Goal: Task Accomplishment & Management: Manage account settings

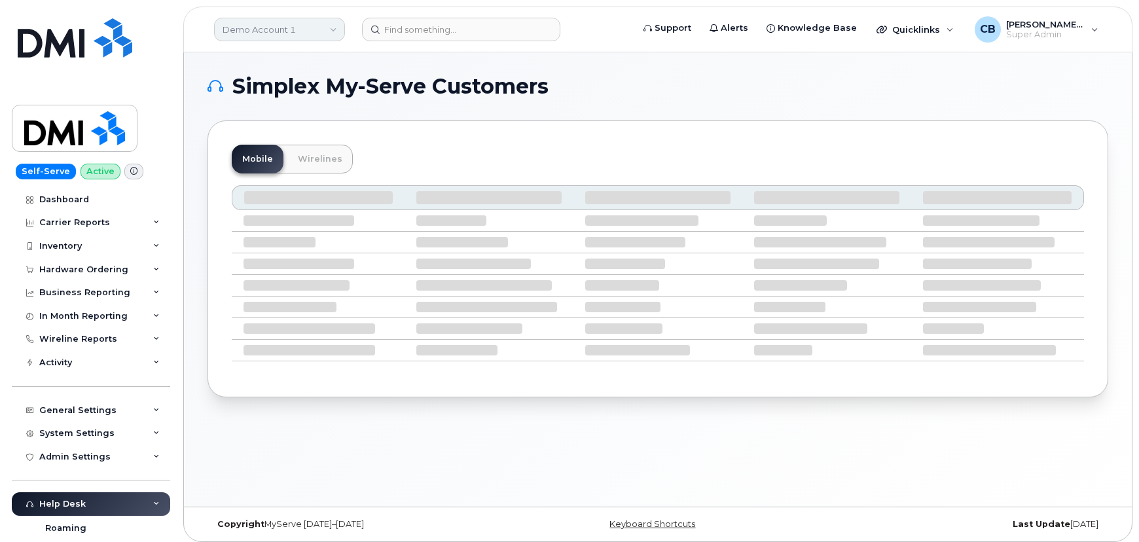
click at [301, 33] on link "Demo Account 1" at bounding box center [279, 30] width 131 height 24
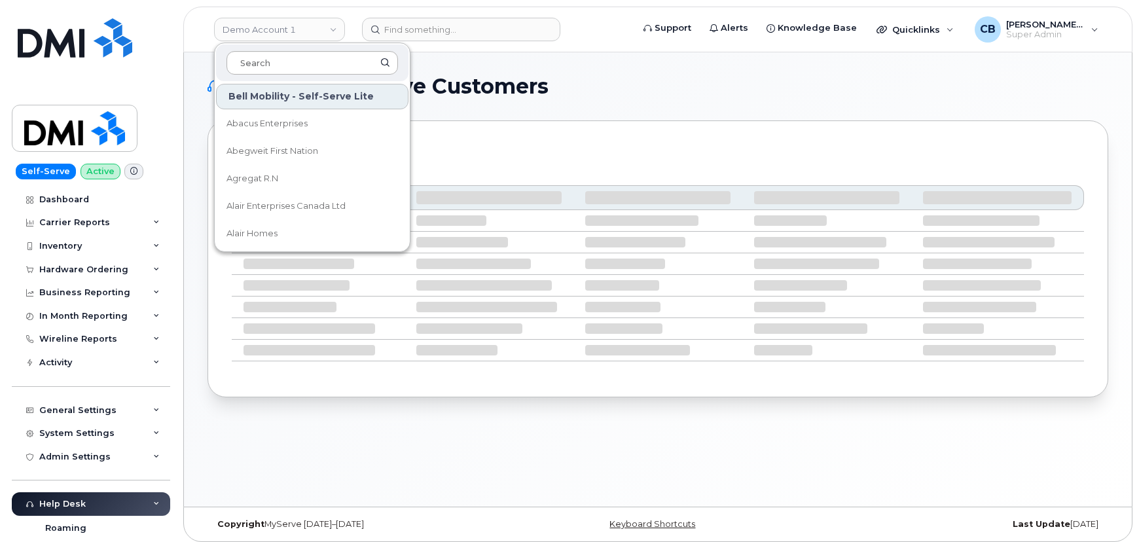
click at [296, 69] on input at bounding box center [313, 63] width 172 height 24
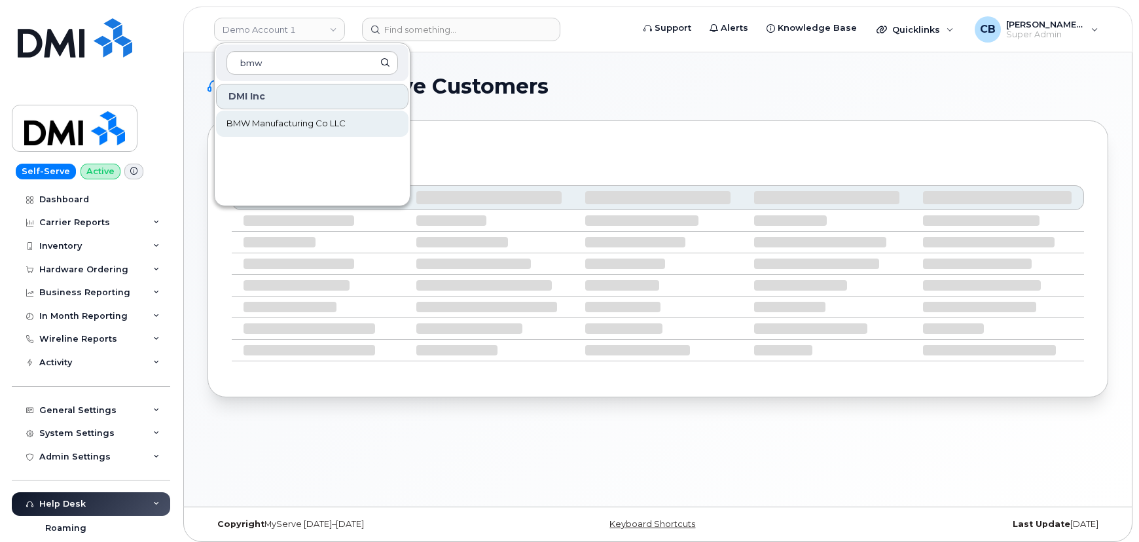
type input "bmw"
click at [310, 124] on span "BMW Manufacturing Co LLC" at bounding box center [286, 123] width 119 height 13
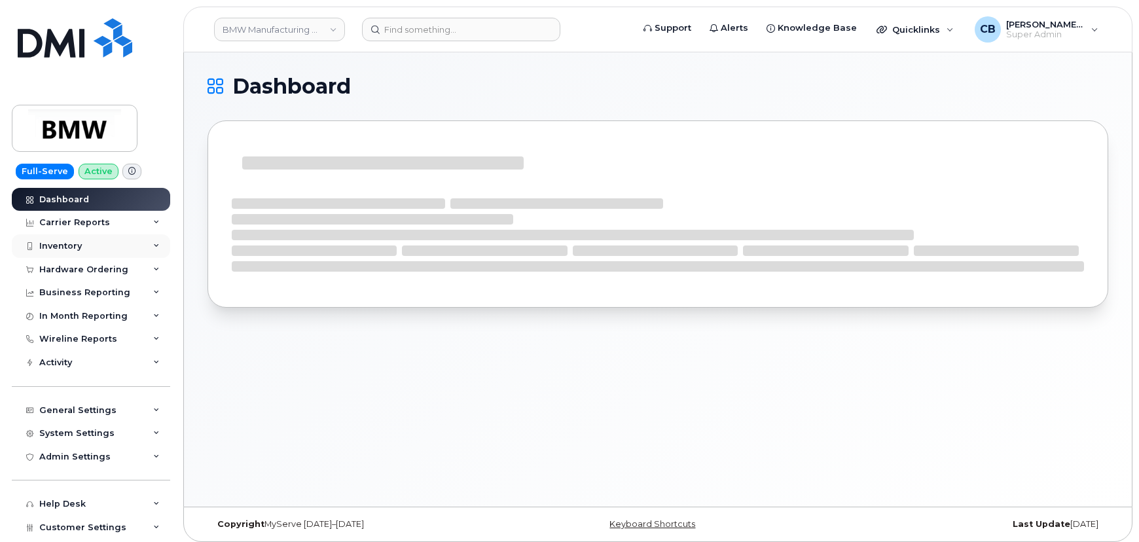
click at [55, 251] on div "Inventory" at bounding box center [91, 246] width 158 height 24
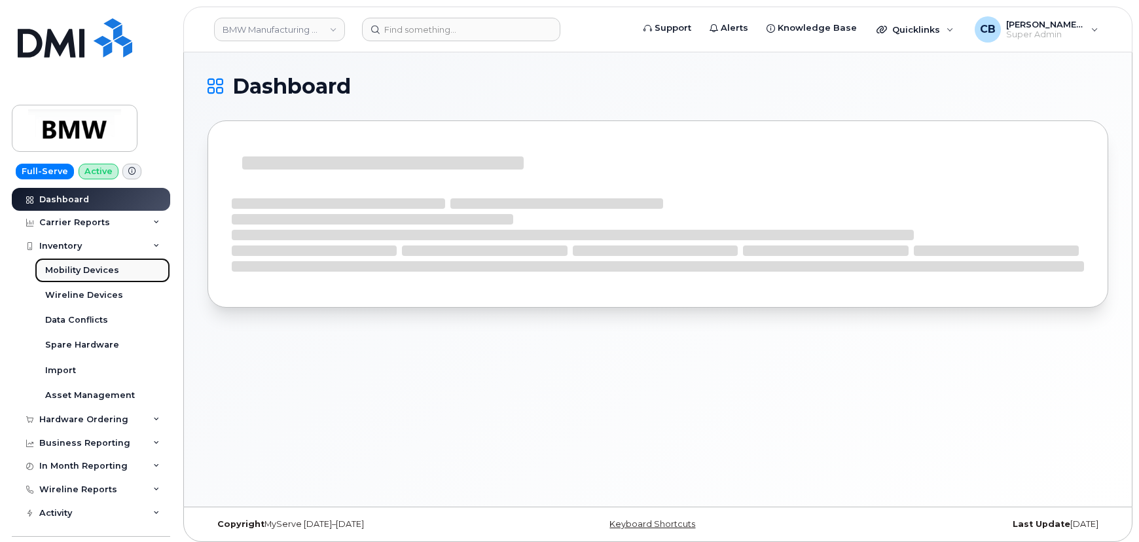
click at [75, 268] on div "Mobility Devices" at bounding box center [82, 271] width 74 height 12
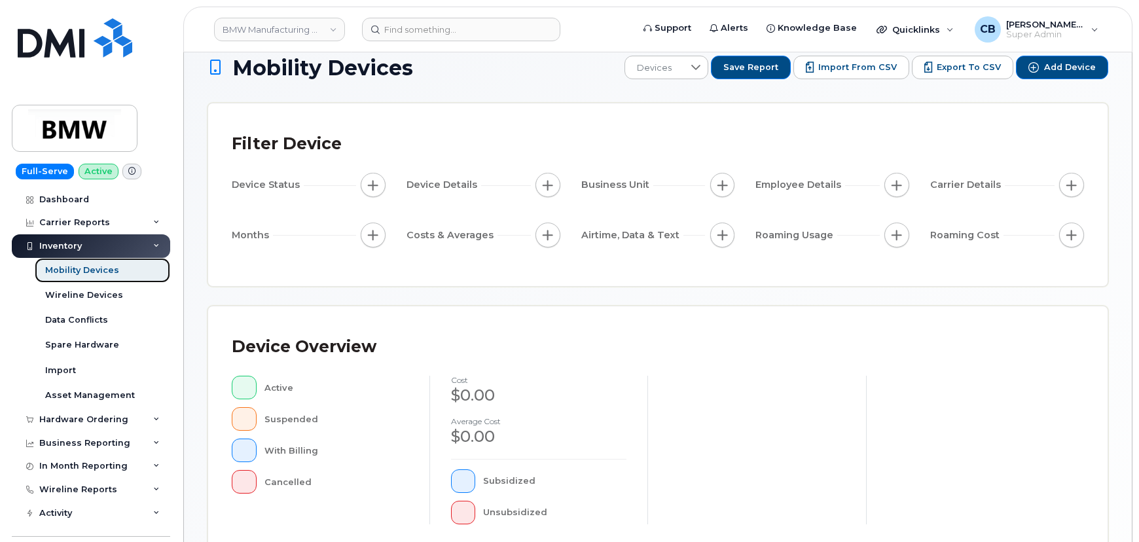
scroll to position [357, 0]
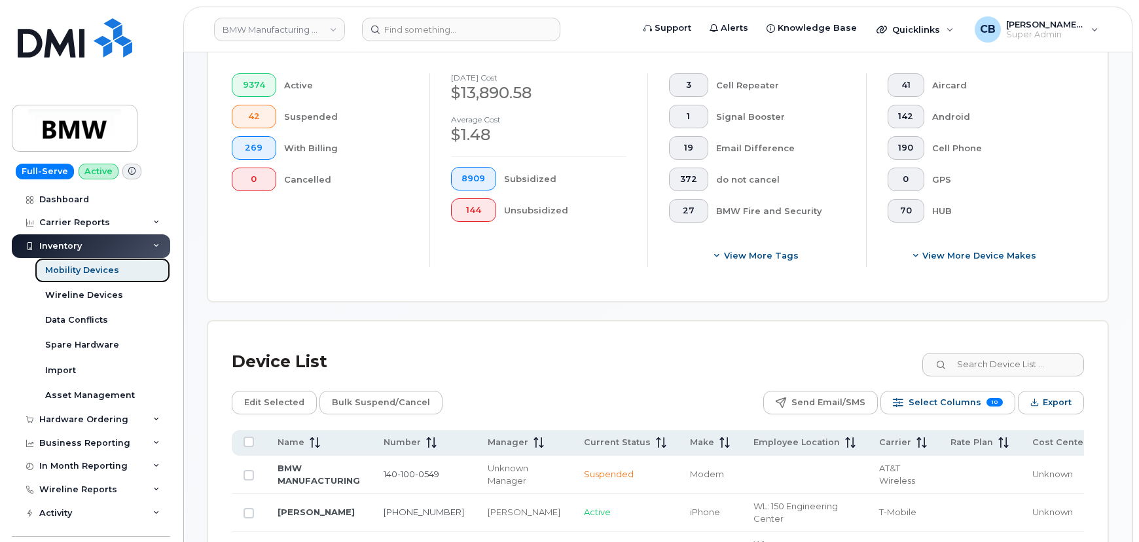
scroll to position [391, 0]
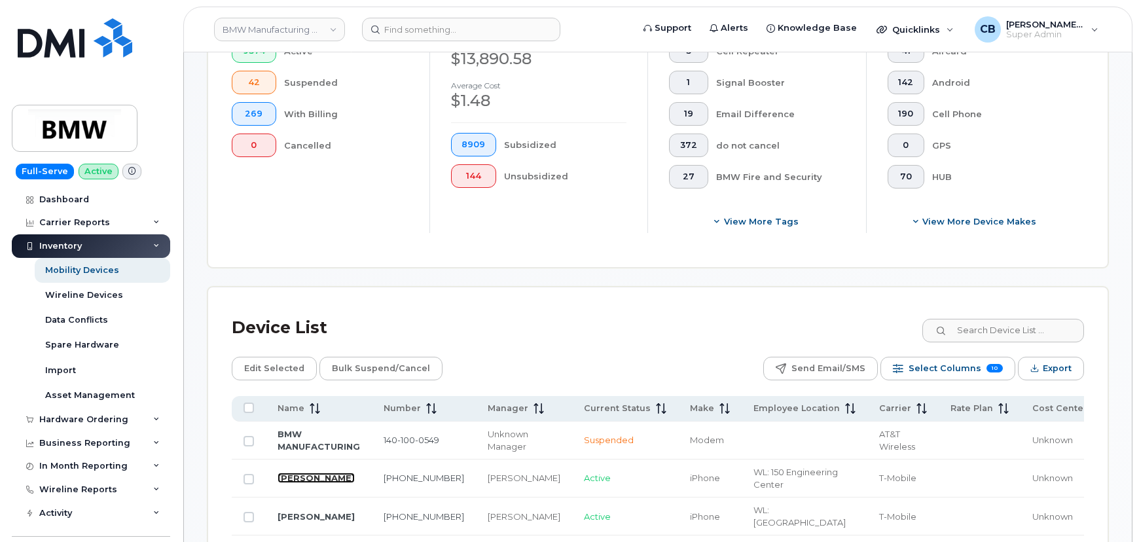
click at [308, 475] on link "Carlheinz Bayer" at bounding box center [316, 478] width 77 height 10
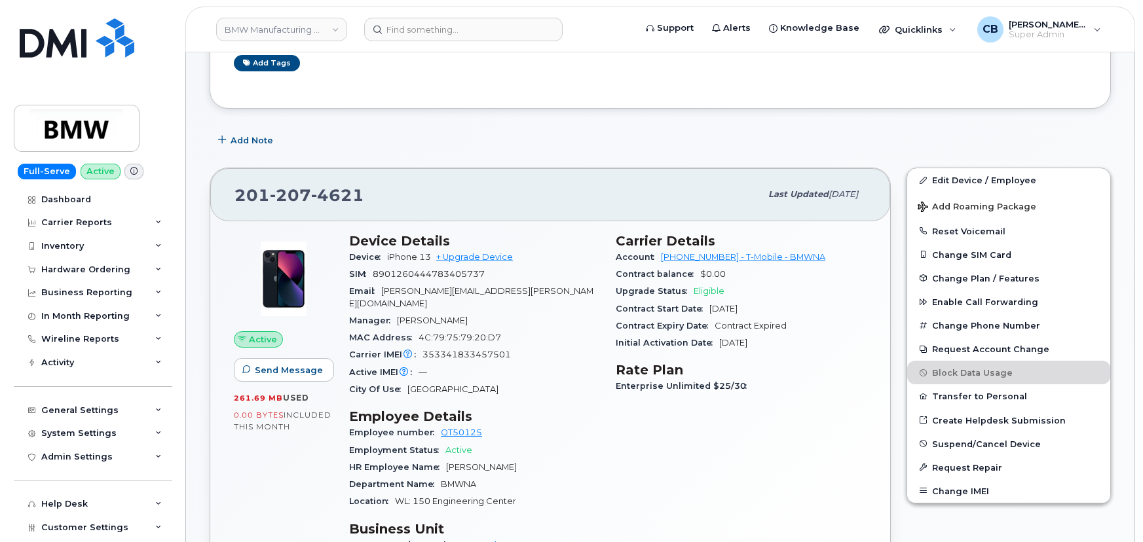
scroll to position [238, 0]
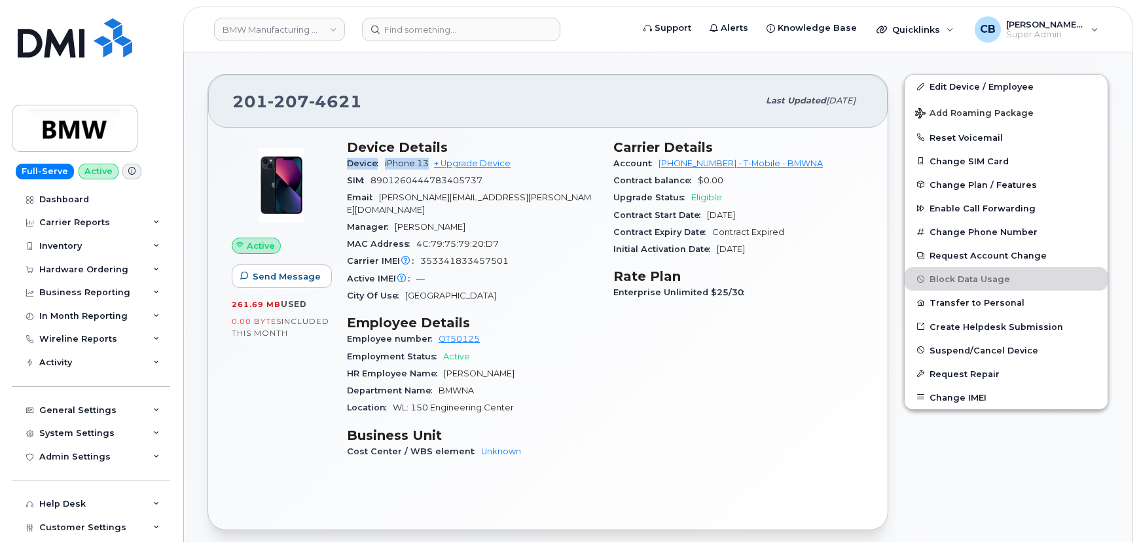
drag, startPoint x: 344, startPoint y: 158, endPoint x: 428, endPoint y: 158, distance: 83.2
click at [428, 158] on div "Device Details Device iPhone 13 + Upgrade Device SIM 8901260444783405737 Email …" at bounding box center [472, 305] width 266 height 347
click at [975, 108] on span "Add Roaming Package" at bounding box center [974, 114] width 119 height 12
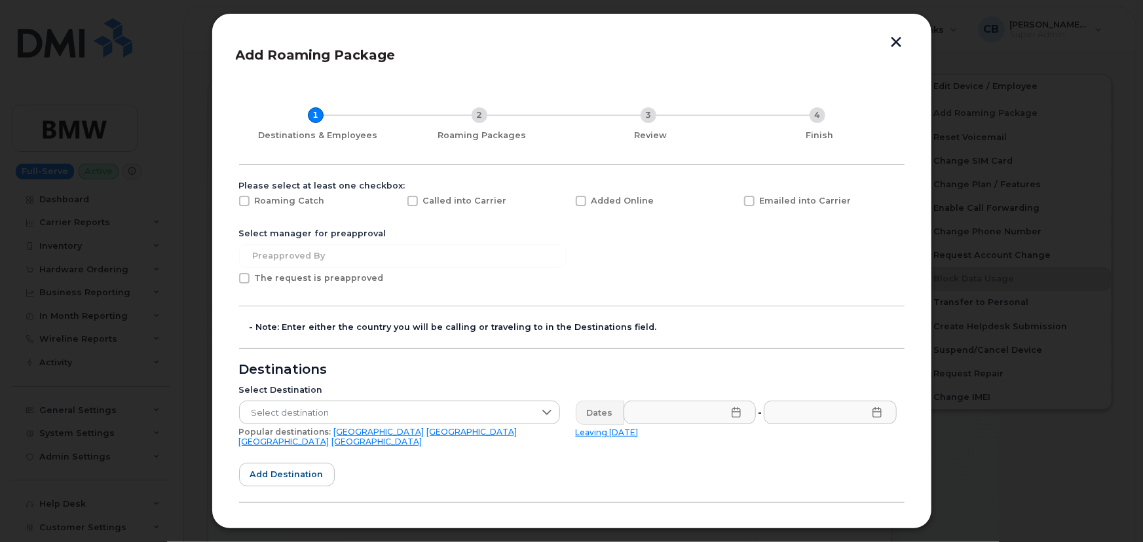
click at [897, 41] on button "button" at bounding box center [897, 44] width 20 height 14
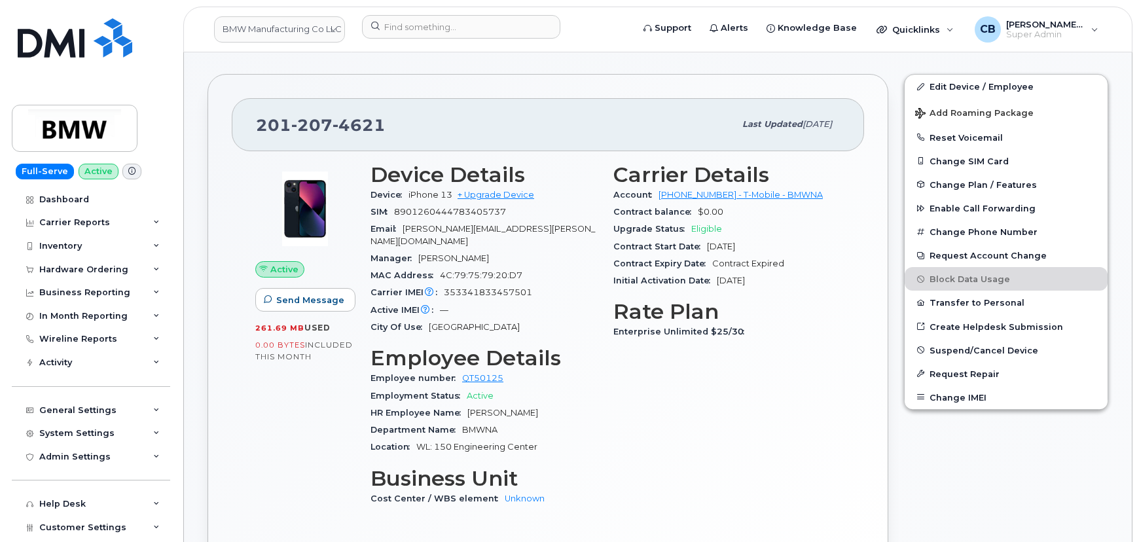
click at [553, 195] on div "Device iPhone 13 + Upgrade Device" at bounding box center [484, 195] width 227 height 17
drag, startPoint x: 534, startPoint y: 259, endPoint x: 439, endPoint y: 265, distance: 95.1
click at [439, 267] on div "MAC Address 4C:79:75:79:20:D7" at bounding box center [484, 275] width 227 height 17
drag, startPoint x: 542, startPoint y: 277, endPoint x: 445, endPoint y: 281, distance: 97.0
click at [445, 284] on div "Carrier IMEI Carrier IMEI is reported during the last billing cycle or change o…" at bounding box center [484, 292] width 227 height 17
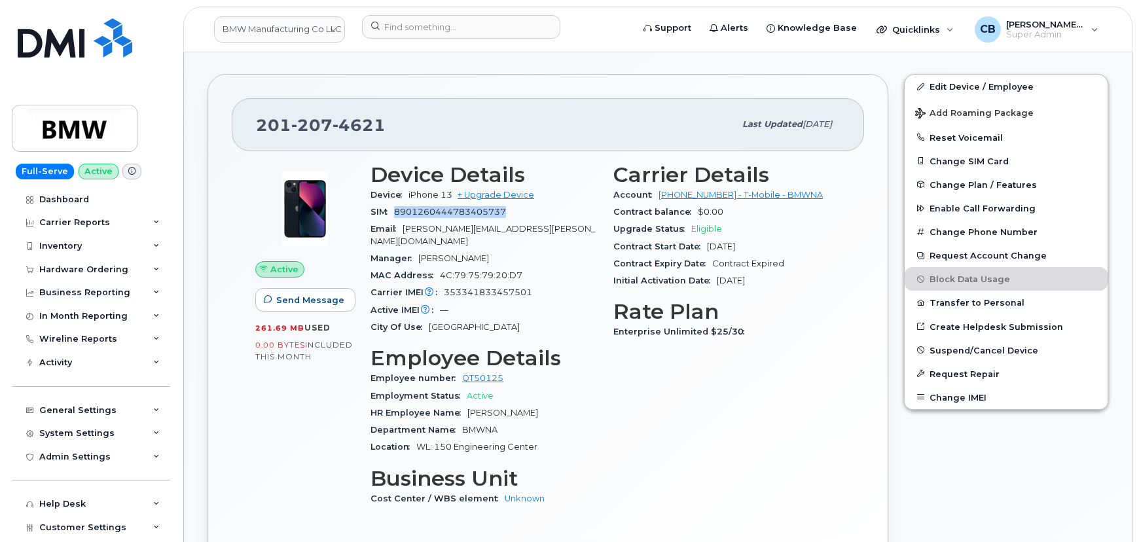
drag, startPoint x: 514, startPoint y: 210, endPoint x: 395, endPoint y: 215, distance: 118.6
click at [395, 215] on div "SIM 8901260444783405737" at bounding box center [484, 212] width 227 height 17
drag, startPoint x: 534, startPoint y: 275, endPoint x: 443, endPoint y: 283, distance: 91.4
click at [443, 284] on div "Carrier IMEI Carrier IMEI is reported during the last billing cycle or change o…" at bounding box center [484, 292] width 227 height 17
click at [957, 109] on span "Add Roaming Package" at bounding box center [974, 114] width 119 height 12
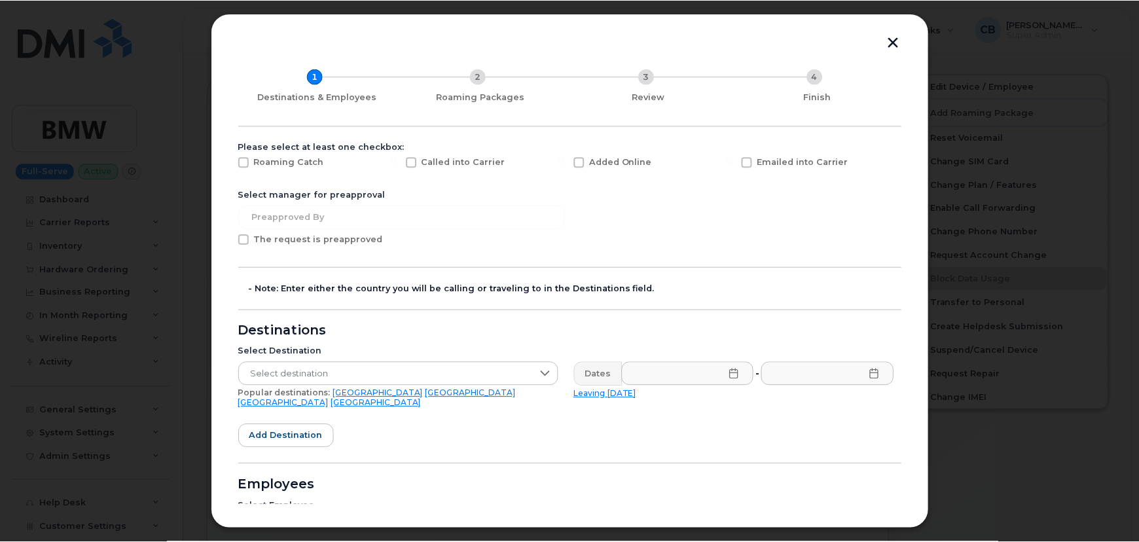
scroll to position [0, 0]
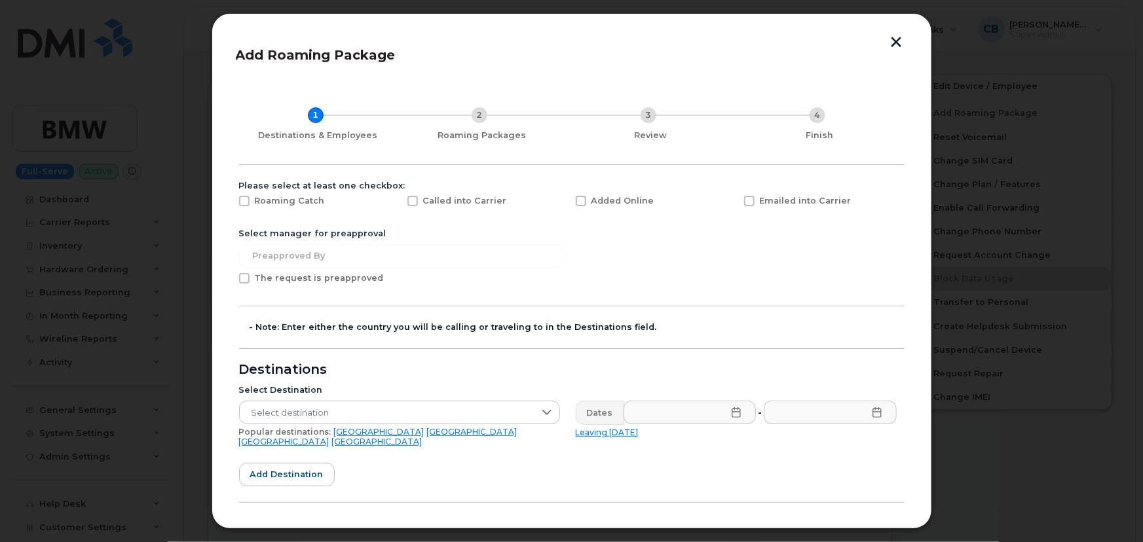
click at [901, 40] on button "button" at bounding box center [897, 44] width 20 height 14
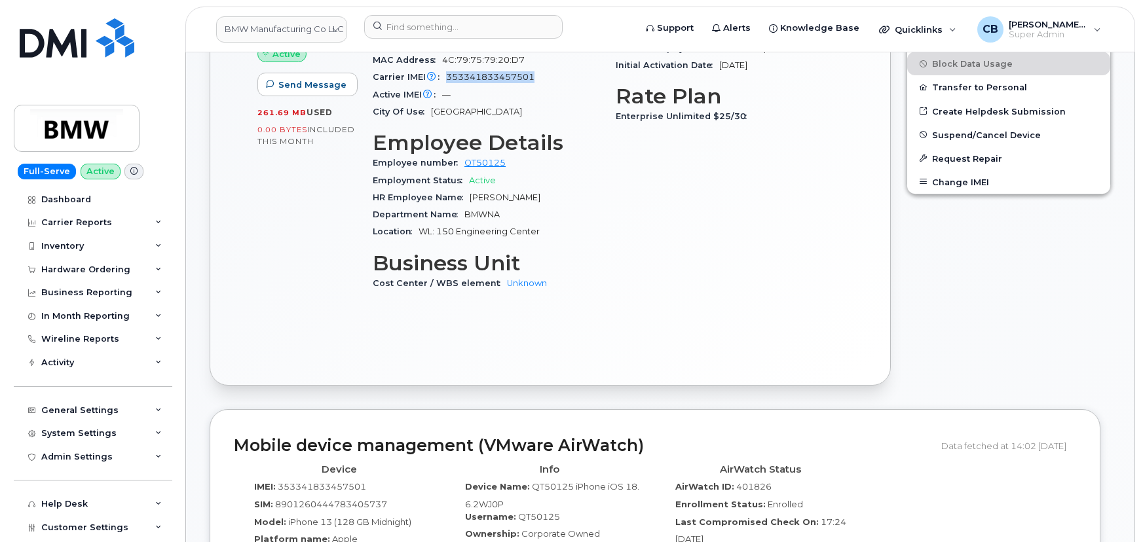
scroll to position [272, 0]
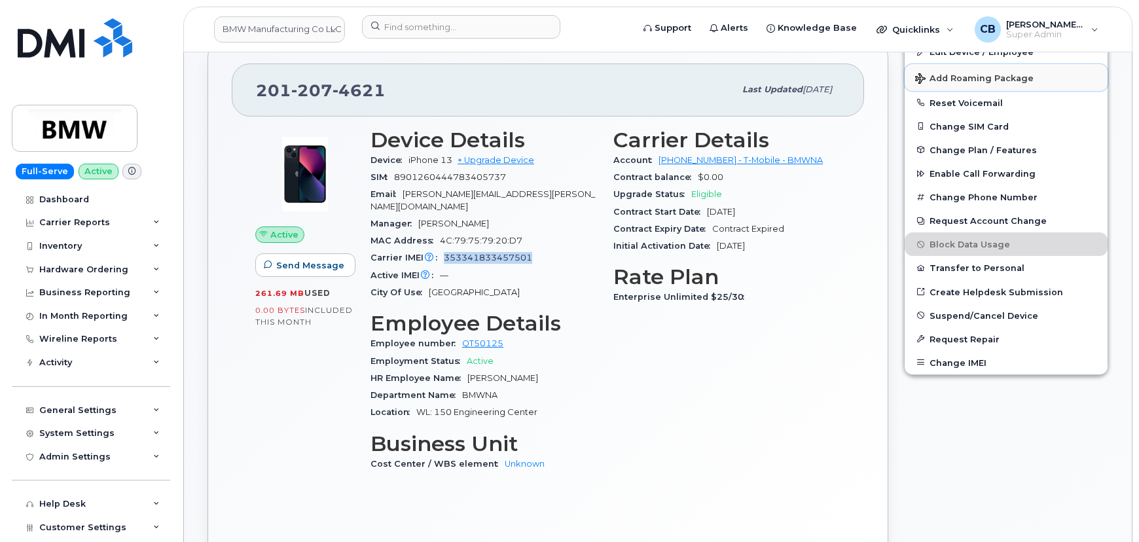
click at [974, 79] on span "Add Roaming Package" at bounding box center [974, 79] width 119 height 12
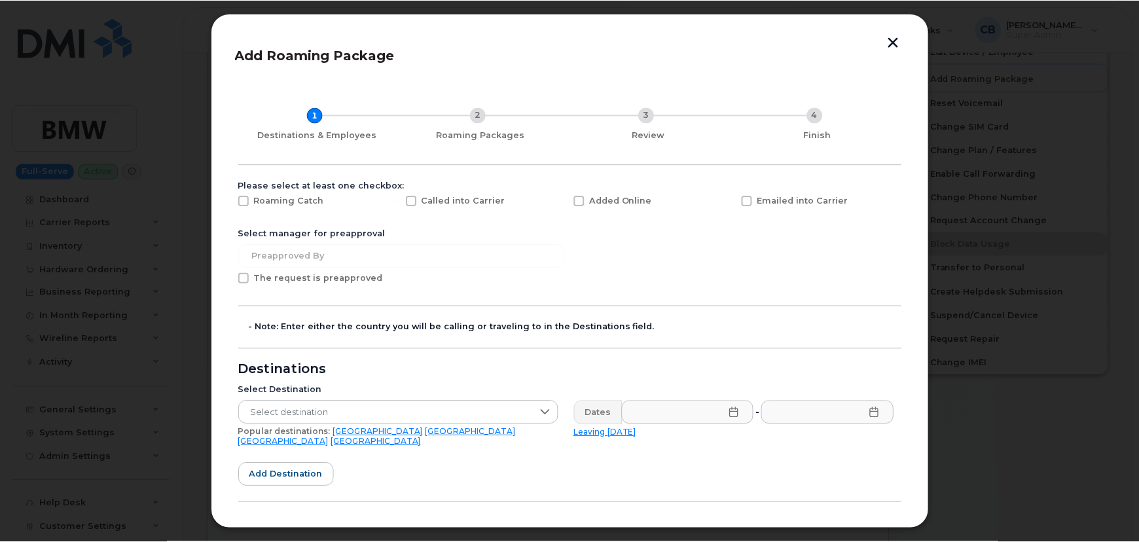
scroll to position [177, 0]
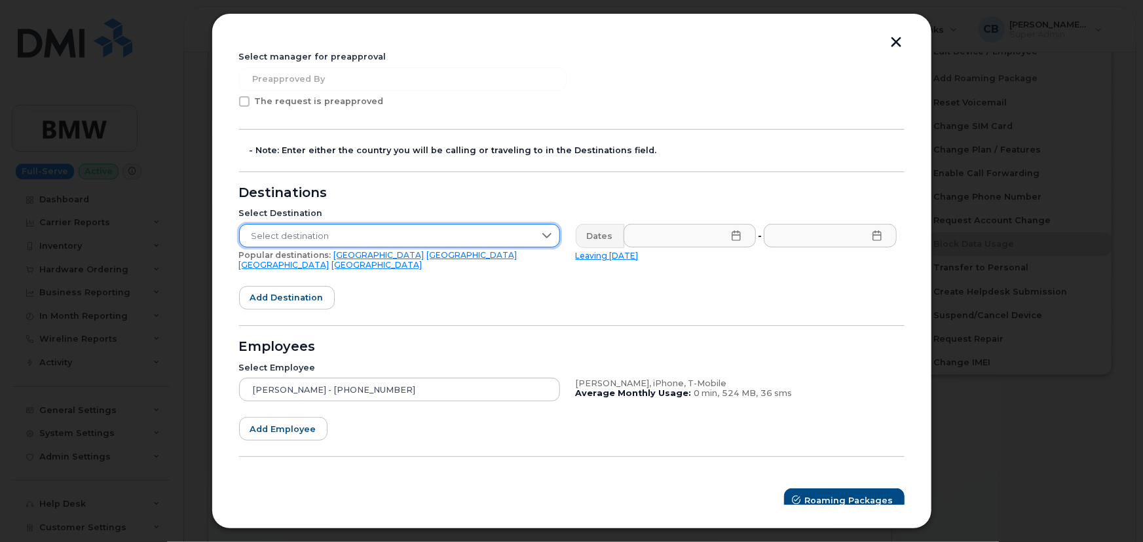
click at [393, 238] on span "Select destination" at bounding box center [387, 237] width 295 height 24
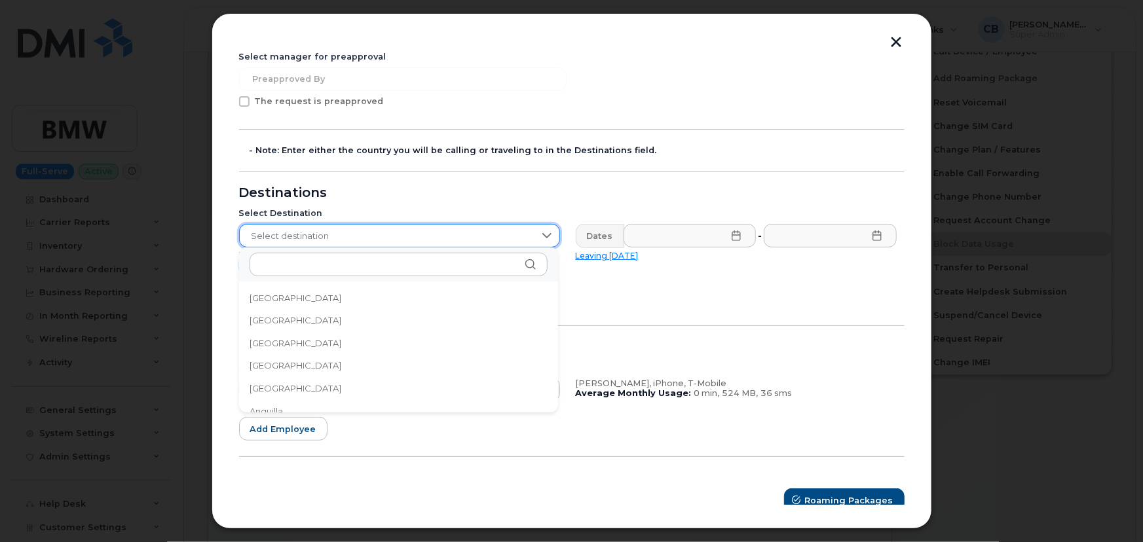
click at [424, 200] on div "Select Destination Select destination Popular destinations: USA Mexico United K…" at bounding box center [399, 239] width 337 height 78
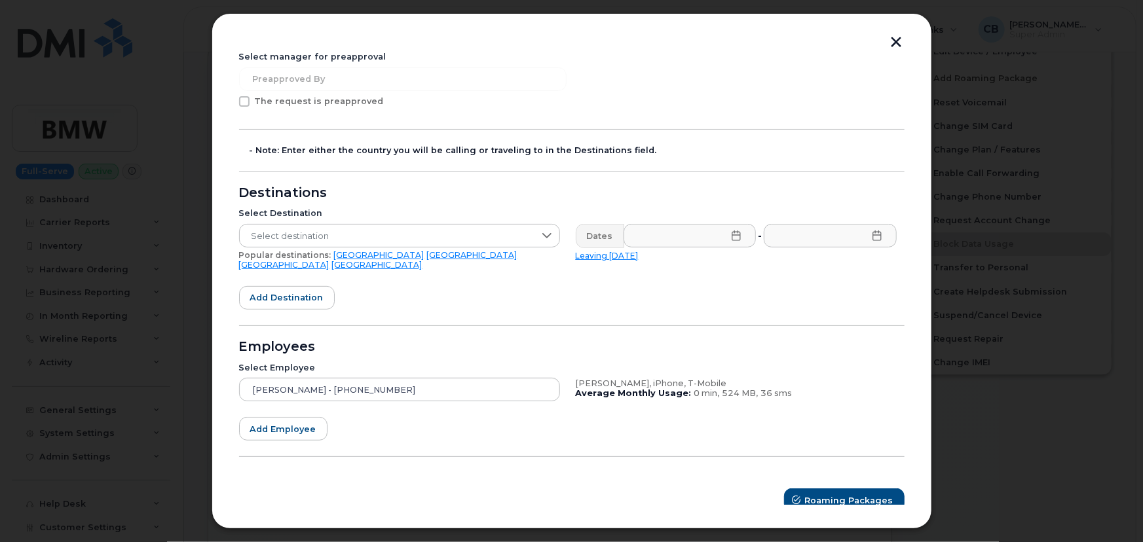
click at [335, 257] on link "USA" at bounding box center [379, 255] width 90 height 10
click at [896, 39] on button "button" at bounding box center [897, 44] width 20 height 14
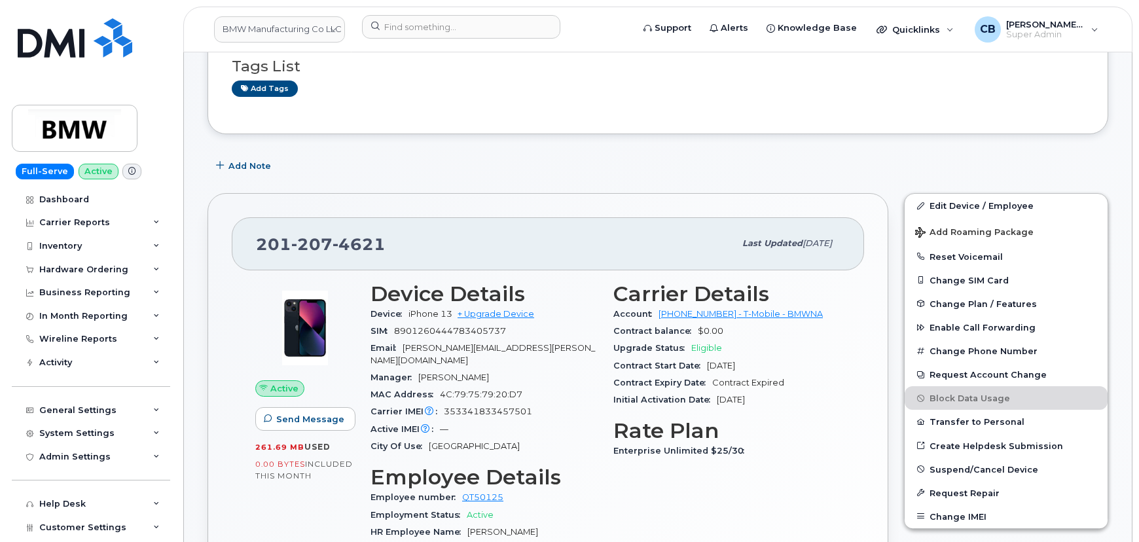
scroll to position [0, 0]
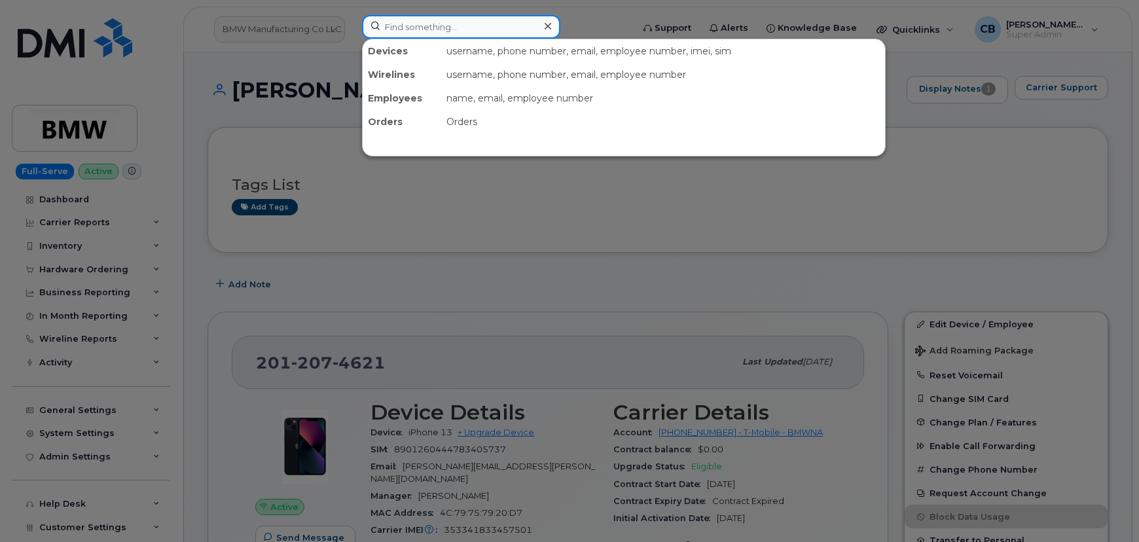
click at [433, 25] on input at bounding box center [461, 27] width 198 height 24
paste input "8643864547)"
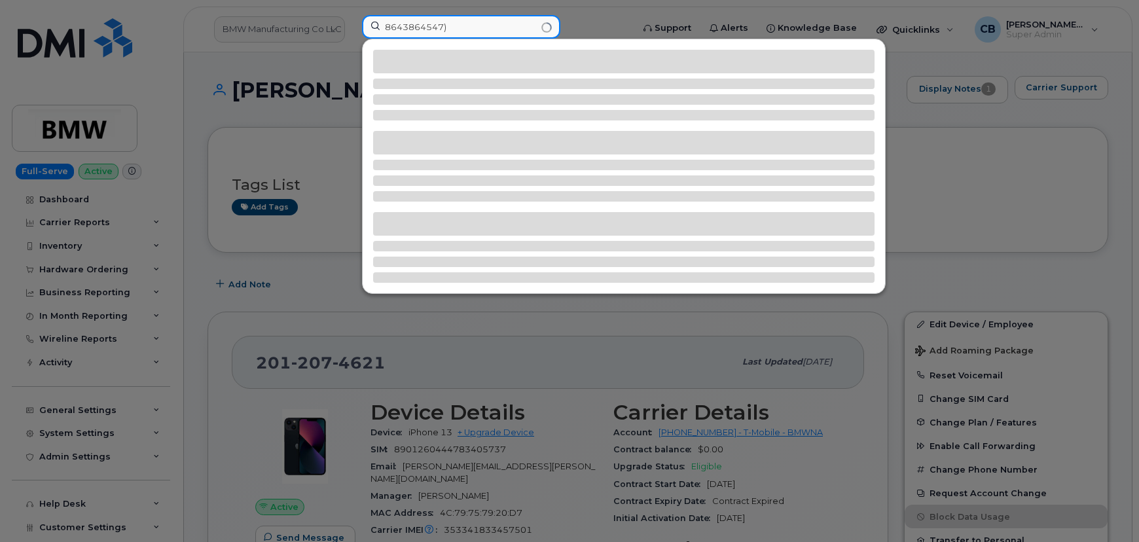
type input "8643864547)"
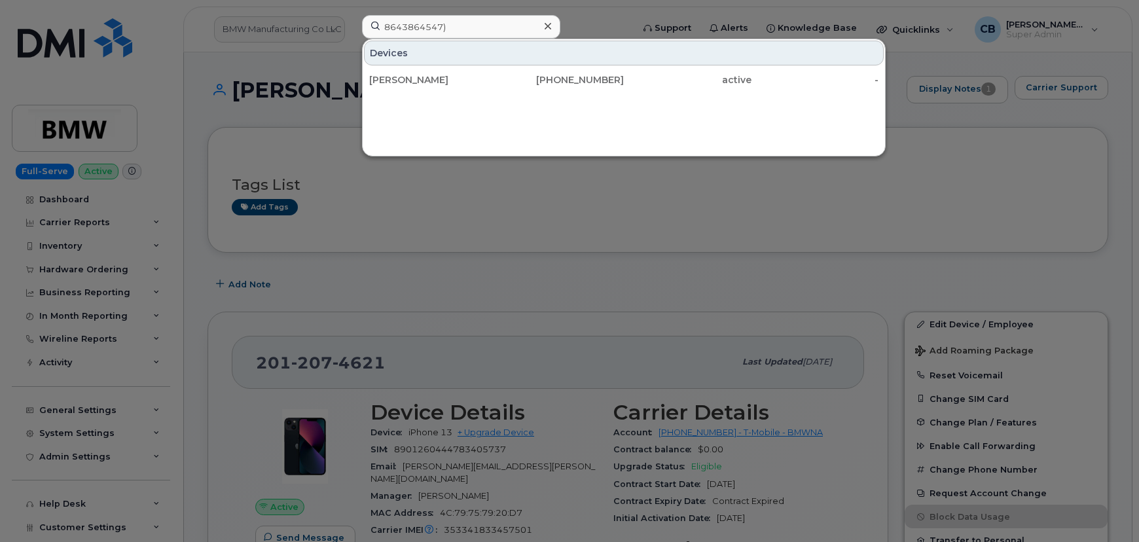
drag, startPoint x: 411, startPoint y: 77, endPoint x: 449, endPoint y: 116, distance: 54.6
click at [411, 77] on div "[PERSON_NAME]" at bounding box center [433, 79] width 128 height 13
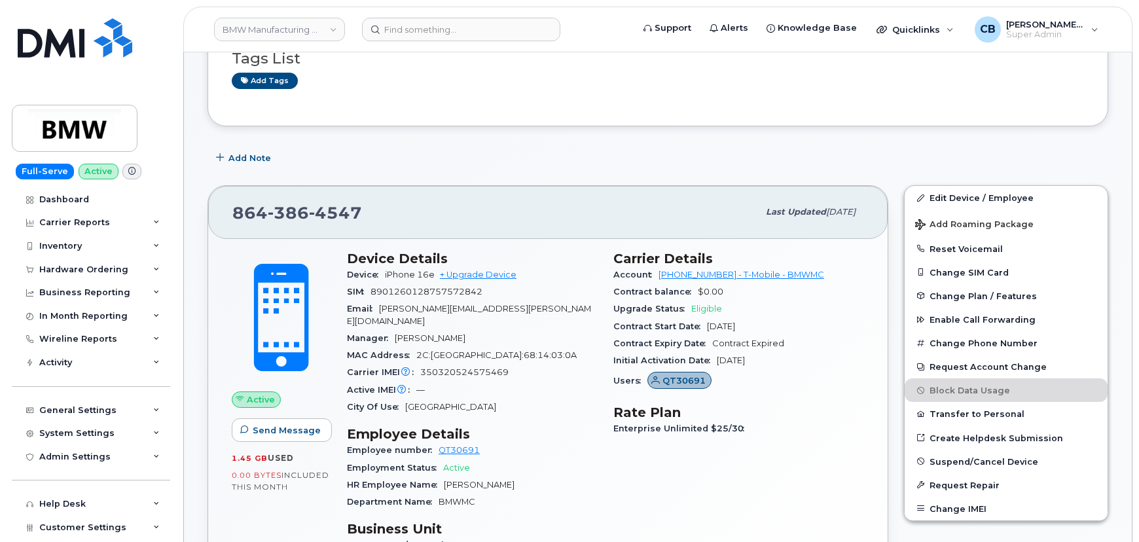
scroll to position [357, 0]
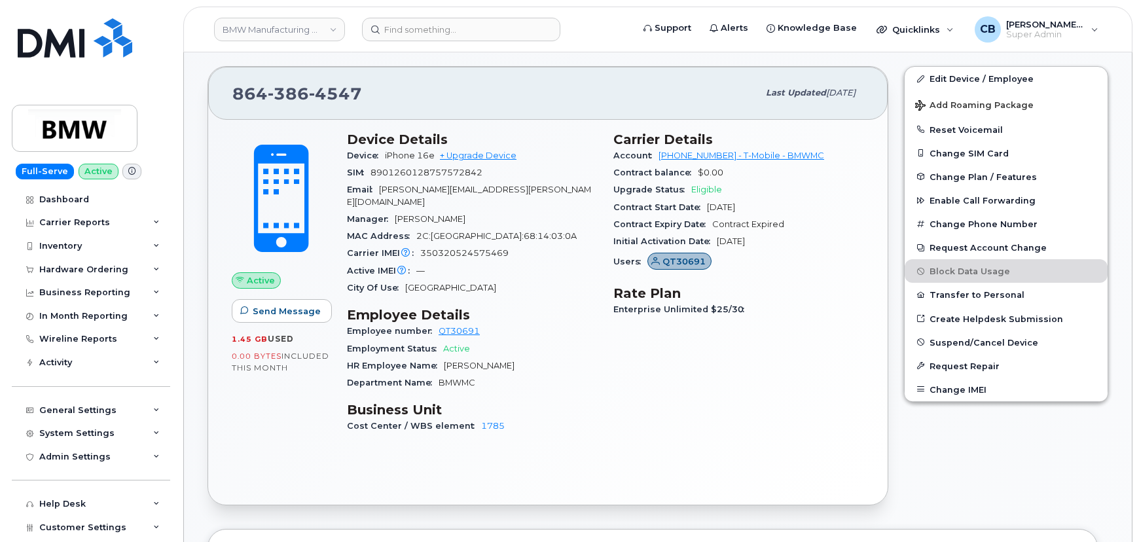
click at [128, 170] on icon at bounding box center [131, 171] width 7 height 7
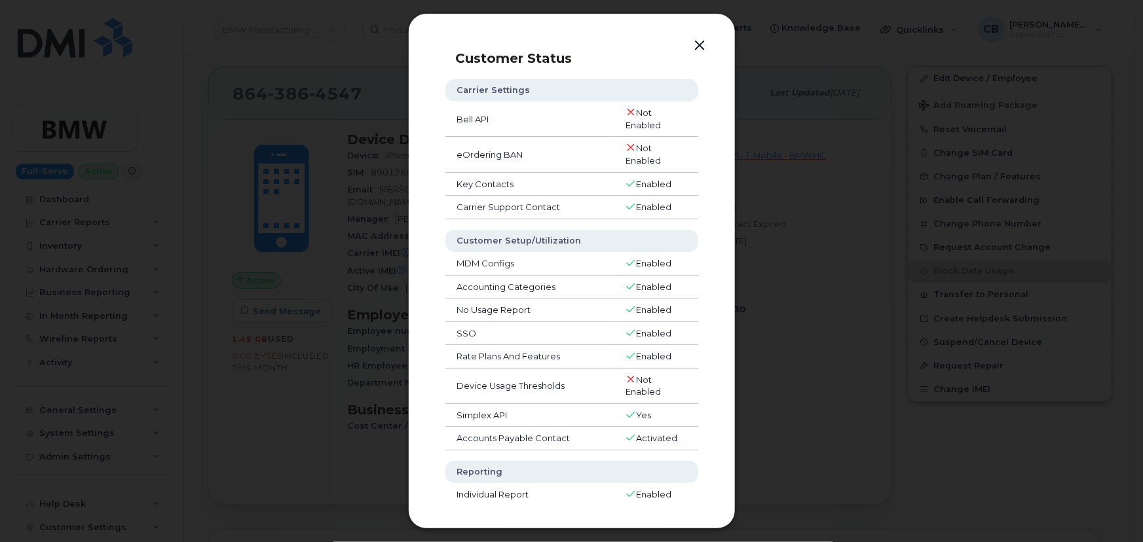
click at [698, 40] on button "button" at bounding box center [700, 46] width 20 height 18
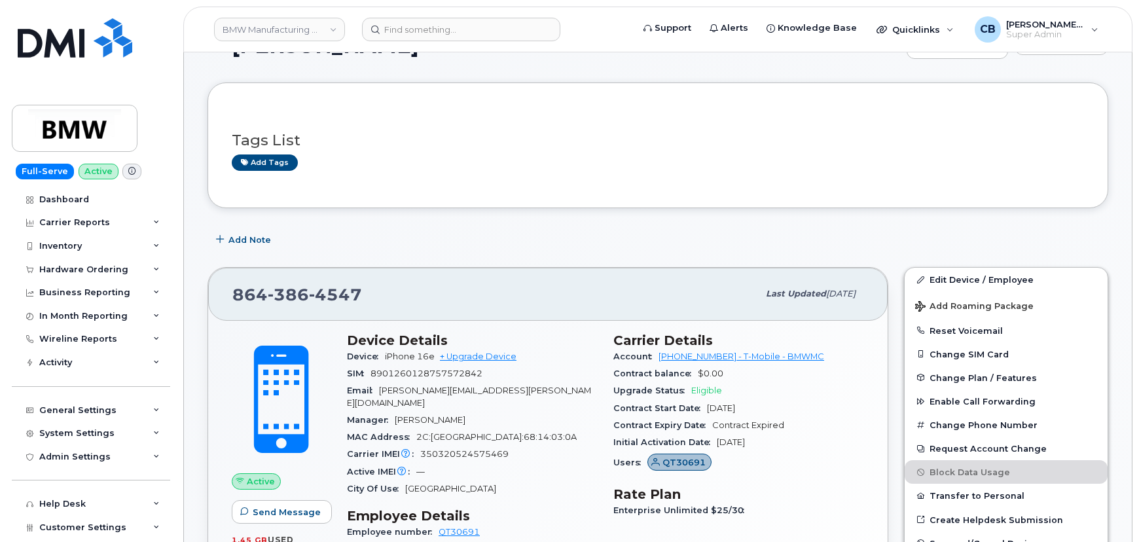
scroll to position [119, 0]
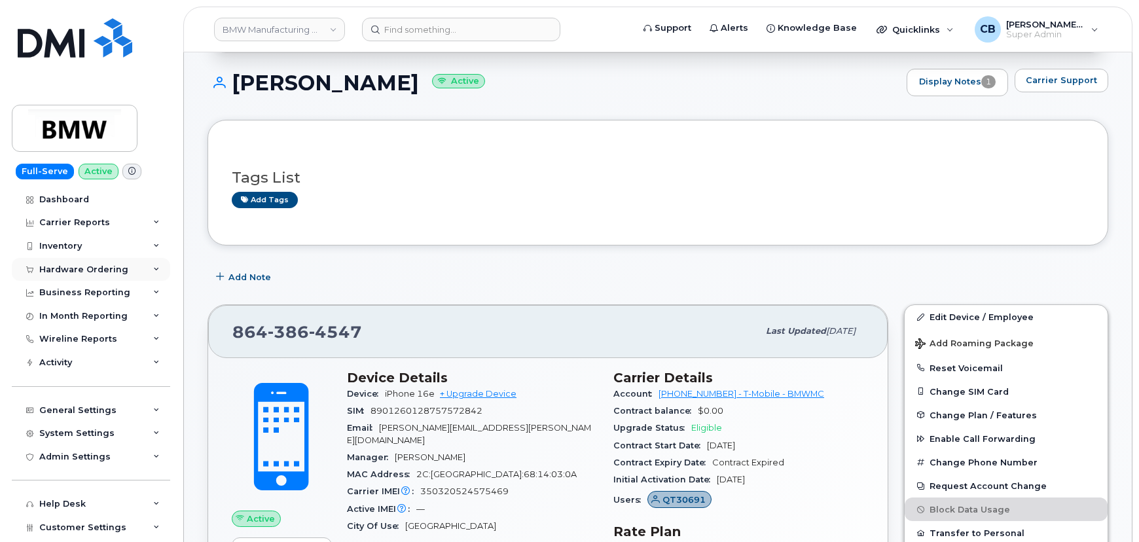
click at [80, 274] on div "Hardware Ordering" at bounding box center [83, 270] width 89 height 10
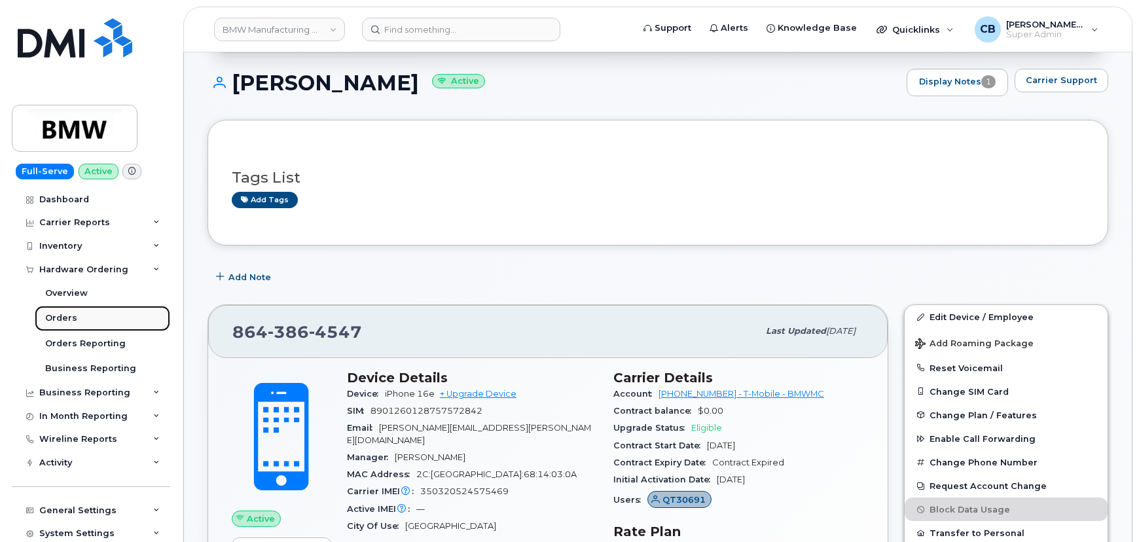
click at [60, 314] on div "Orders" at bounding box center [61, 318] width 32 height 12
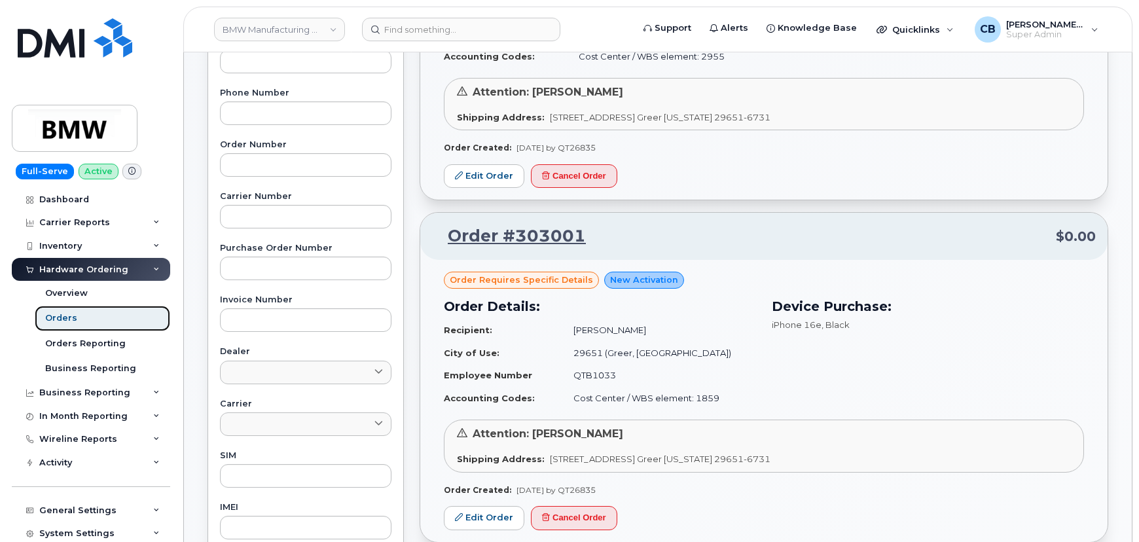
scroll to position [357, 0]
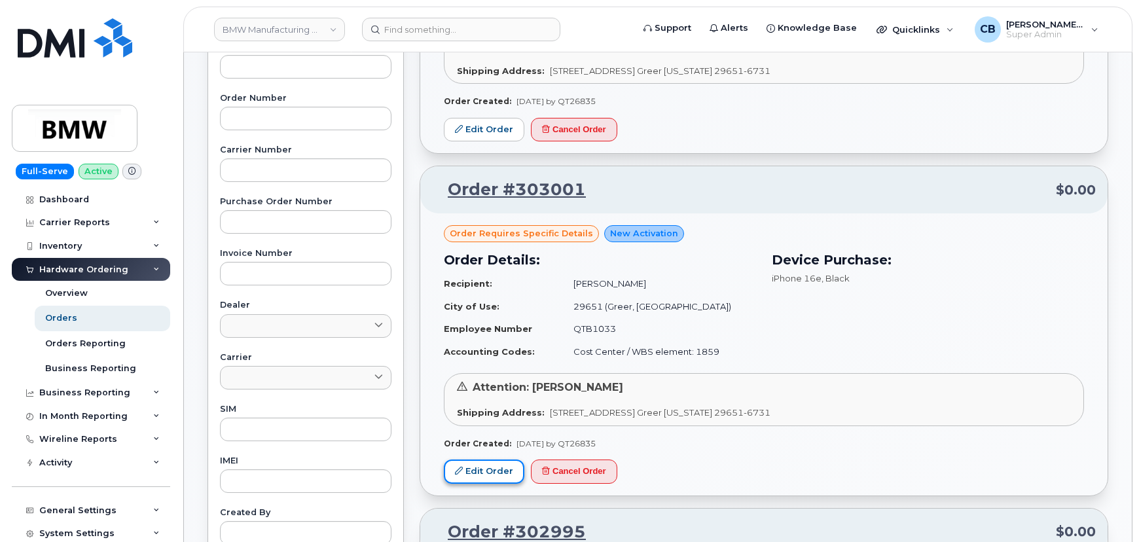
click at [477, 474] on link "Edit Order" at bounding box center [484, 472] width 81 height 24
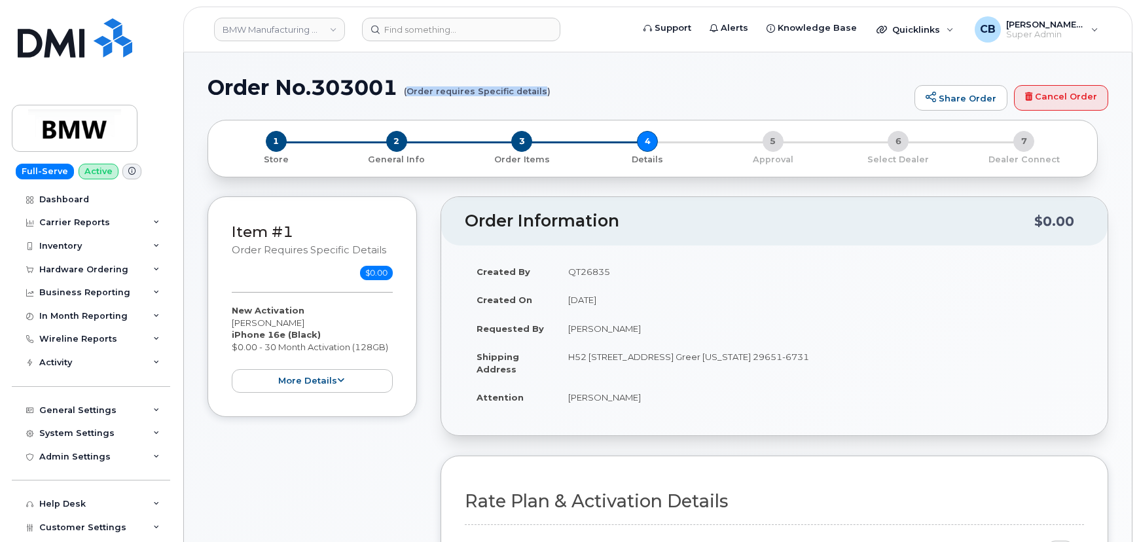
drag, startPoint x: 409, startPoint y: 90, endPoint x: 591, endPoint y: 115, distance: 183.2
click at [543, 88] on small "(Order requires Specific details)" at bounding box center [477, 86] width 147 height 20
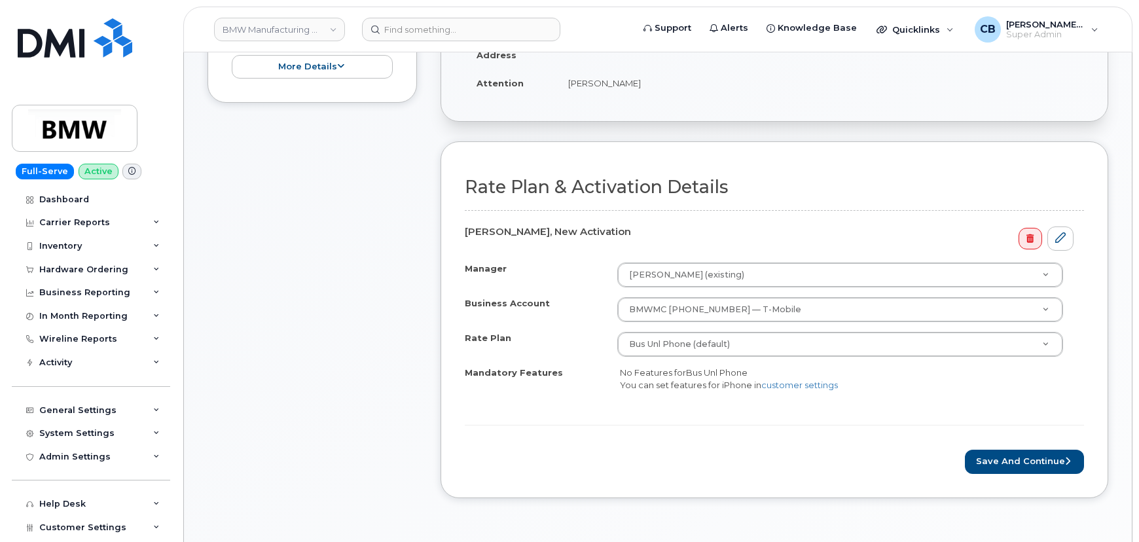
scroll to position [357, 0]
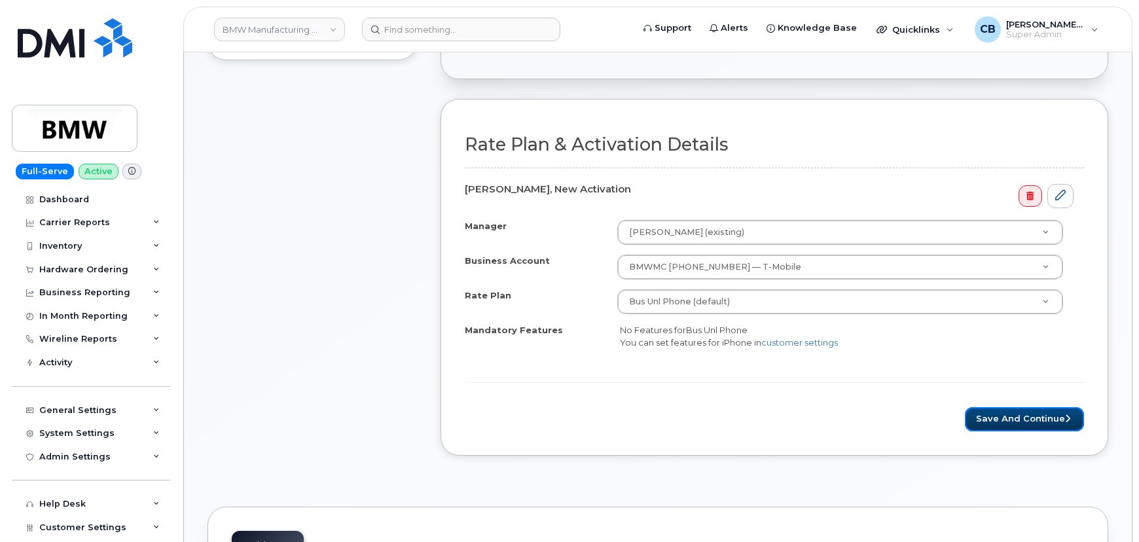
drag, startPoint x: 995, startPoint y: 426, endPoint x: 944, endPoint y: 452, distance: 56.8
click at [995, 426] on button "Save and Continue" at bounding box center [1024, 419] width 119 height 24
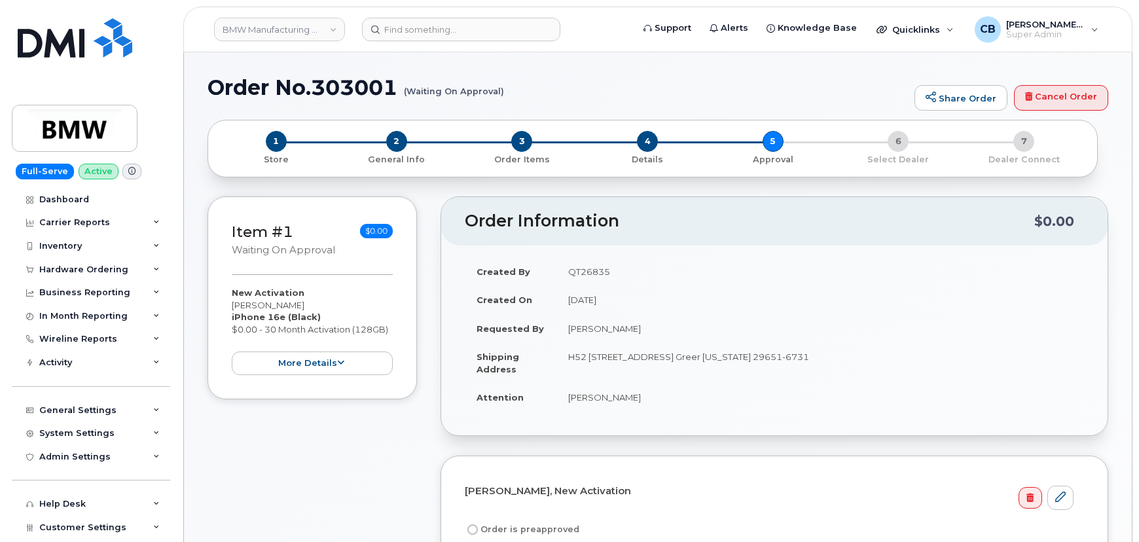
scroll to position [357, 0]
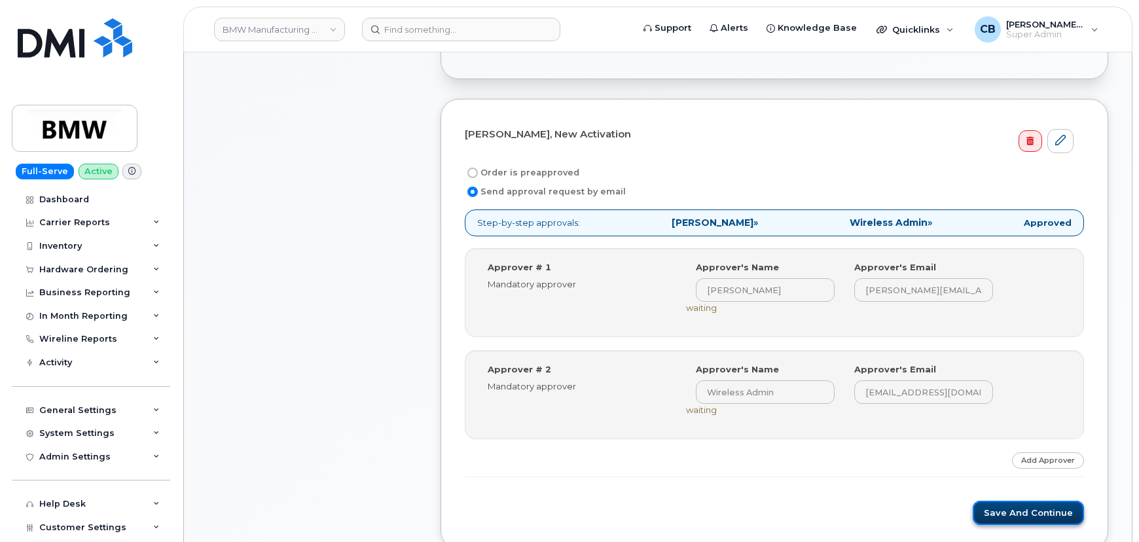
click at [999, 504] on button "Save and Continue" at bounding box center [1028, 513] width 111 height 24
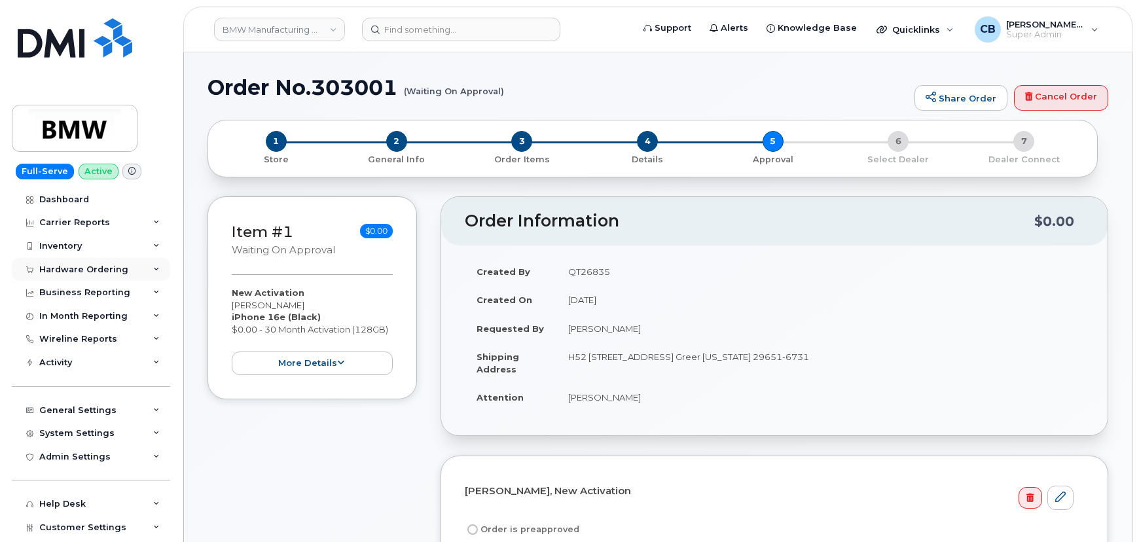
click at [50, 266] on div "Hardware Ordering" at bounding box center [83, 270] width 89 height 10
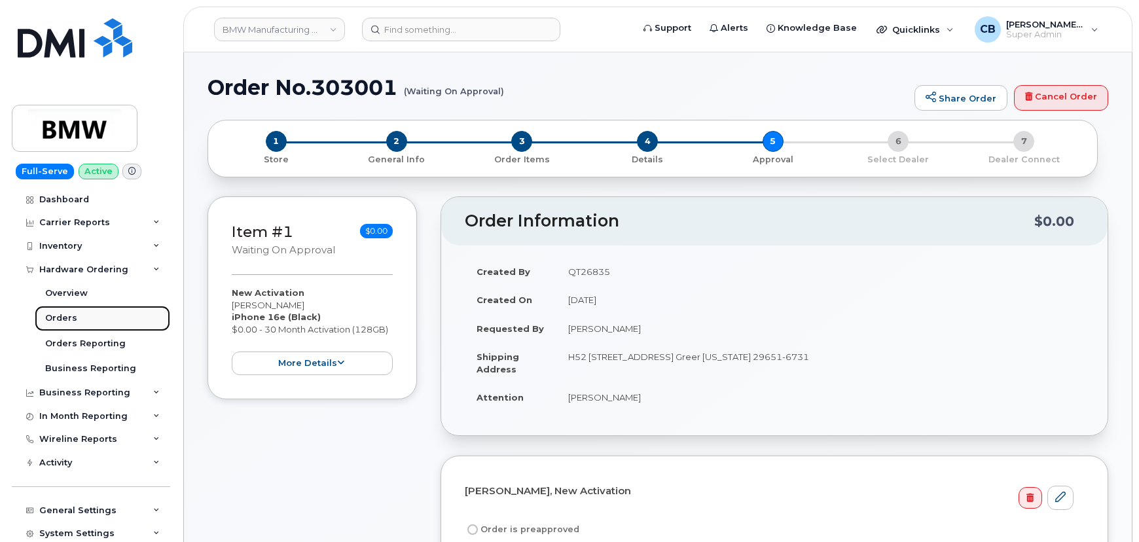
click at [58, 318] on div "Orders" at bounding box center [61, 318] width 32 height 12
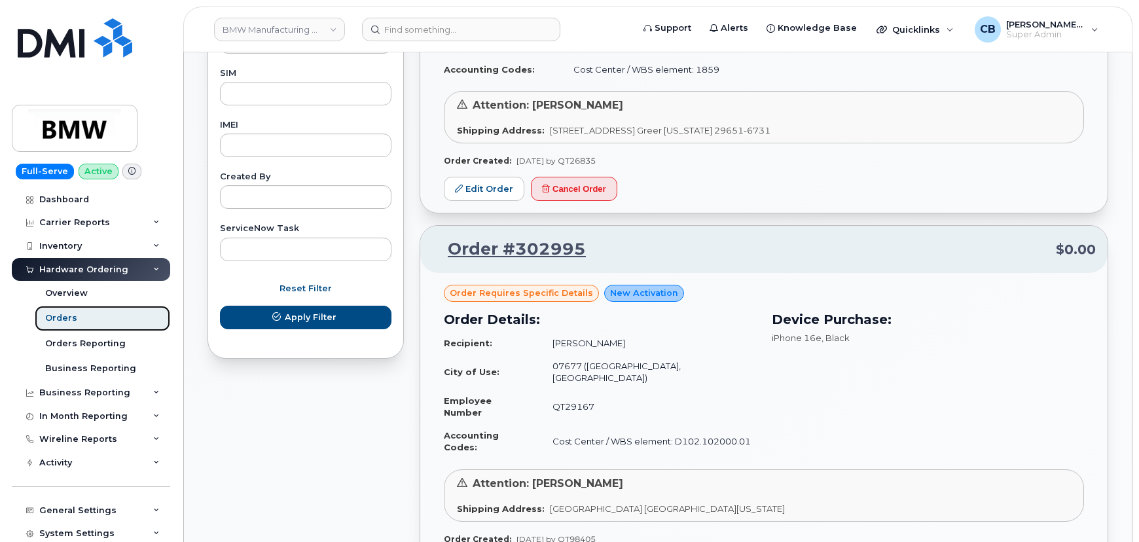
scroll to position [714, 0]
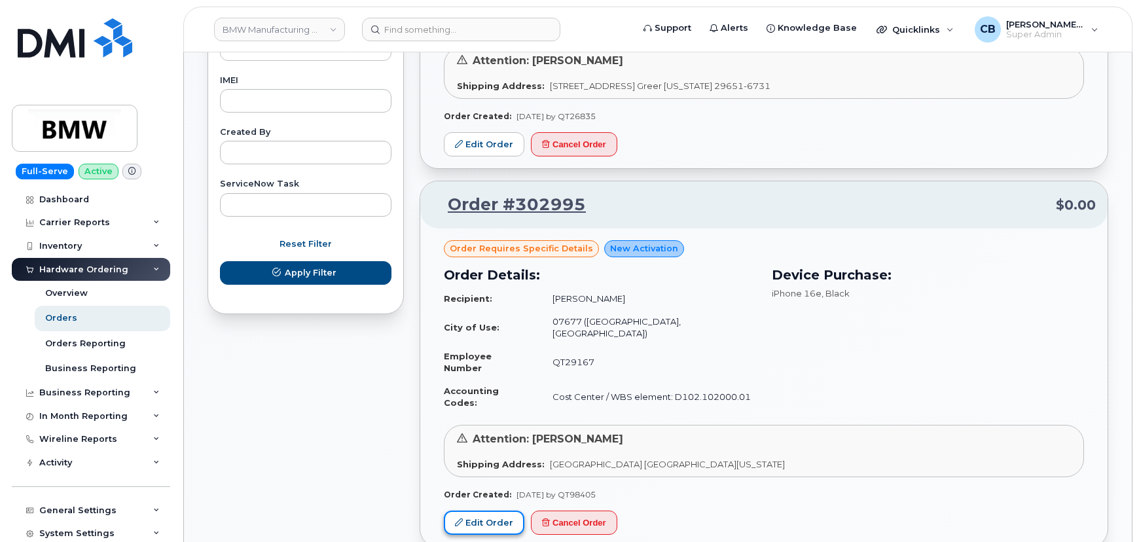
click at [484, 511] on link "Edit Order" at bounding box center [484, 523] width 81 height 24
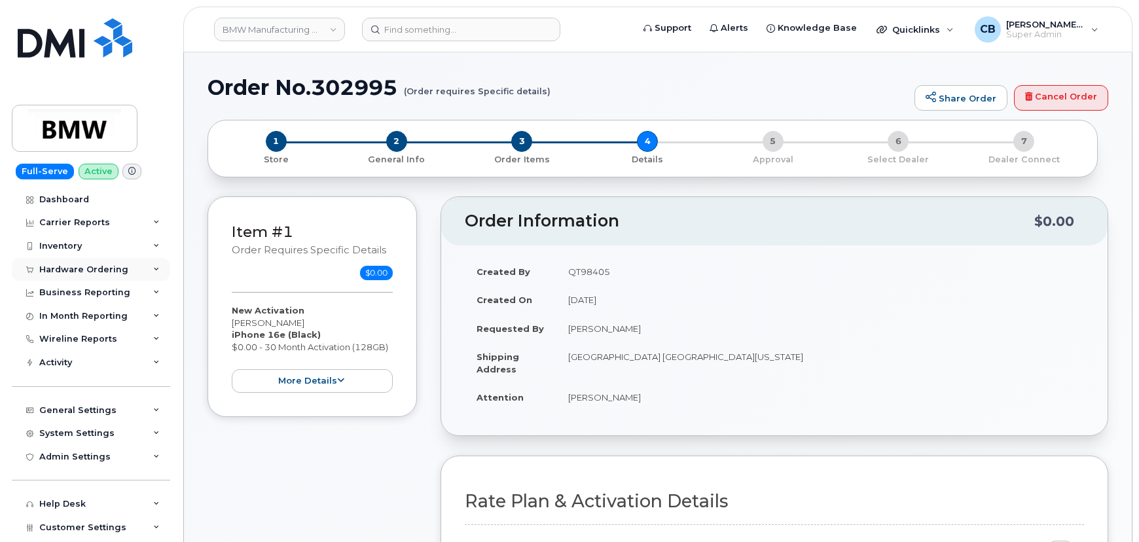
click at [71, 266] on div "Hardware Ordering" at bounding box center [83, 270] width 89 height 10
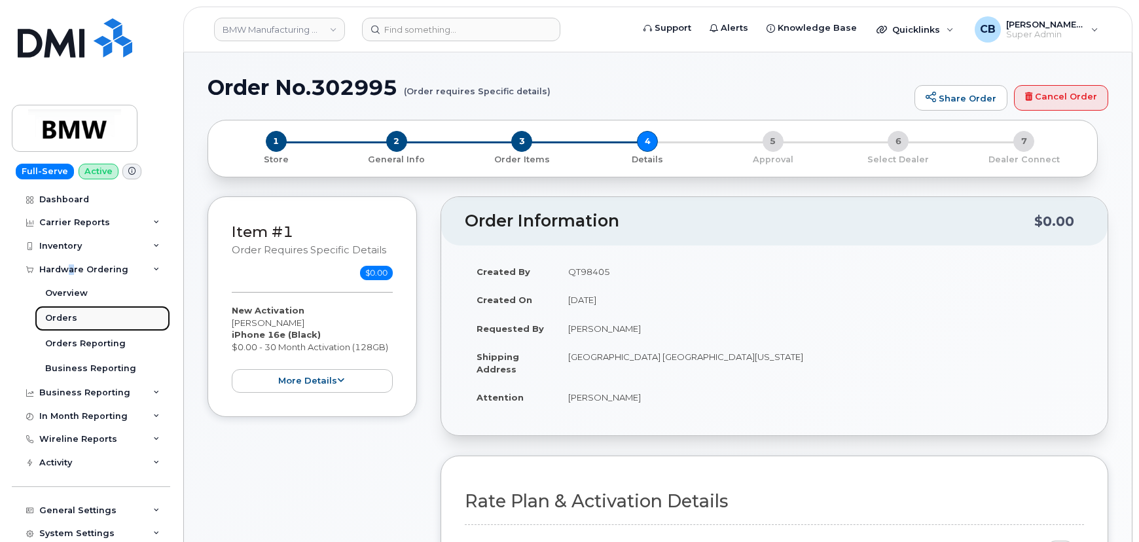
click at [65, 312] on div "Orders" at bounding box center [61, 318] width 32 height 12
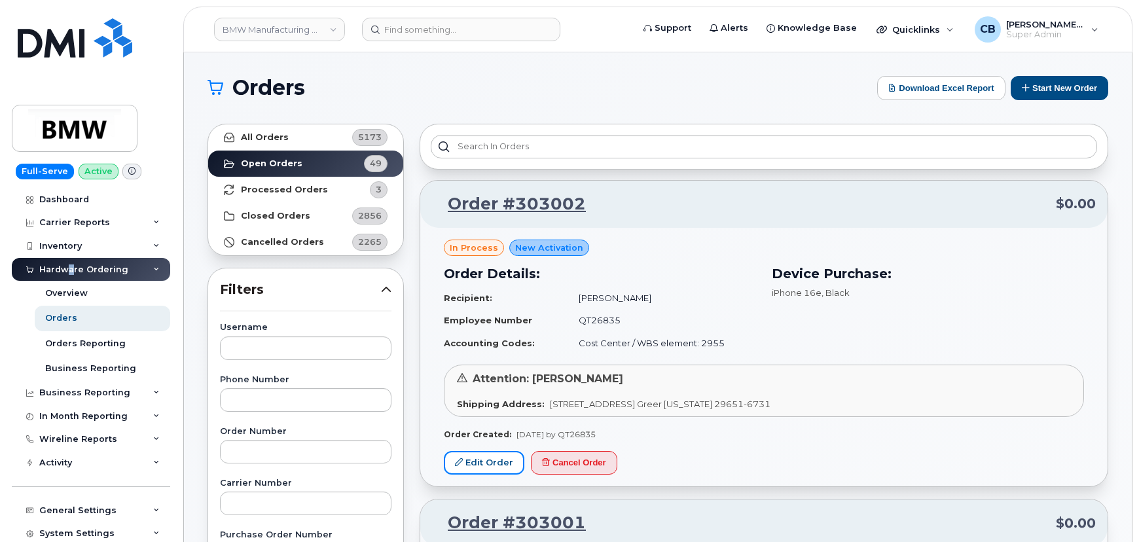
click at [482, 466] on link "Edit Order" at bounding box center [484, 463] width 81 height 24
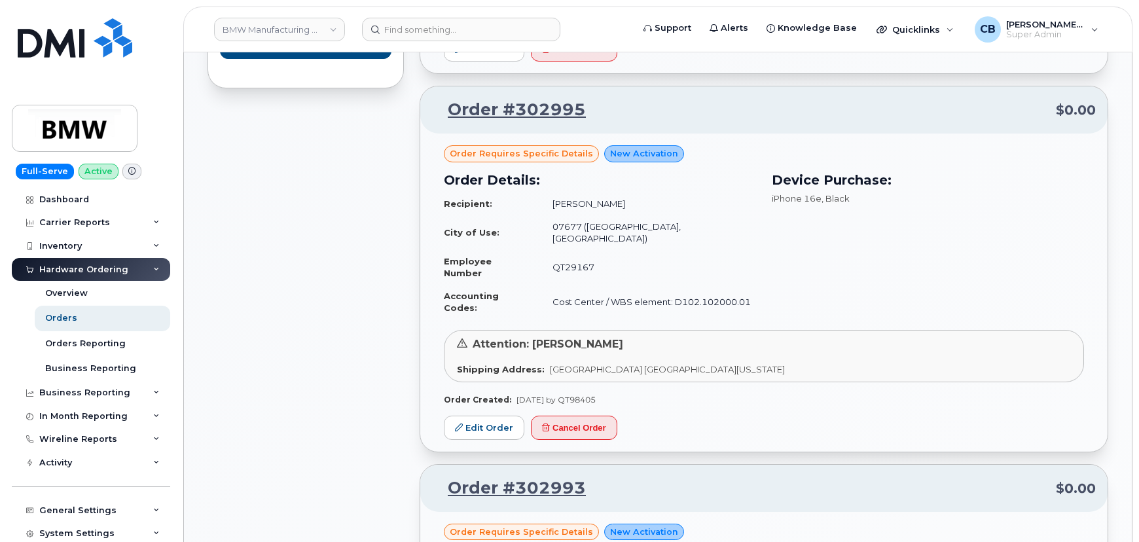
scroll to position [833, 0]
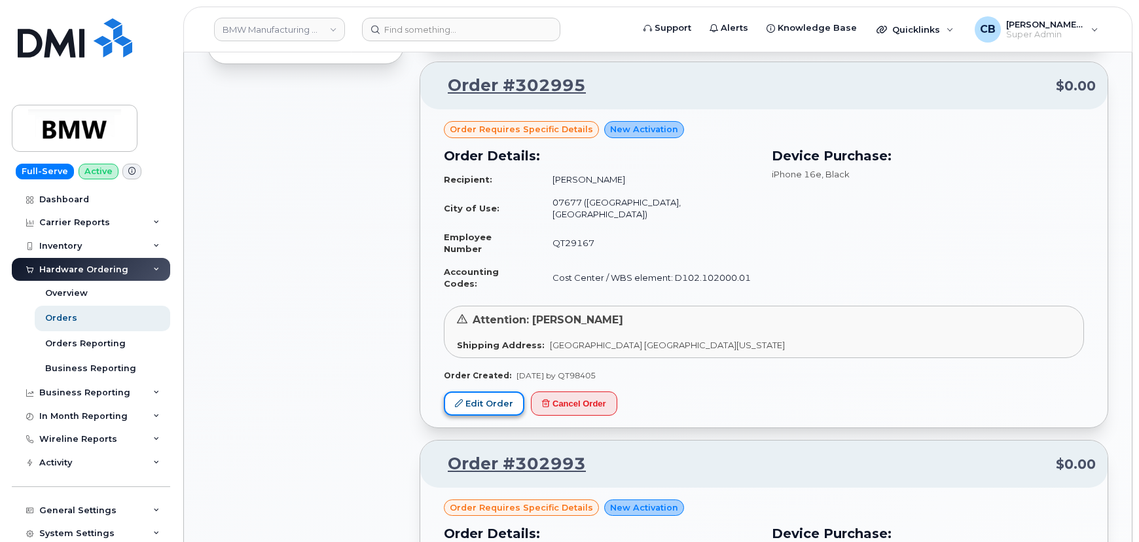
drag, startPoint x: 477, startPoint y: 368, endPoint x: 470, endPoint y: 377, distance: 11.2
click at [477, 392] on link "Edit Order" at bounding box center [484, 404] width 81 height 24
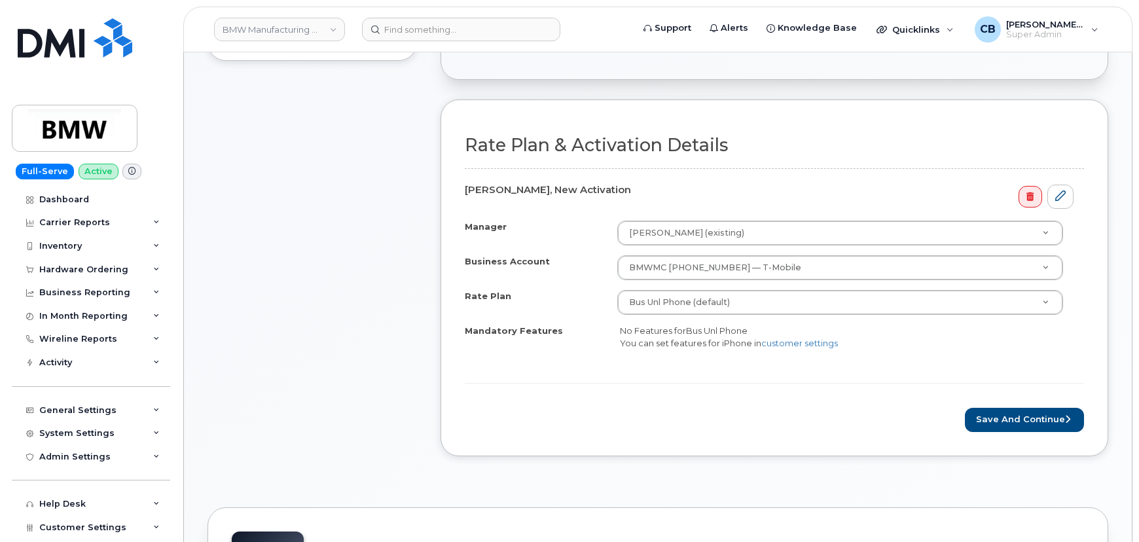
scroll to position [357, 0]
click at [1018, 415] on button "Save and Continue" at bounding box center [1024, 419] width 119 height 24
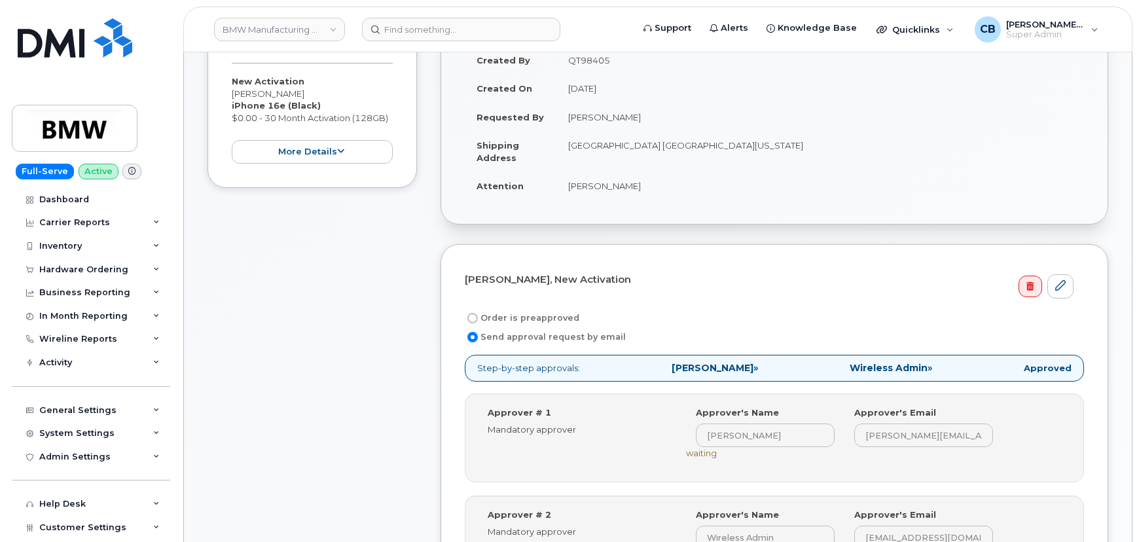
scroll to position [357, 0]
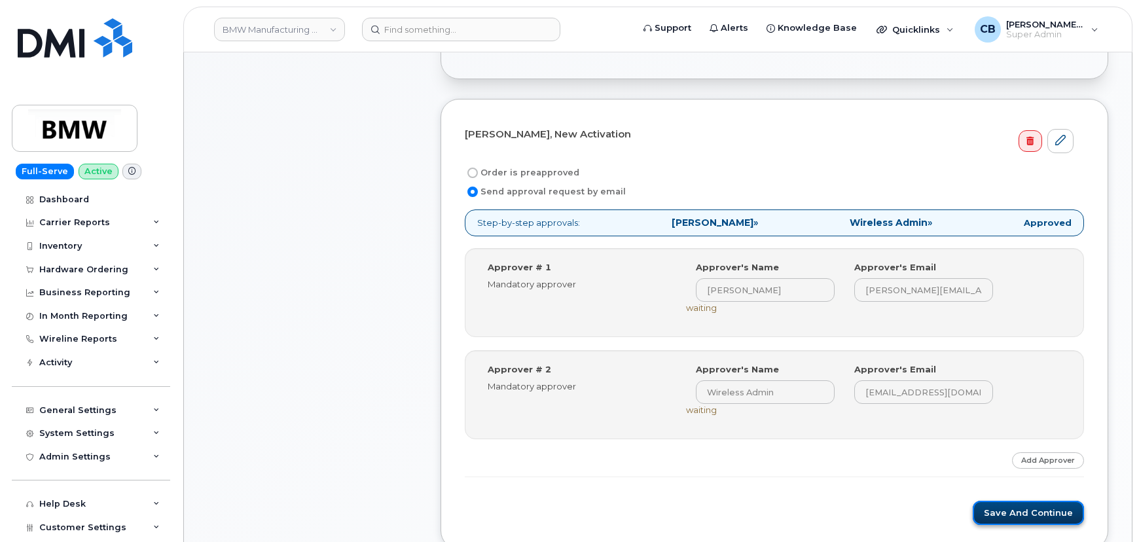
click at [993, 502] on button "Save and Continue" at bounding box center [1028, 513] width 111 height 24
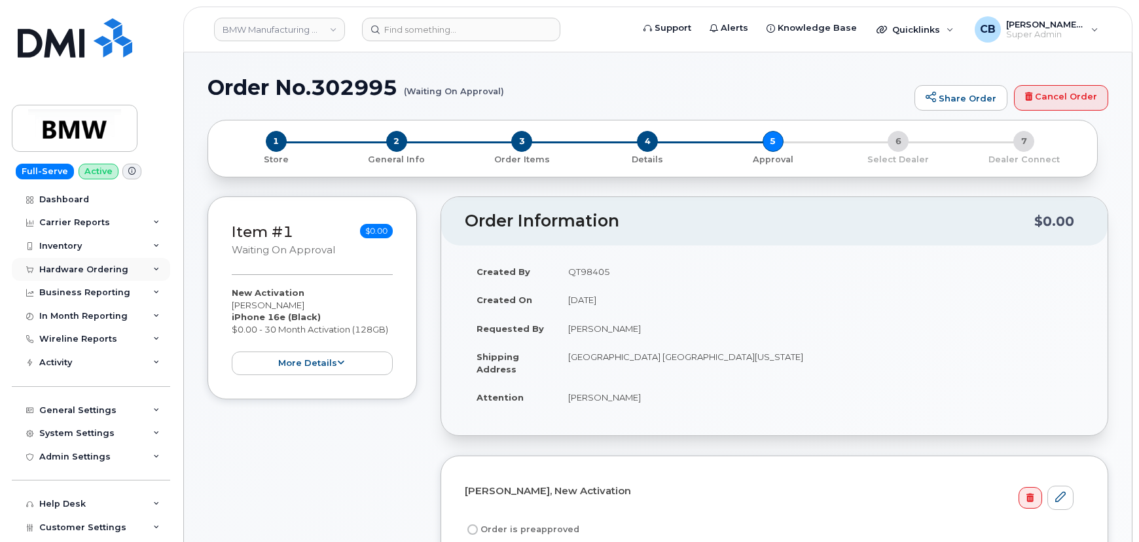
click at [77, 268] on div "Hardware Ordering" at bounding box center [83, 270] width 89 height 10
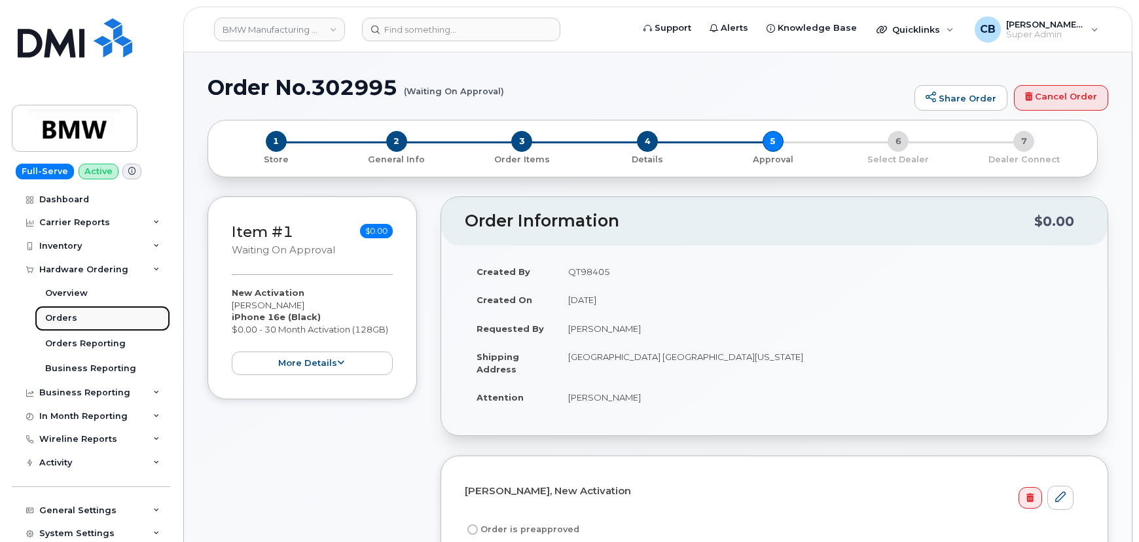
click at [66, 318] on div "Orders" at bounding box center [61, 318] width 32 height 12
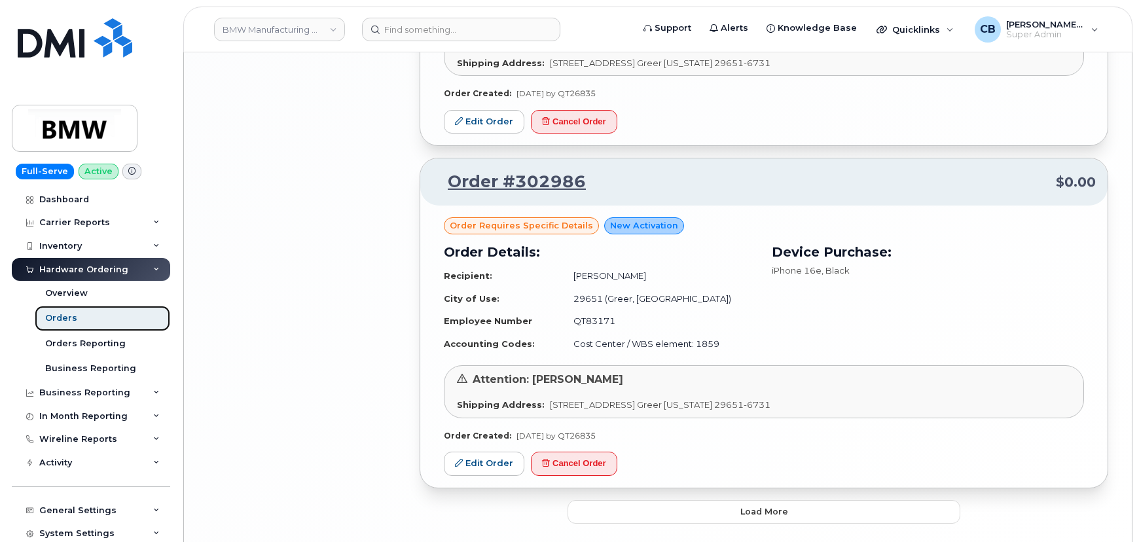
scroll to position [2547, 0]
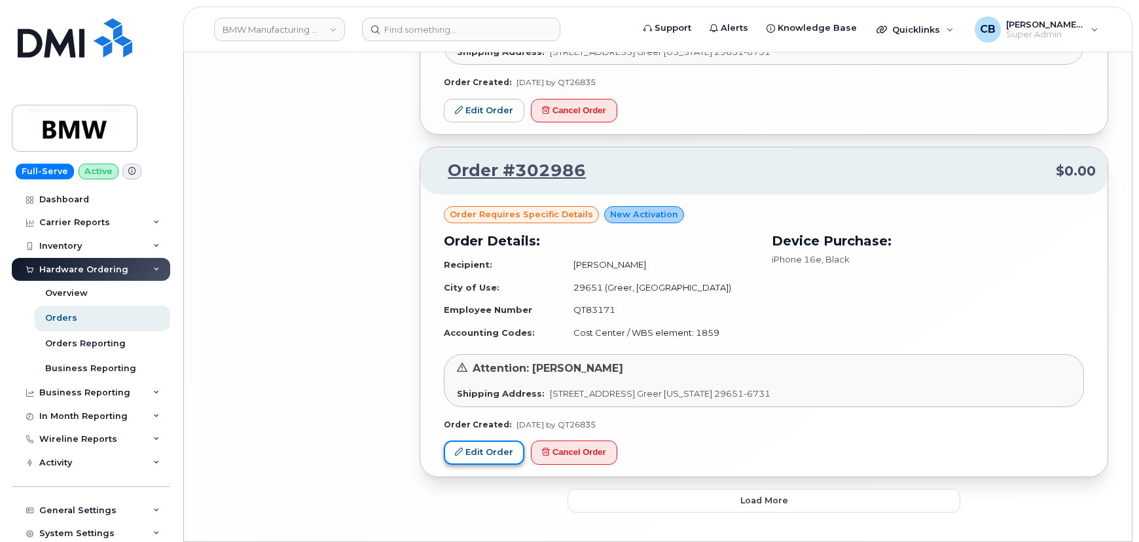
click at [505, 441] on link "Edit Order" at bounding box center [484, 453] width 81 height 24
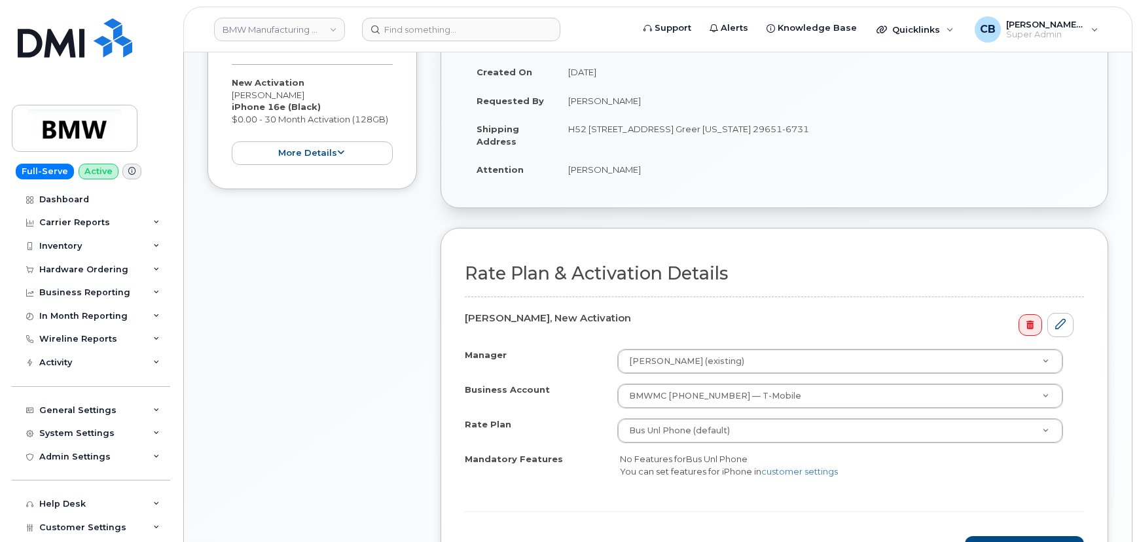
scroll to position [357, 0]
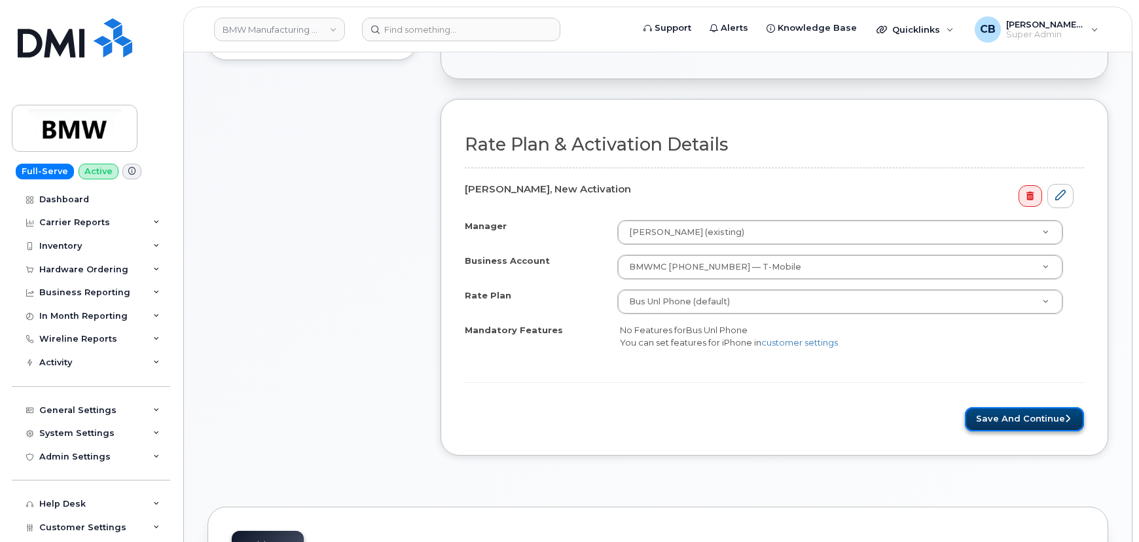
click at [996, 407] on button "Save and Continue" at bounding box center [1024, 419] width 119 height 24
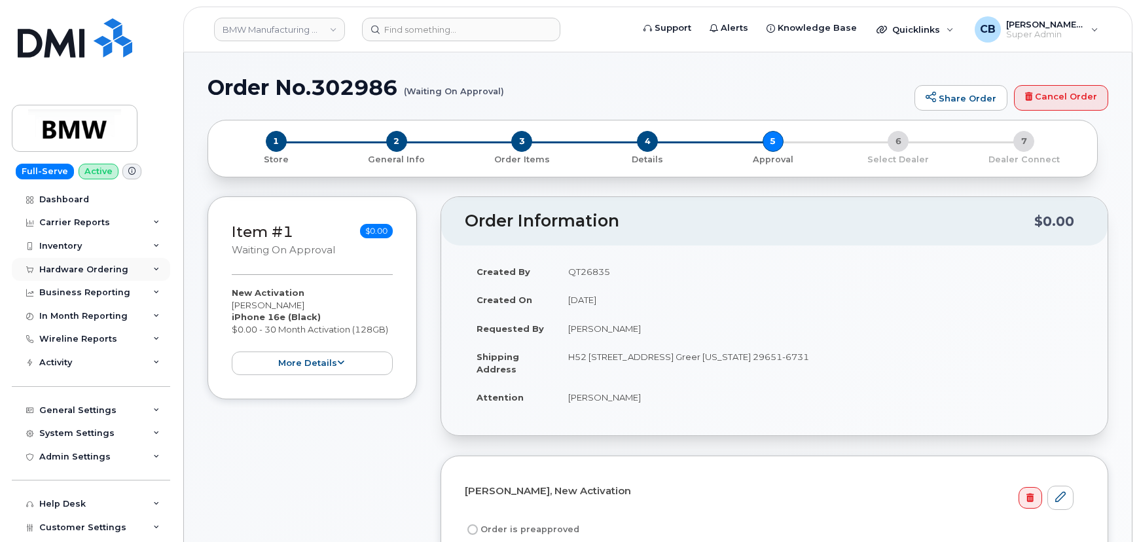
click at [52, 271] on div "Hardware Ordering" at bounding box center [83, 270] width 89 height 10
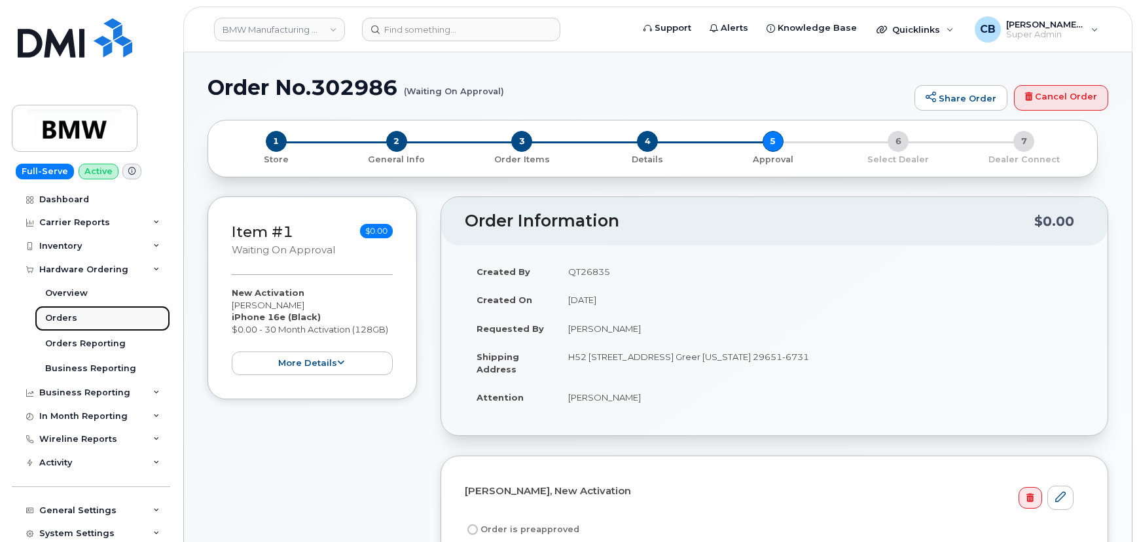
click at [61, 318] on div "Orders" at bounding box center [61, 318] width 32 height 12
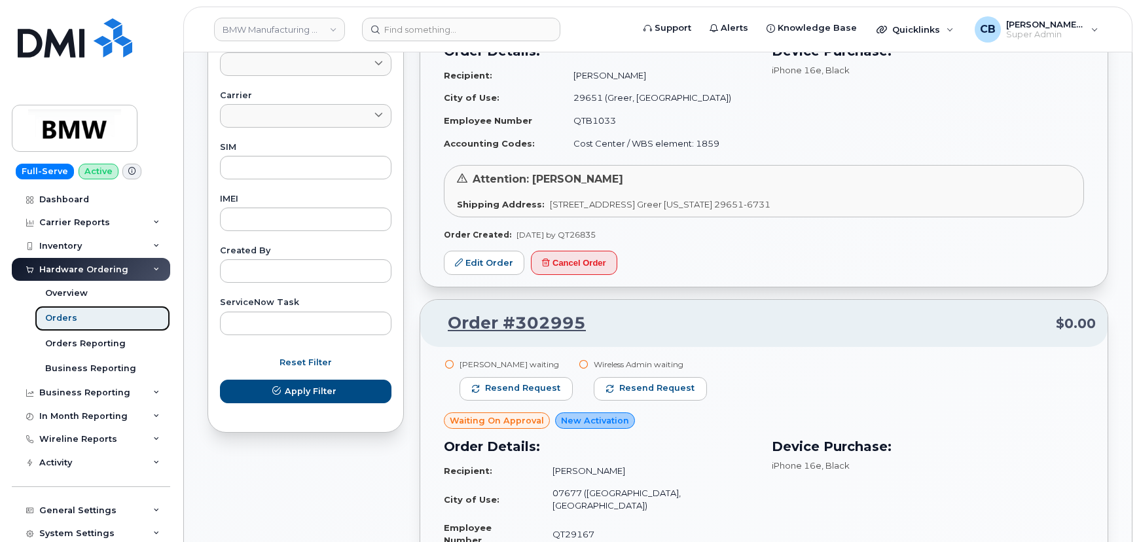
scroll to position [1071, 0]
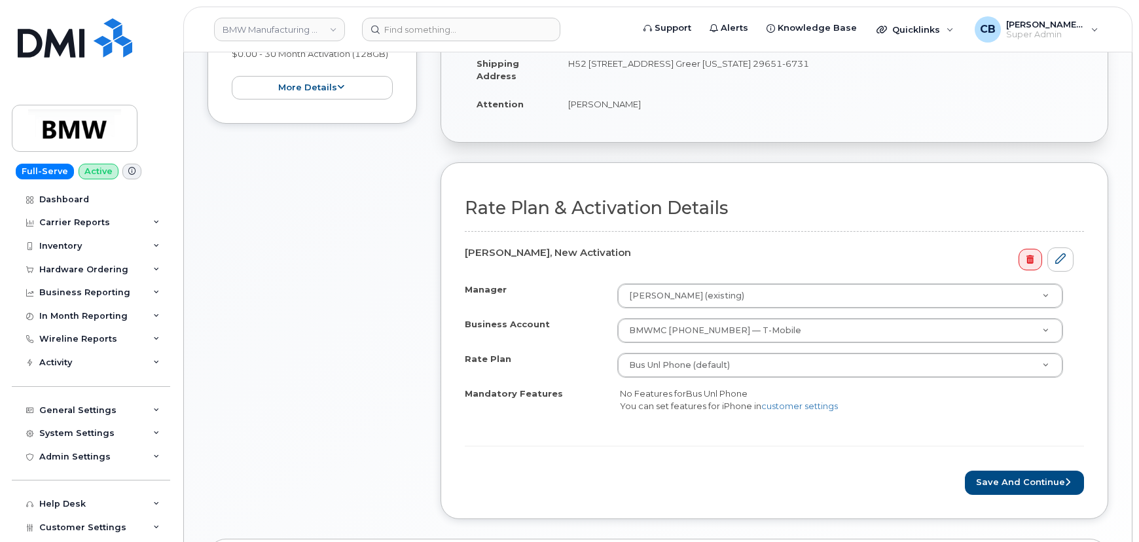
scroll to position [357, 0]
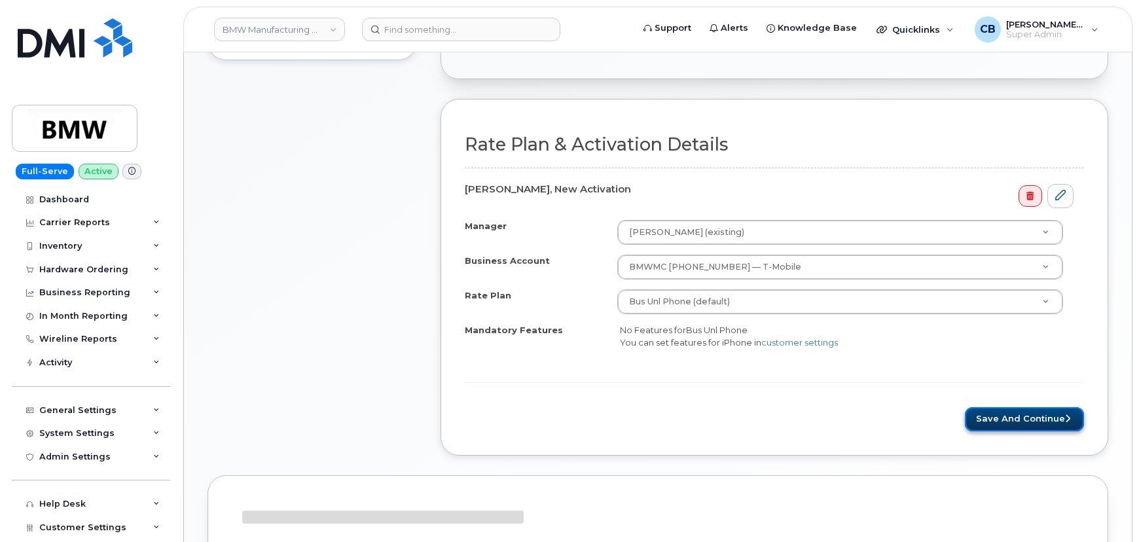
click at [1017, 420] on button "Save and Continue" at bounding box center [1024, 419] width 119 height 24
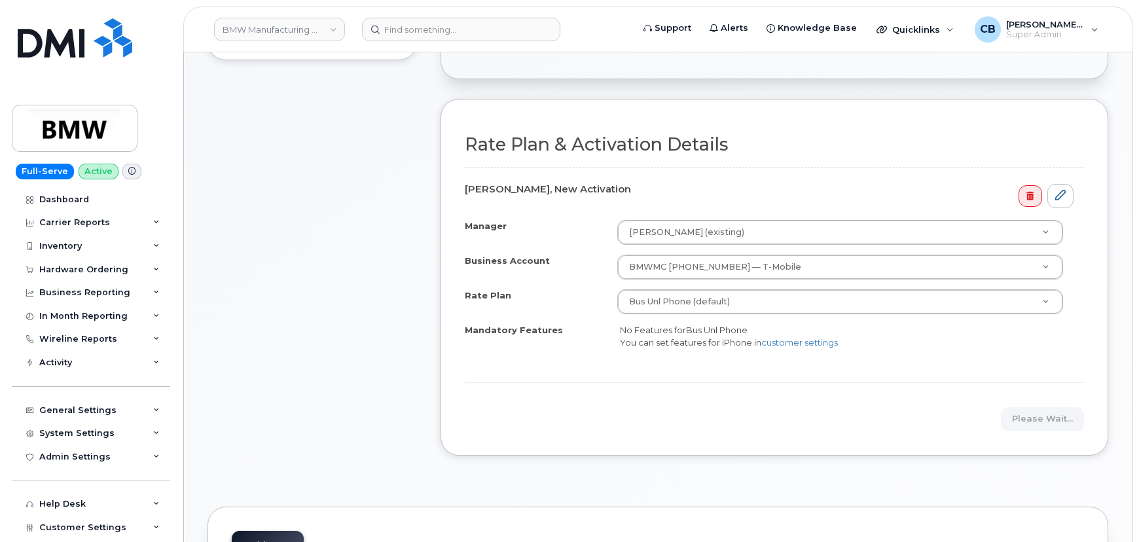
scroll to position [0, 0]
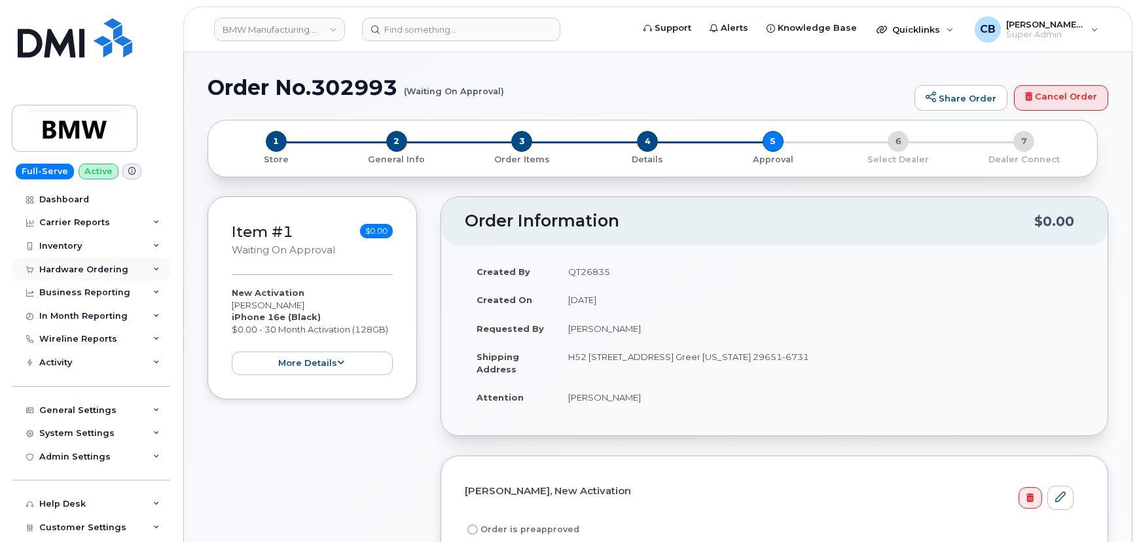
click at [59, 265] on div "Hardware Ordering" at bounding box center [83, 270] width 89 height 10
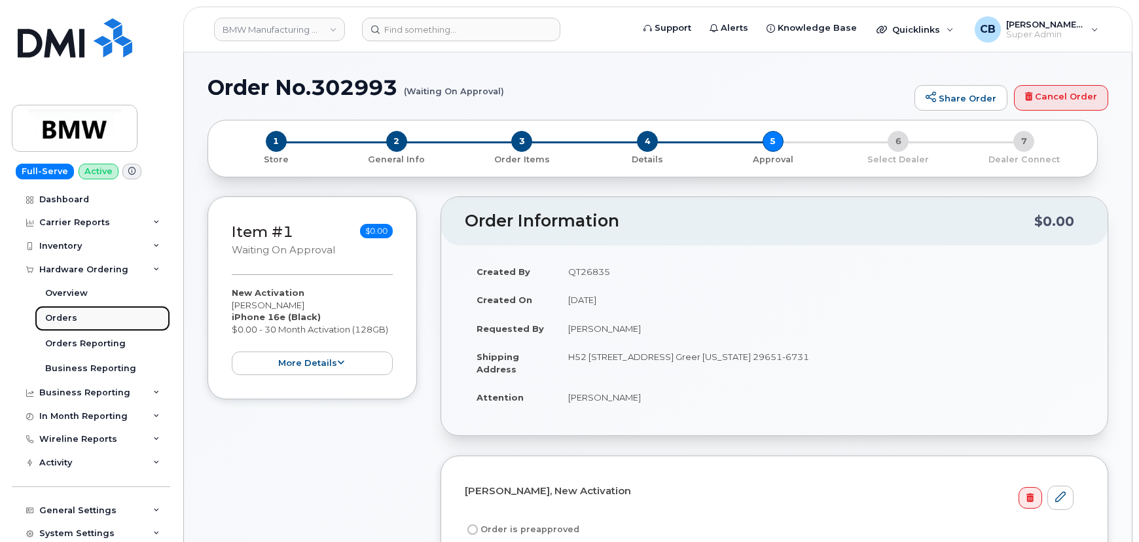
click at [64, 320] on div "Orders" at bounding box center [61, 318] width 32 height 12
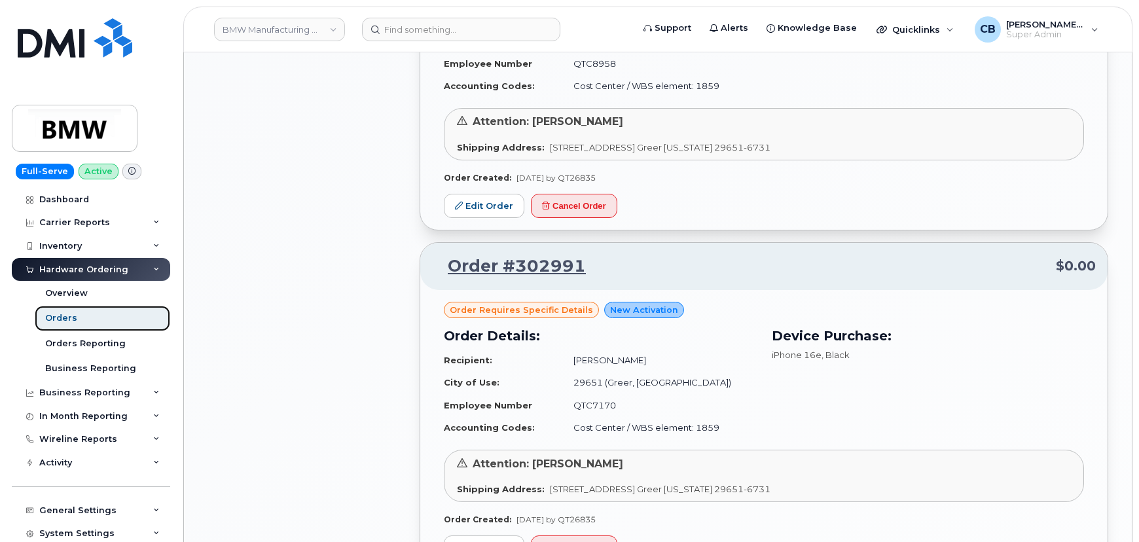
scroll to position [1428, 0]
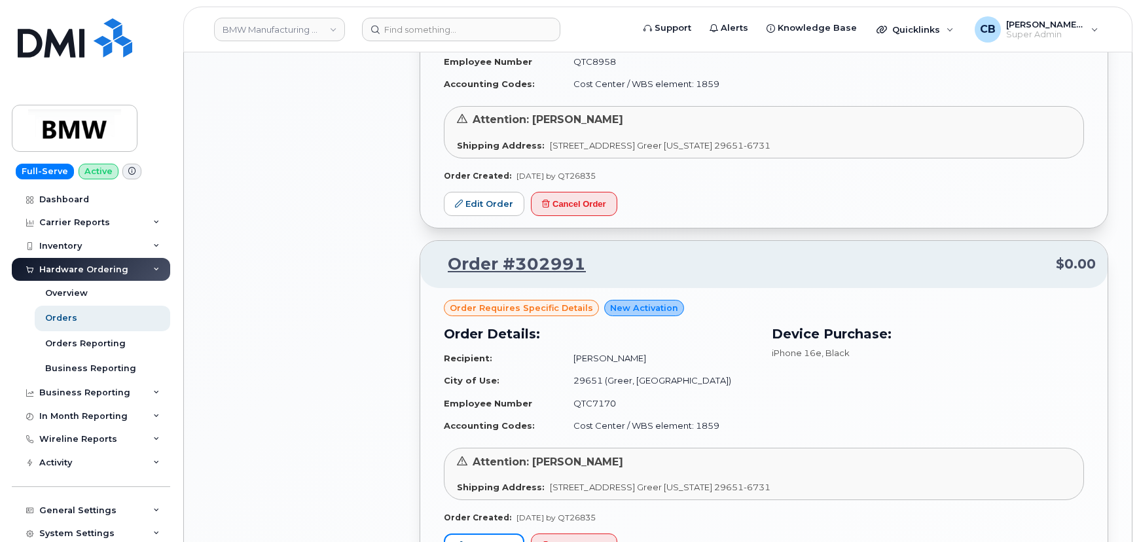
click at [497, 534] on link "Edit Order" at bounding box center [484, 546] width 81 height 24
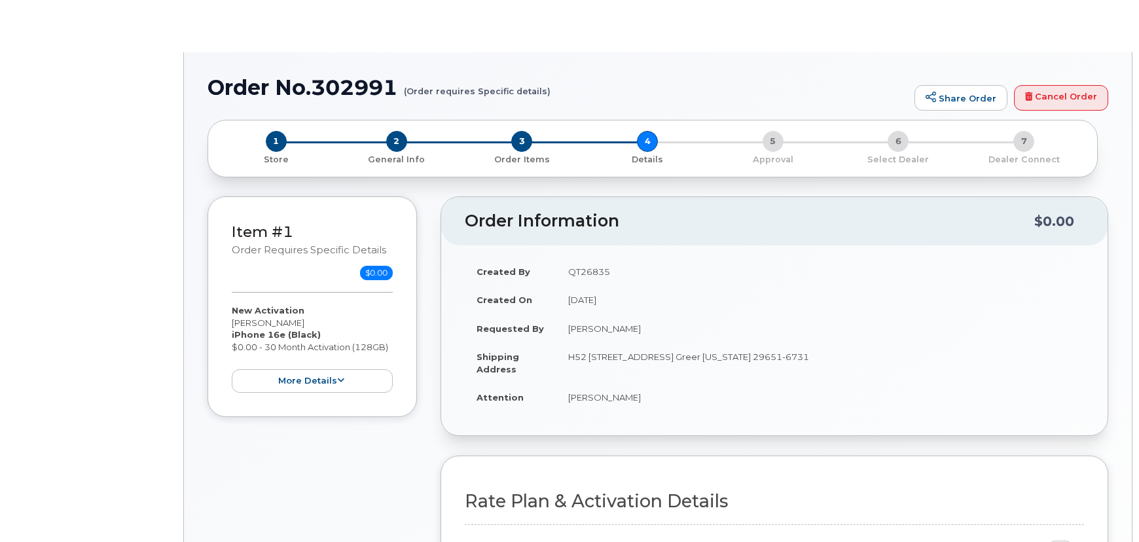
select select "Bus Unl Phone"
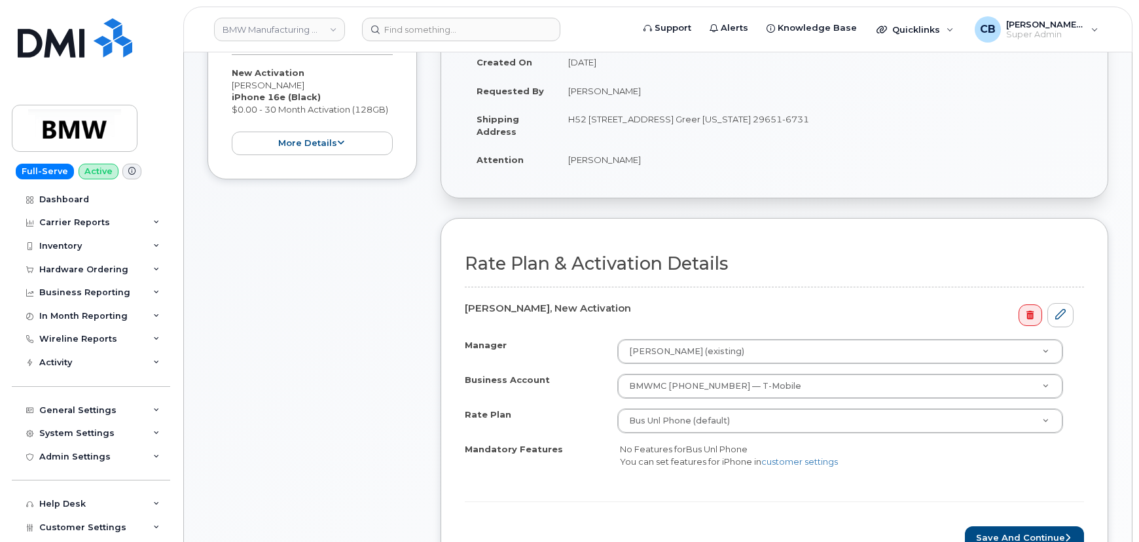
scroll to position [357, 0]
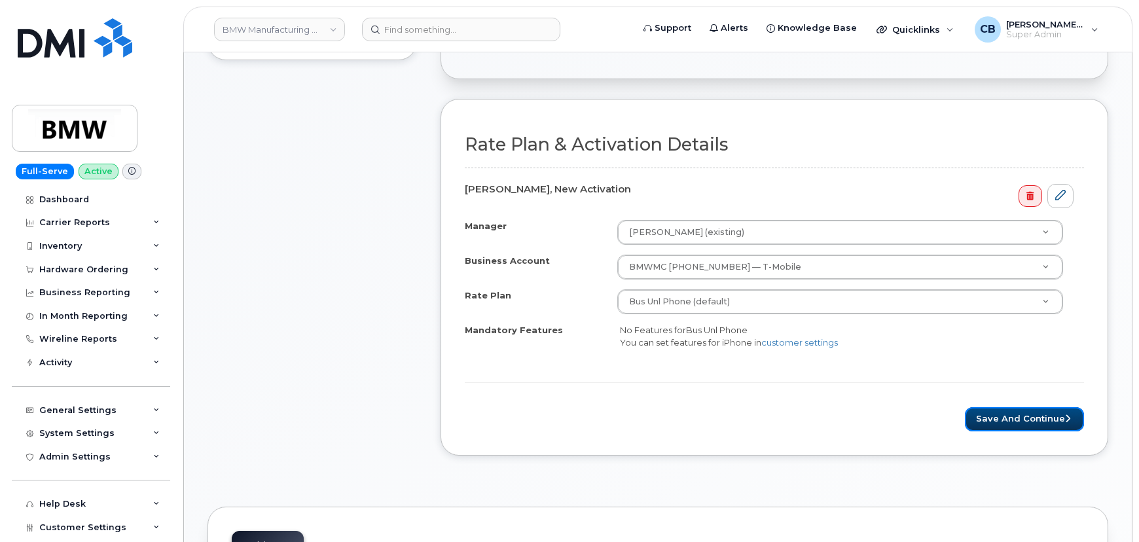
drag, startPoint x: 1026, startPoint y: 413, endPoint x: 693, endPoint y: 360, distance: 337.4
click at [1027, 413] on button "Save and Continue" at bounding box center [1024, 419] width 119 height 24
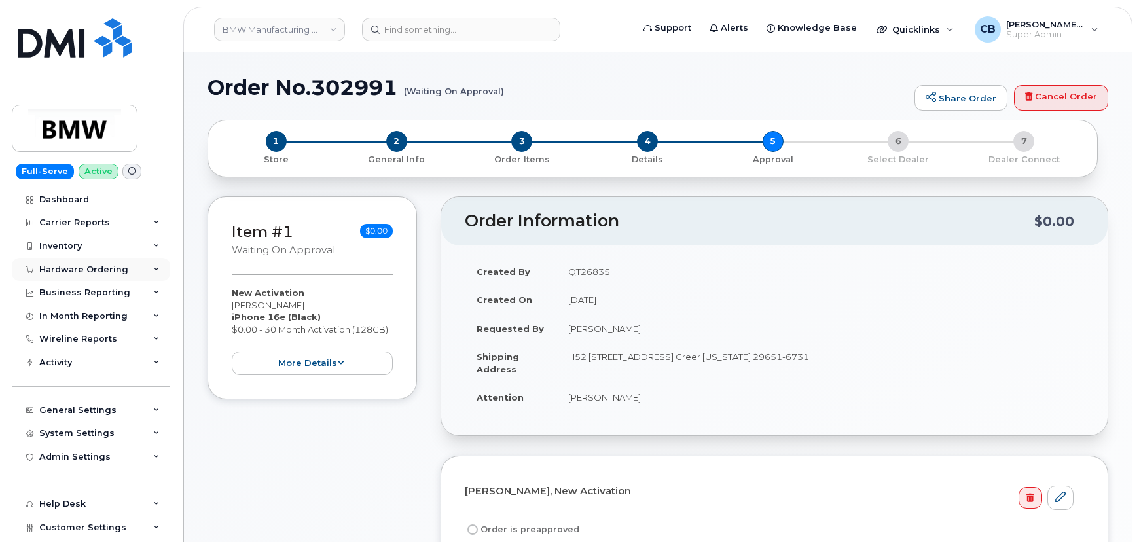
click at [79, 265] on div "Hardware Ordering" at bounding box center [83, 270] width 89 height 10
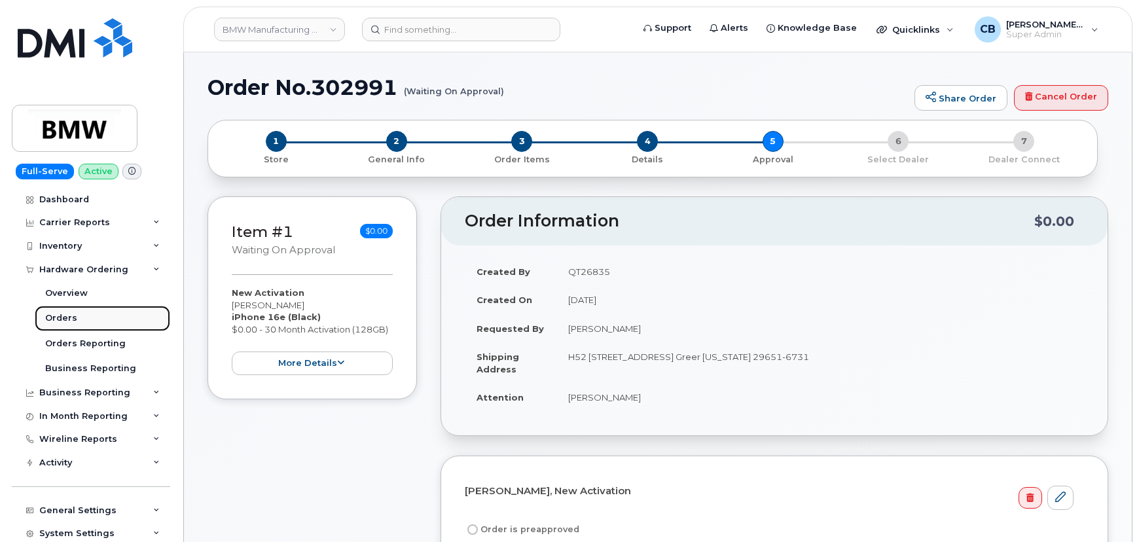
click at [66, 318] on div "Orders" at bounding box center [61, 318] width 32 height 12
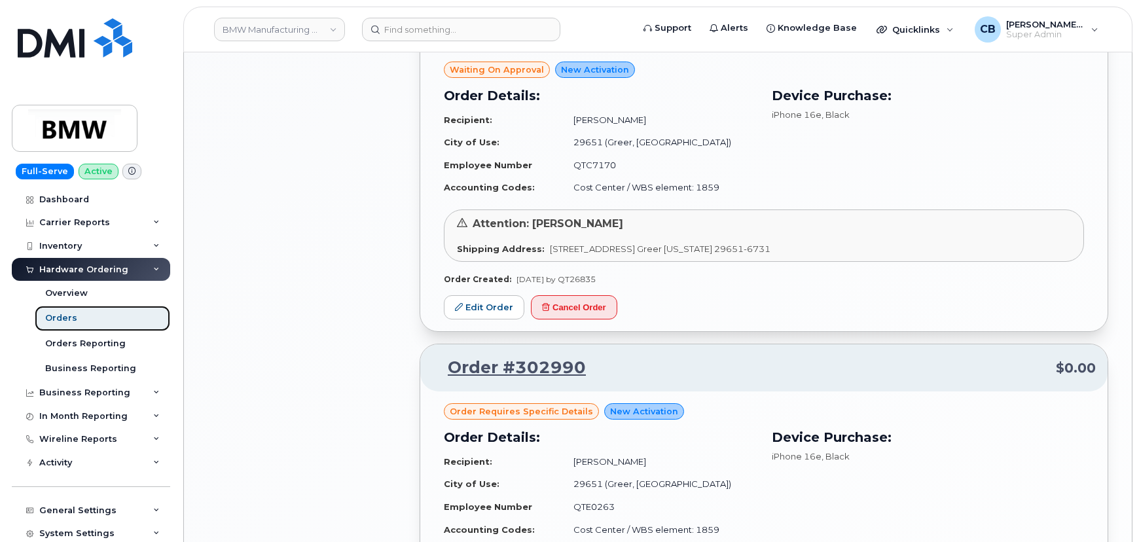
scroll to position [1905, 0]
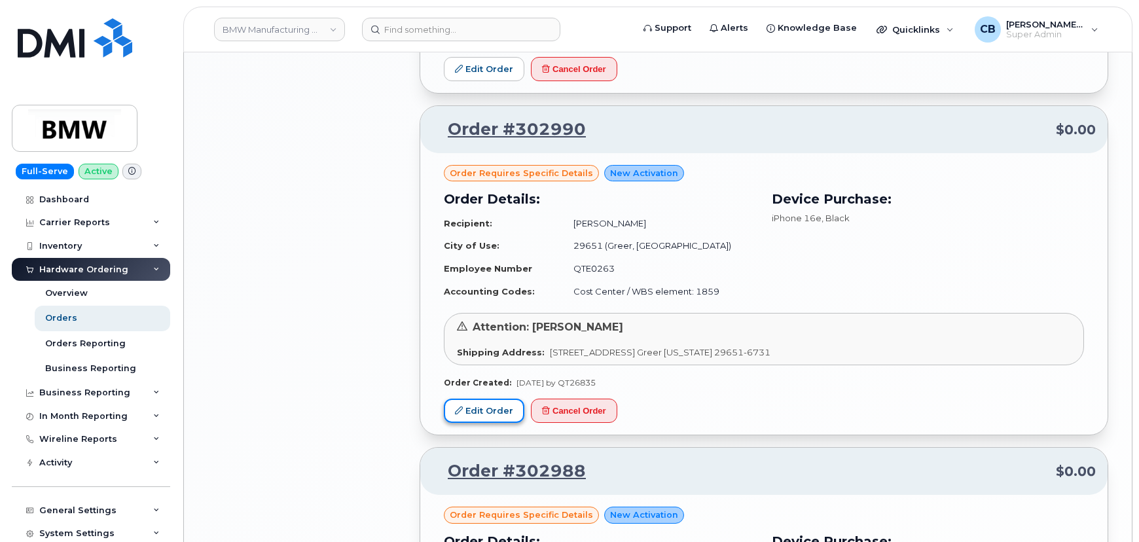
click at [450, 399] on link "Edit Order" at bounding box center [484, 411] width 81 height 24
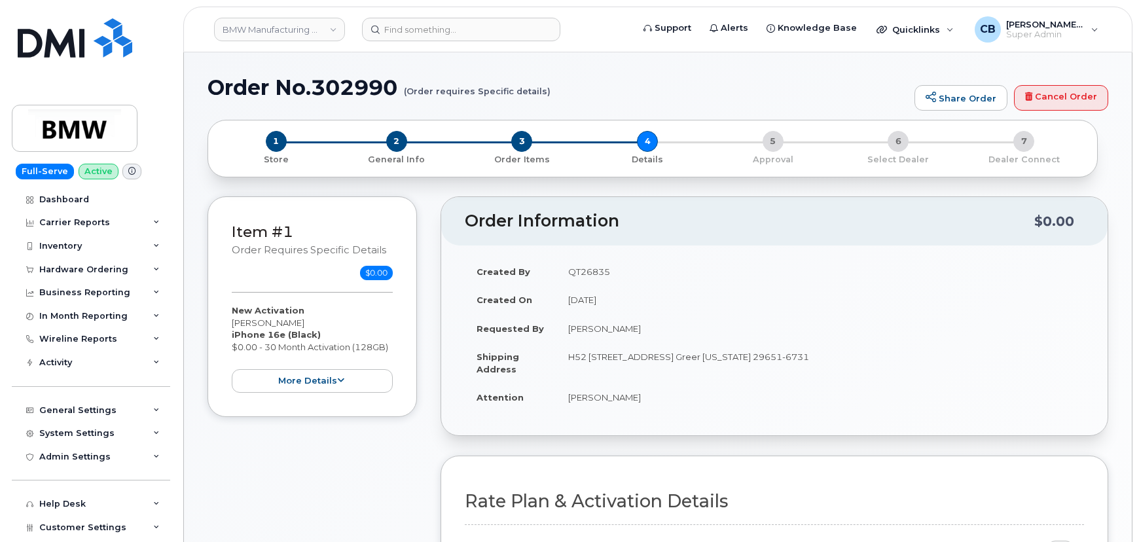
scroll to position [357, 0]
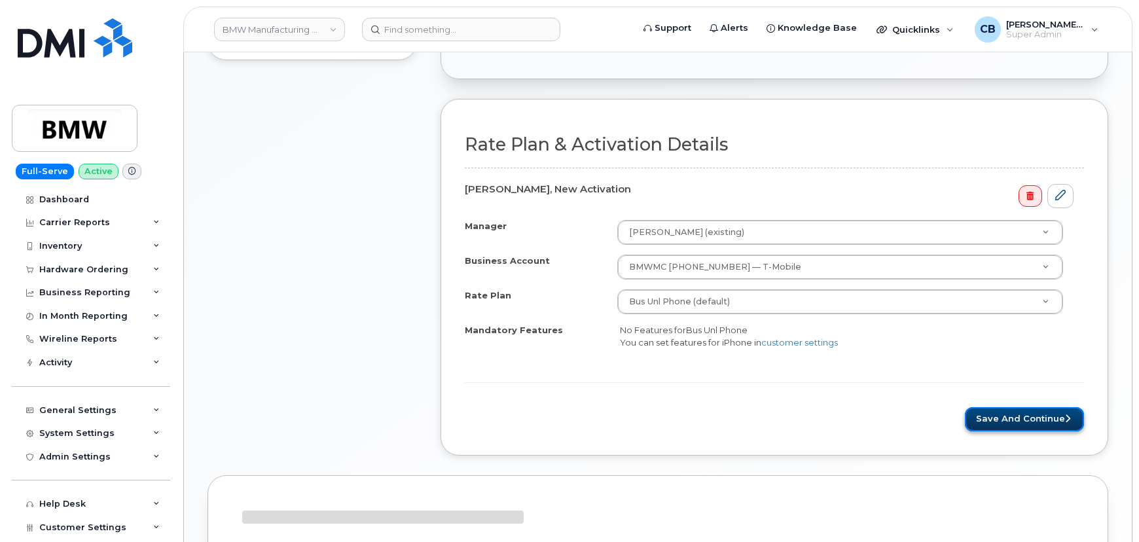
click at [1015, 418] on button "Save and Continue" at bounding box center [1024, 419] width 119 height 24
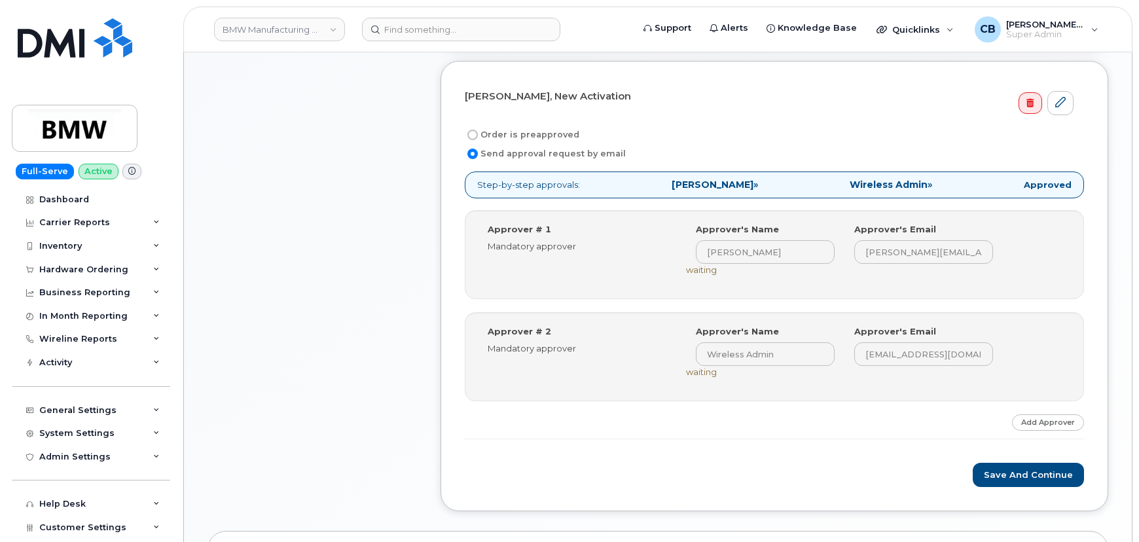
scroll to position [595, 0]
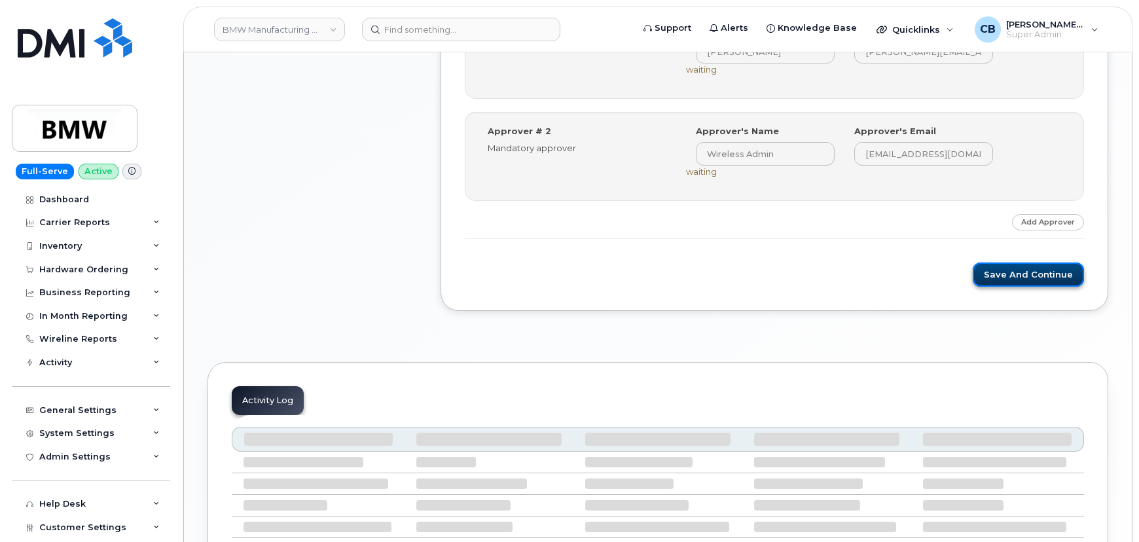
click at [1015, 276] on button "Save and Continue" at bounding box center [1028, 275] width 111 height 24
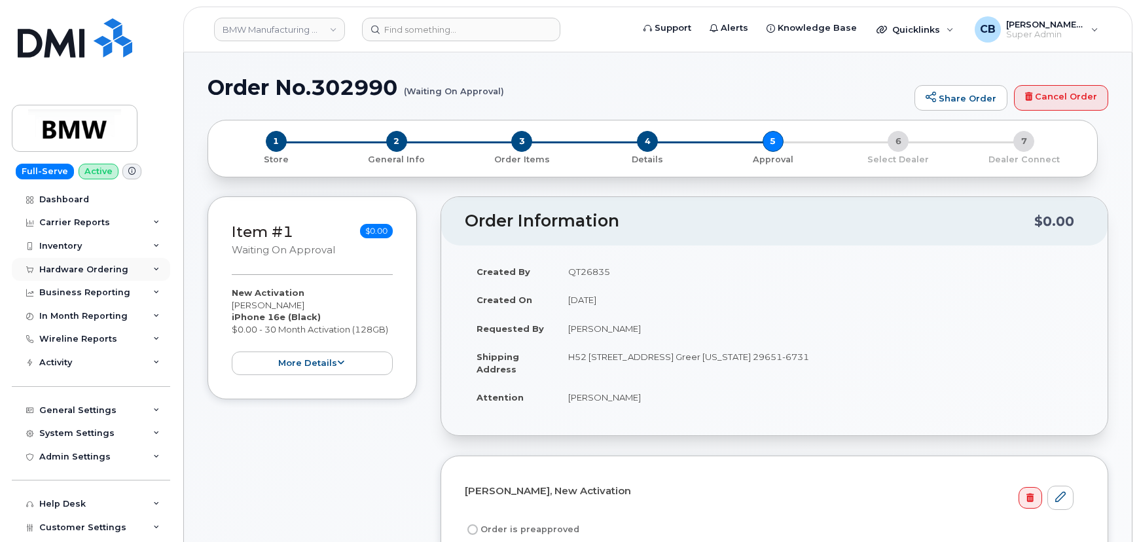
click at [51, 268] on div "Hardware Ordering" at bounding box center [83, 270] width 89 height 10
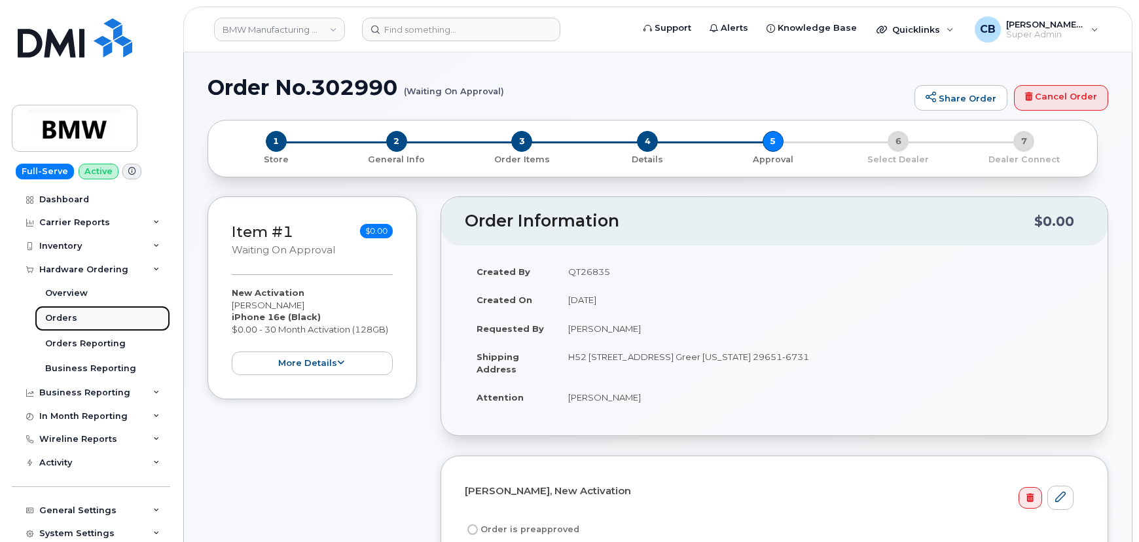
click at [56, 314] on div "Orders" at bounding box center [61, 318] width 32 height 12
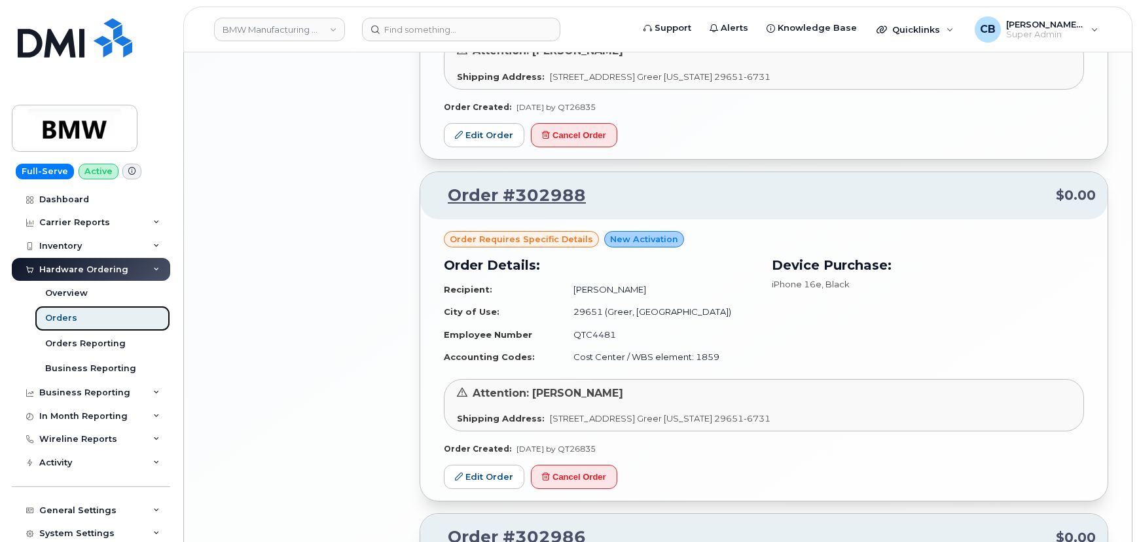
scroll to position [2262, 0]
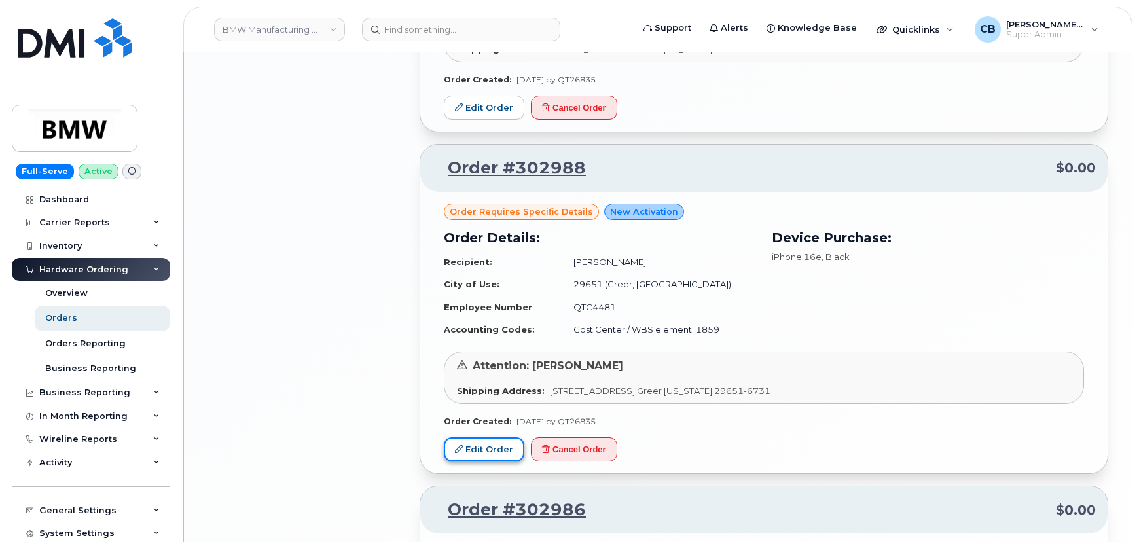
click at [487, 437] on link "Edit Order" at bounding box center [484, 449] width 81 height 24
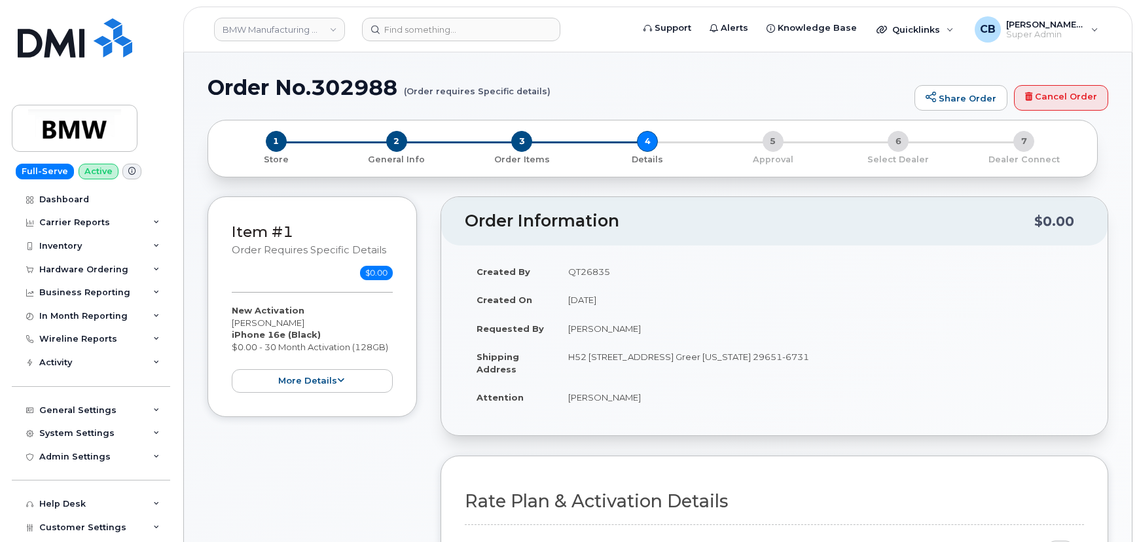
scroll to position [476, 0]
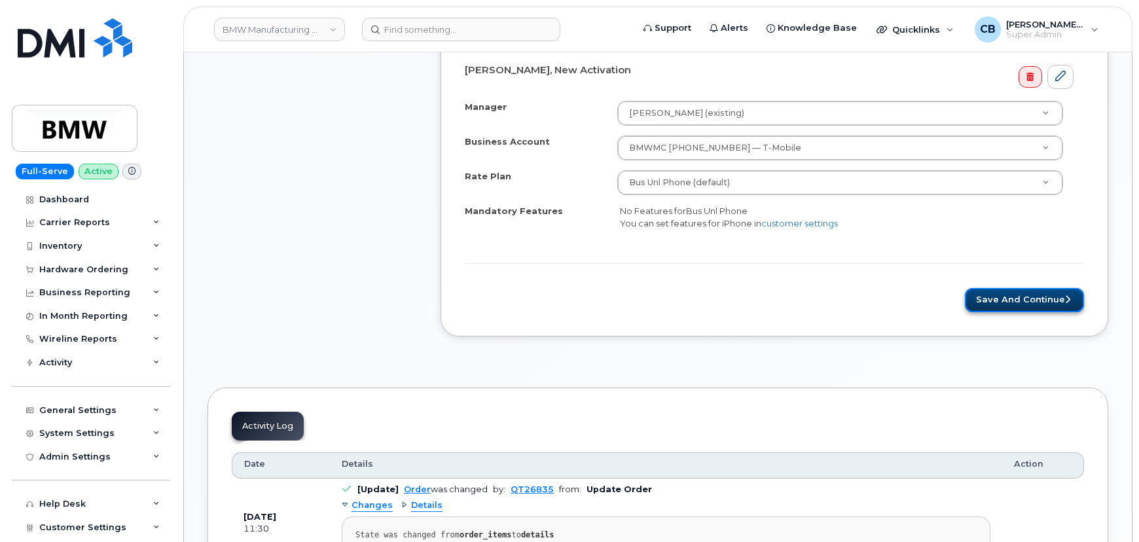
click at [1007, 289] on button "Save and Continue" at bounding box center [1024, 300] width 119 height 24
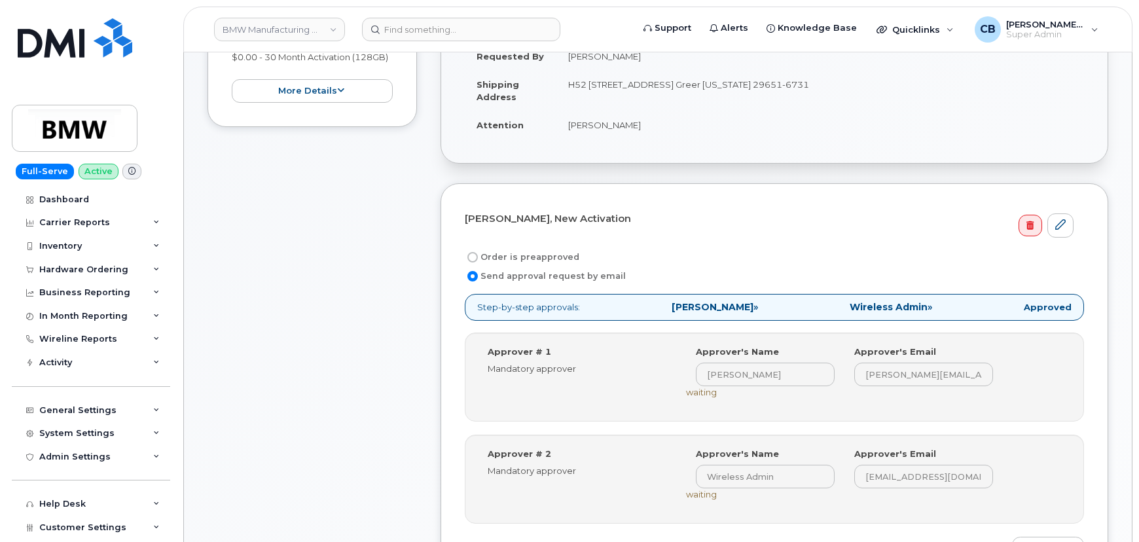
scroll to position [595, 0]
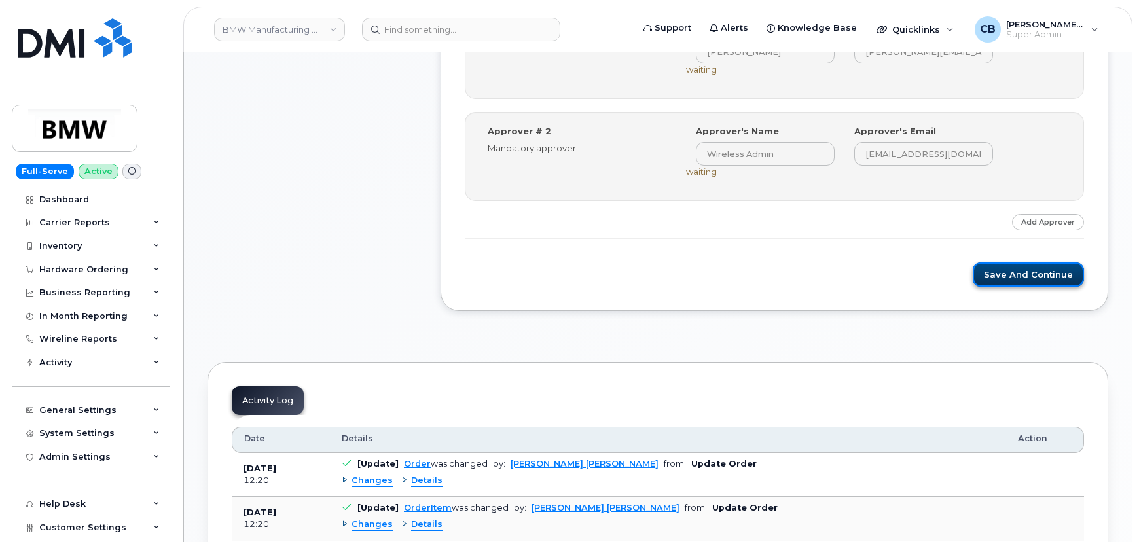
click at [1014, 272] on button "Save and Continue" at bounding box center [1028, 275] width 111 height 24
click at [82, 268] on div "Hardware Ordering" at bounding box center [83, 270] width 89 height 10
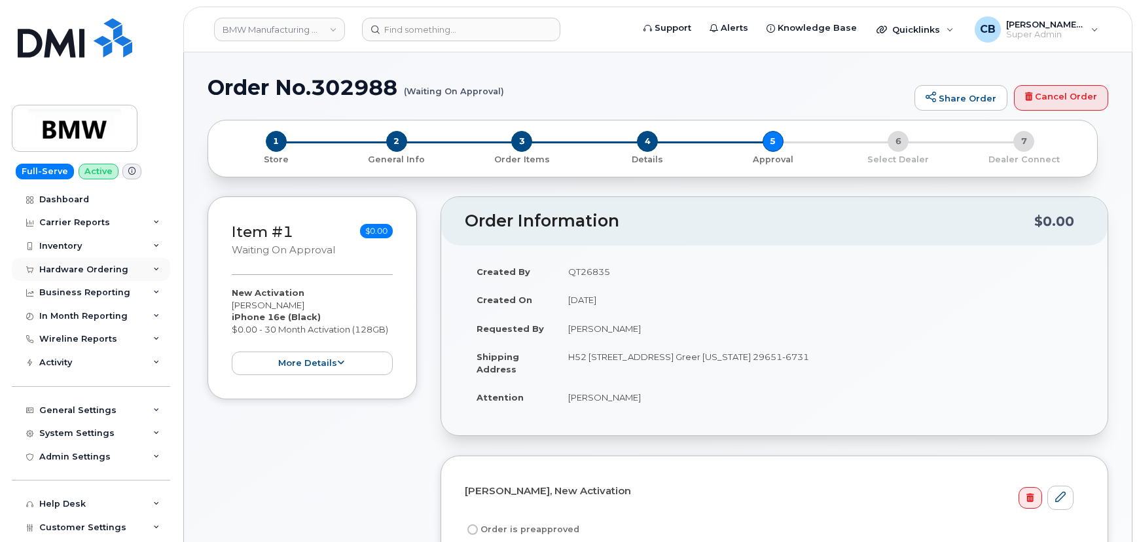
click at [58, 265] on div "Hardware Ordering" at bounding box center [83, 270] width 89 height 10
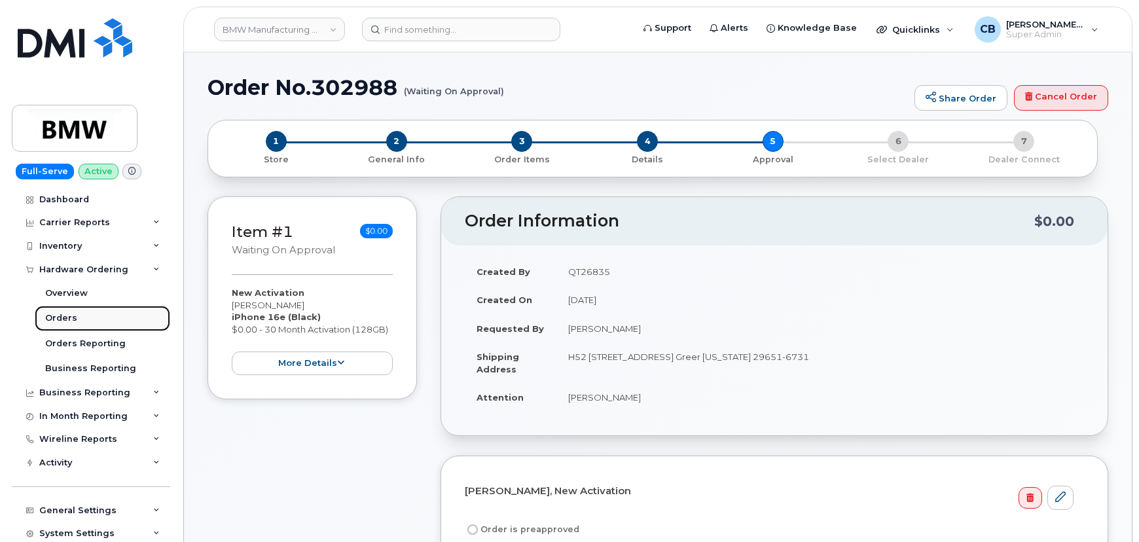
click at [69, 315] on div "Orders" at bounding box center [61, 318] width 32 height 12
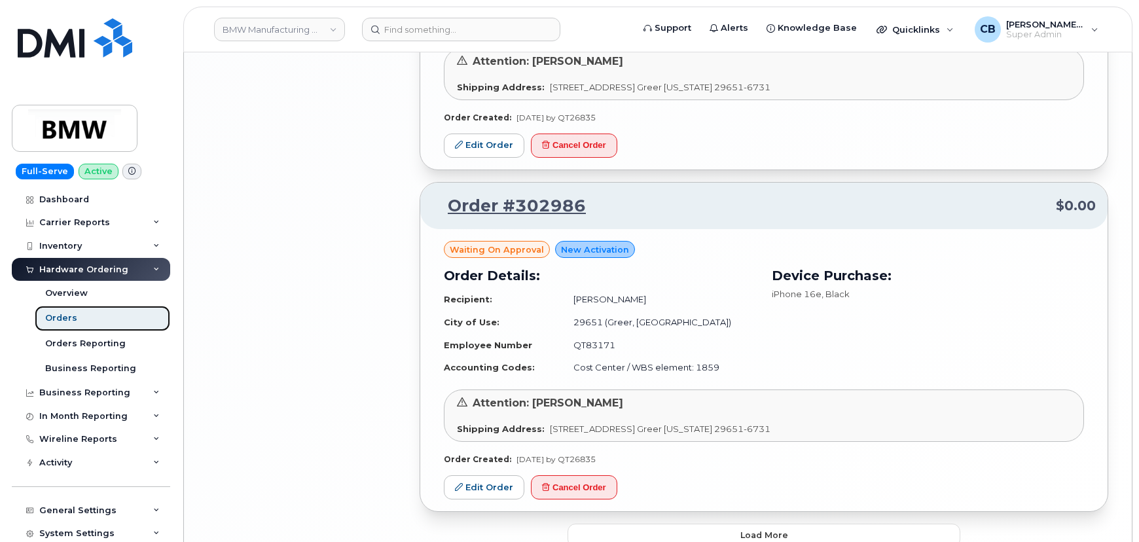
scroll to position [2654, 0]
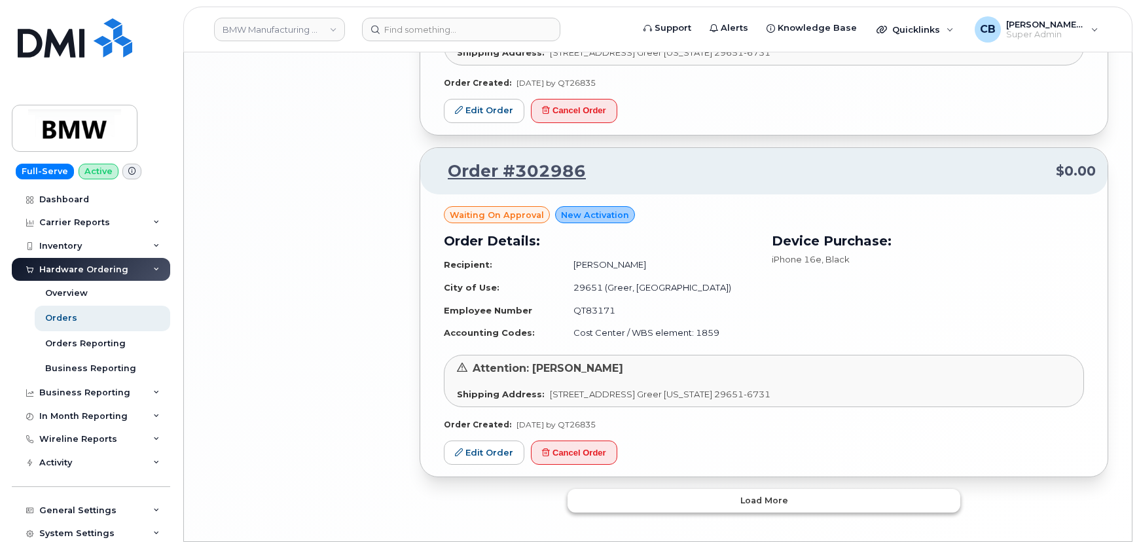
click at [765, 494] on span "Load more" at bounding box center [765, 500] width 48 height 12
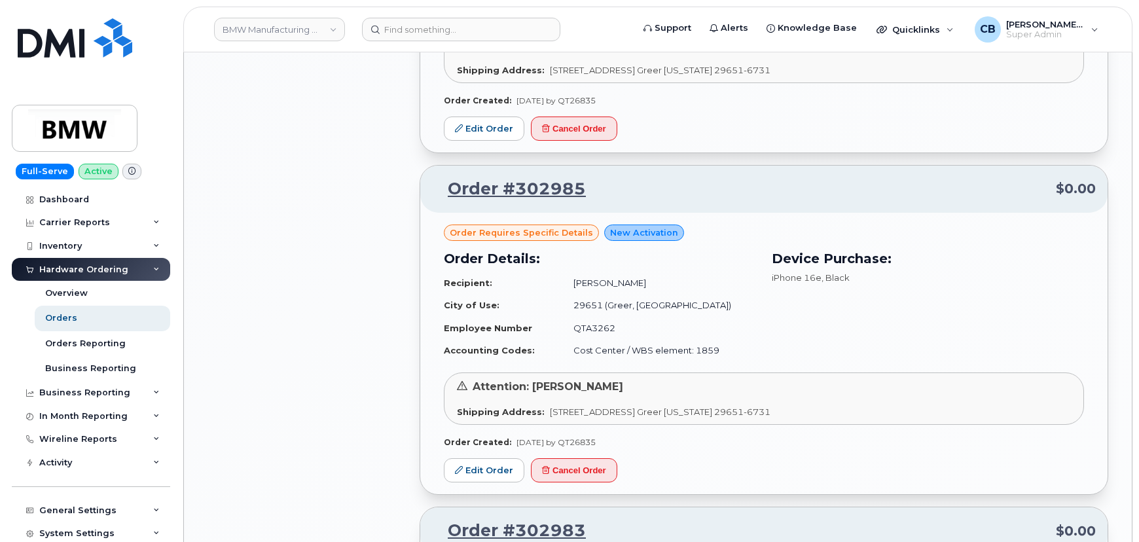
scroll to position [3011, 0]
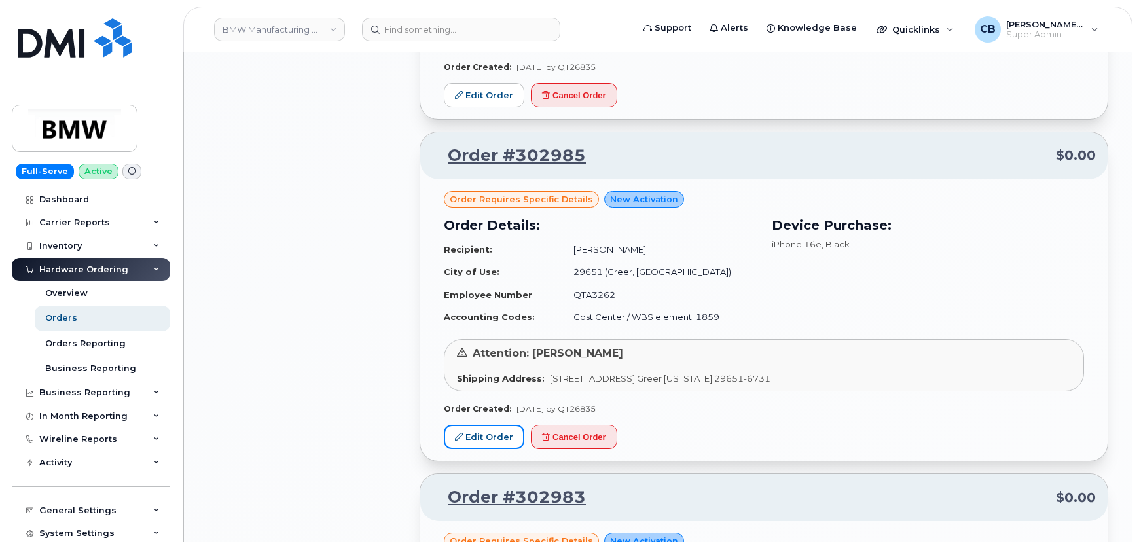
click at [494, 425] on link "Edit Order" at bounding box center [484, 437] width 81 height 24
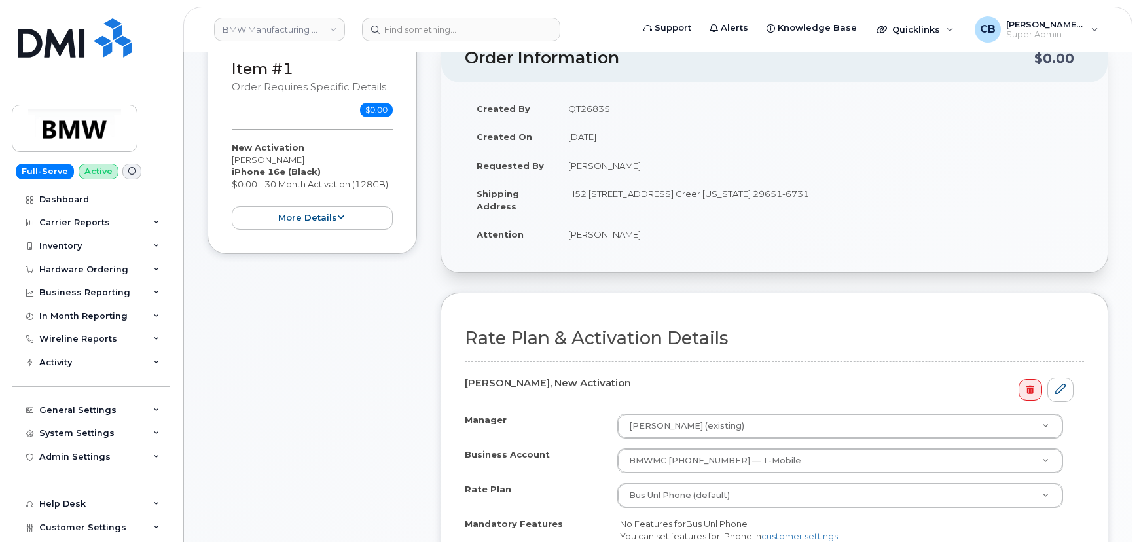
scroll to position [357, 0]
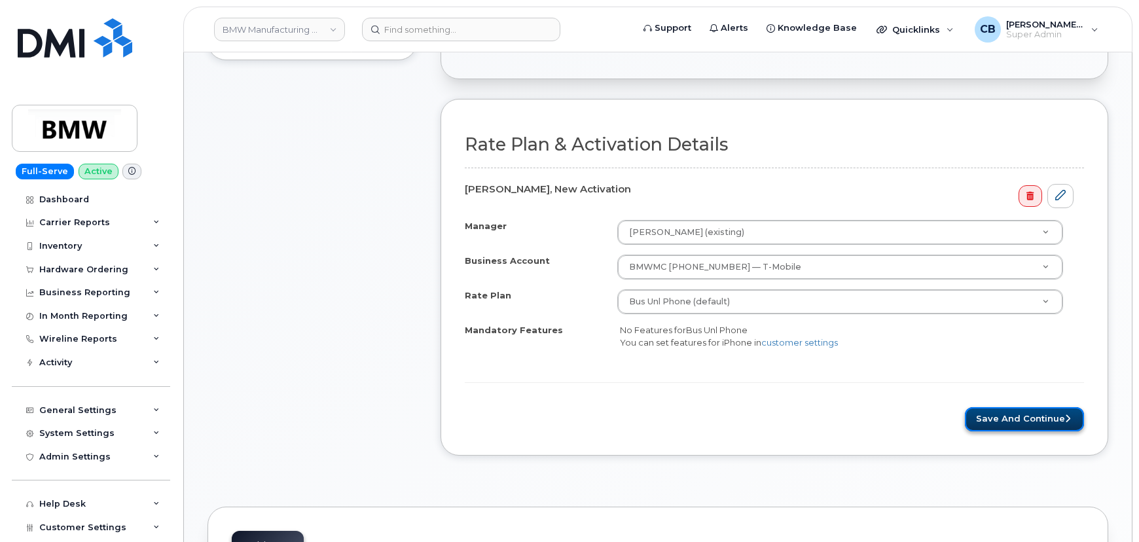
click at [992, 413] on button "Save and Continue" at bounding box center [1024, 419] width 119 height 24
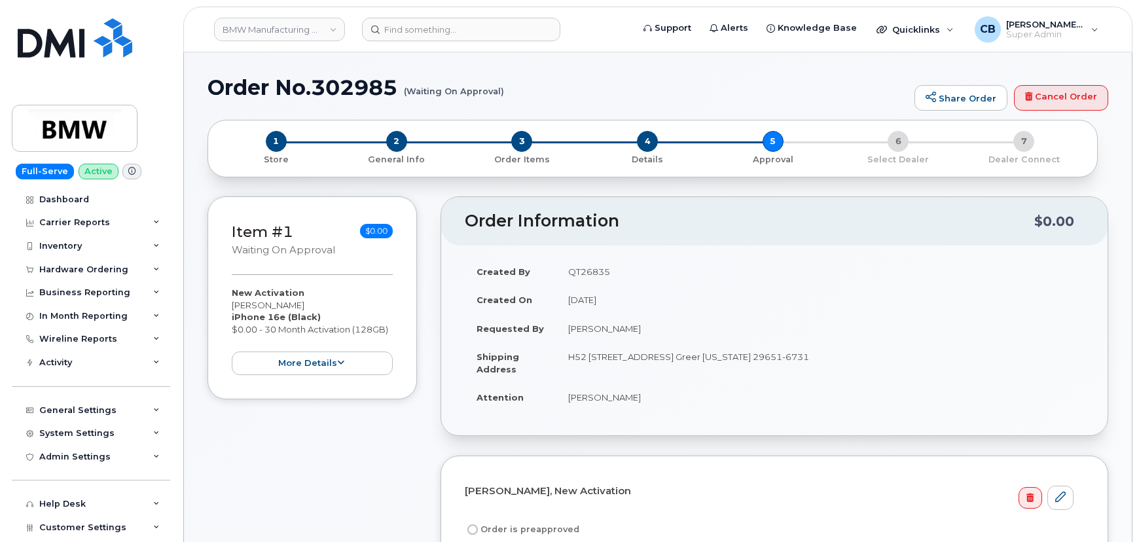
scroll to position [357, 0]
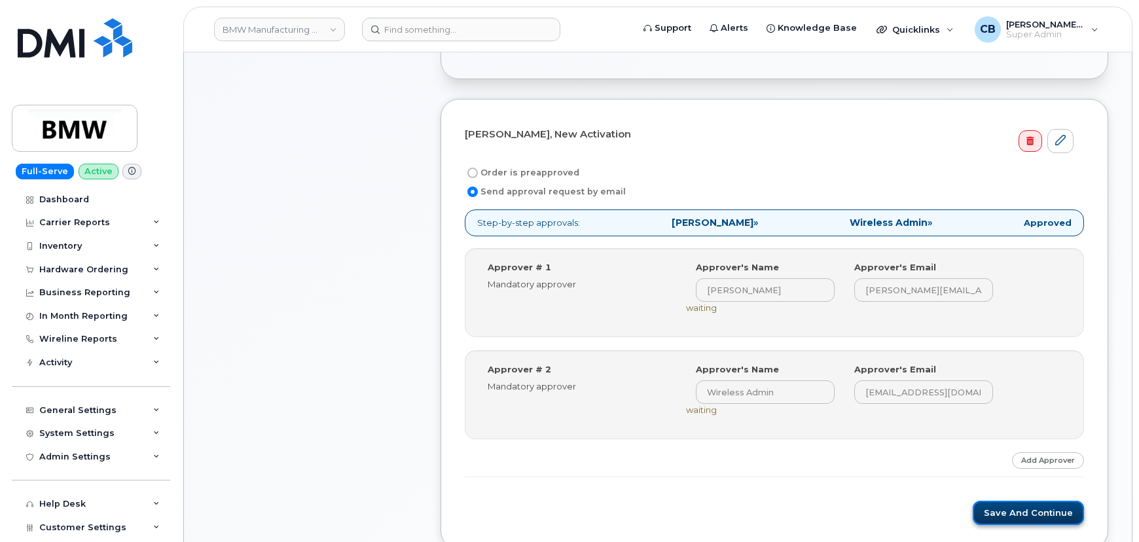
click at [1010, 512] on button "Save and Continue" at bounding box center [1028, 513] width 111 height 24
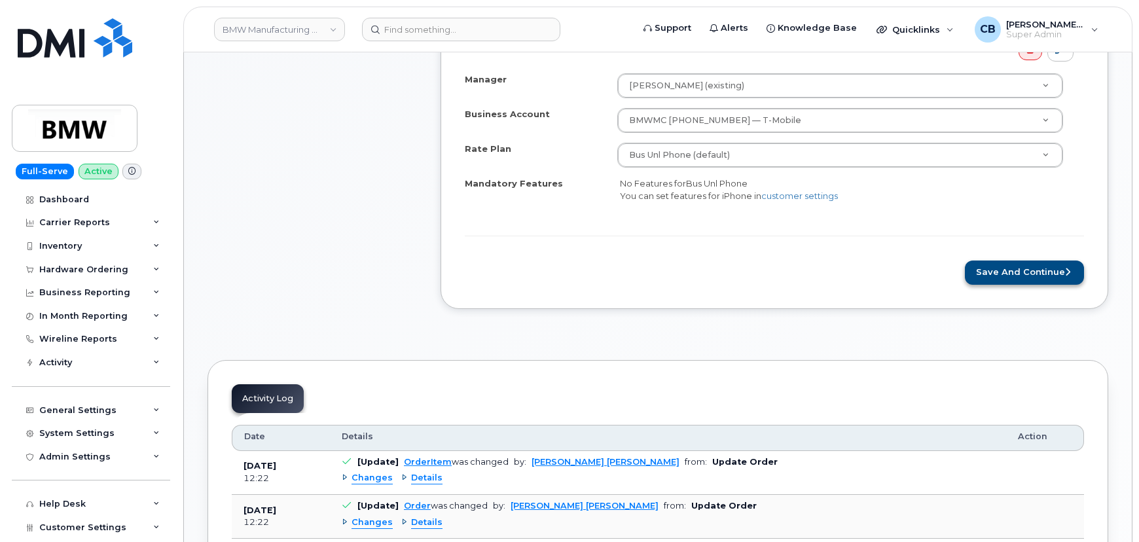
scroll to position [476, 0]
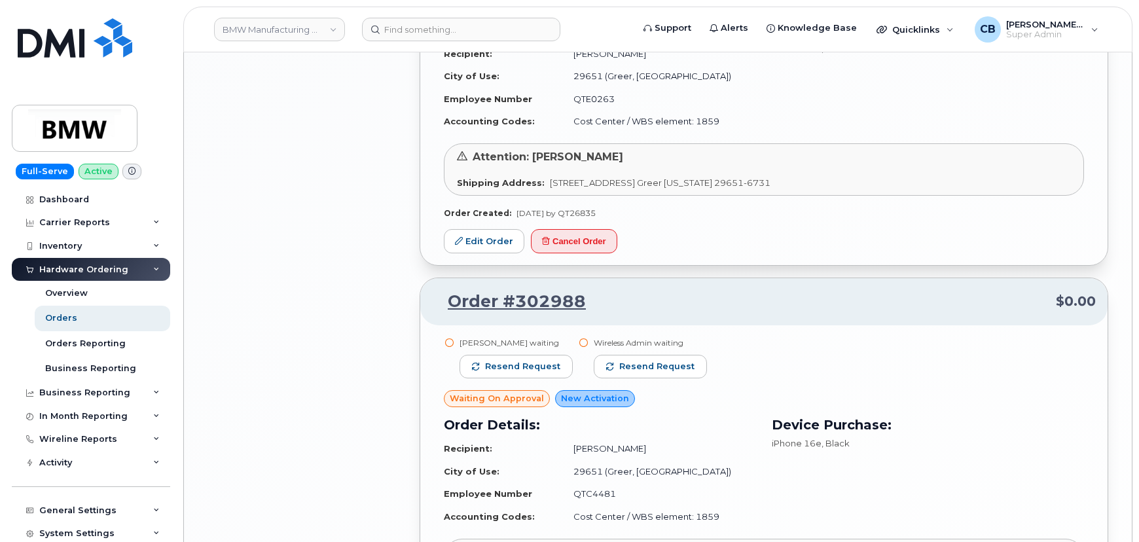
scroll to position [2142, 0]
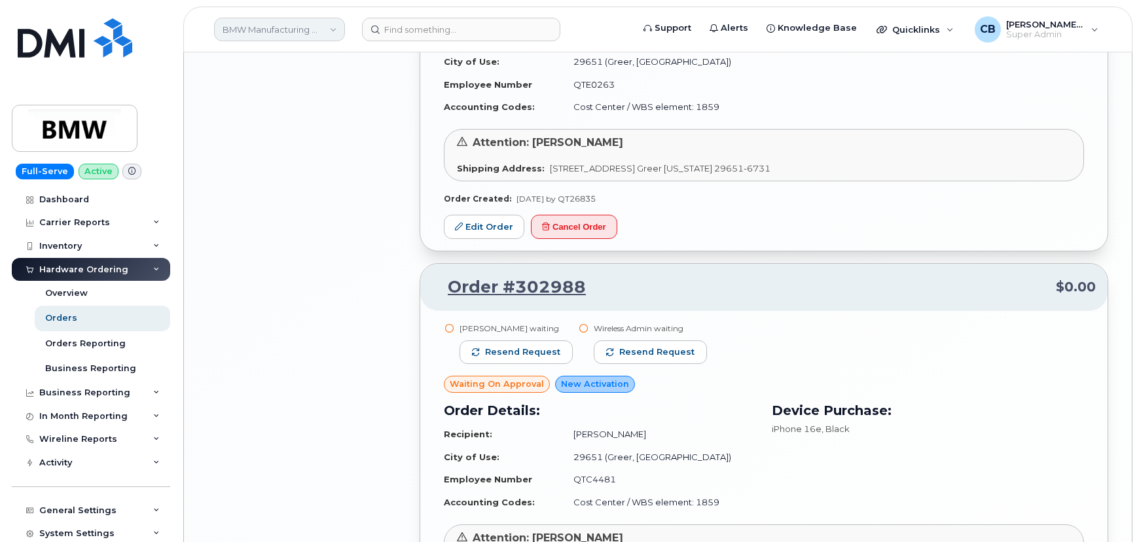
click at [311, 31] on link "BMW Manufacturing Co LLC" at bounding box center [279, 30] width 131 height 24
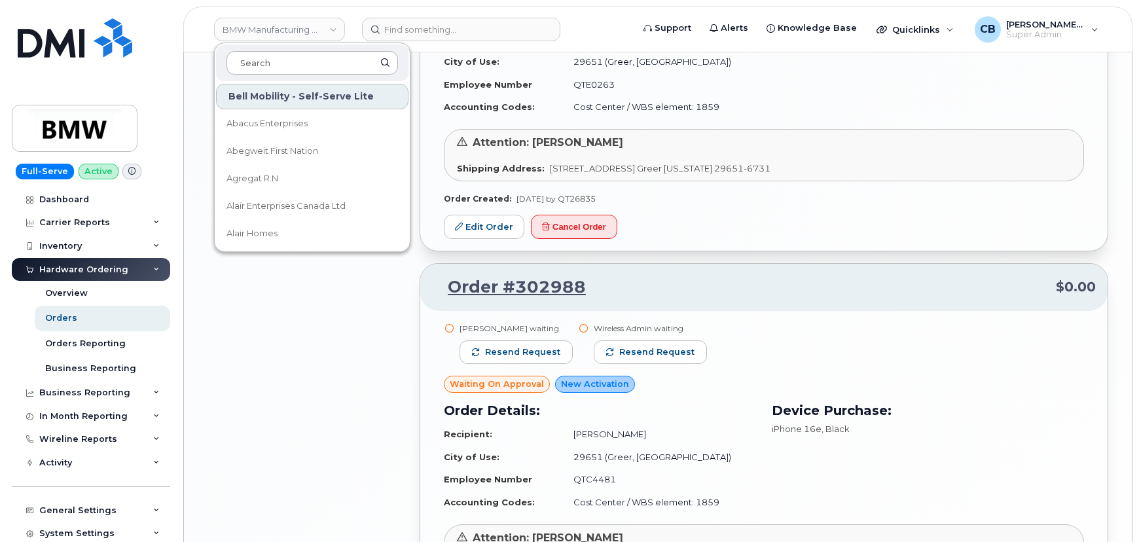
click at [291, 59] on input at bounding box center [313, 63] width 172 height 24
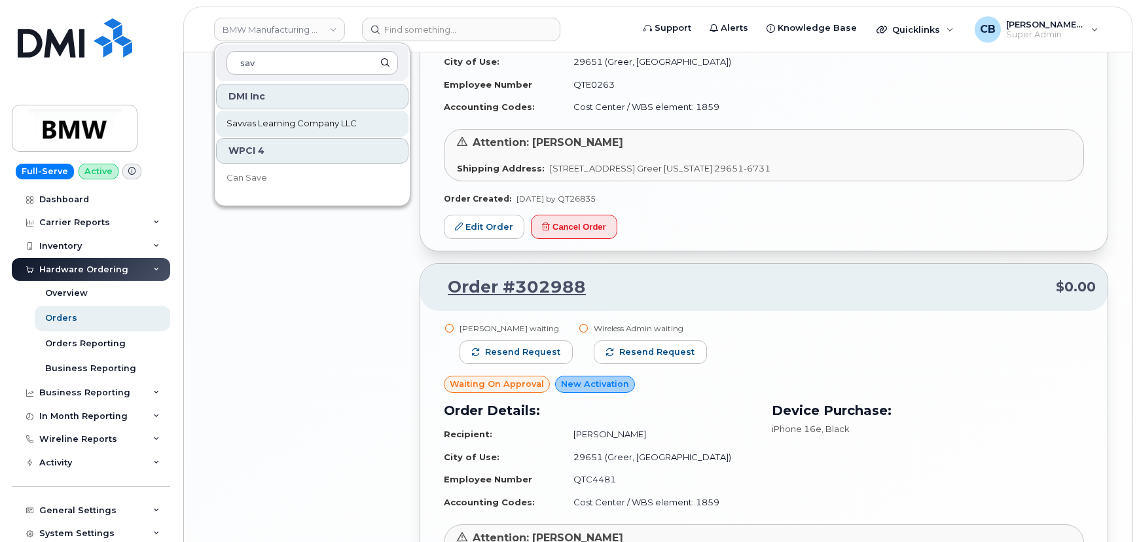
type input "sav"
drag, startPoint x: 282, startPoint y: 126, endPoint x: 477, endPoint y: 117, distance: 194.7
click at [282, 126] on span "Savvas Learning Company LLC" at bounding box center [292, 123] width 130 height 13
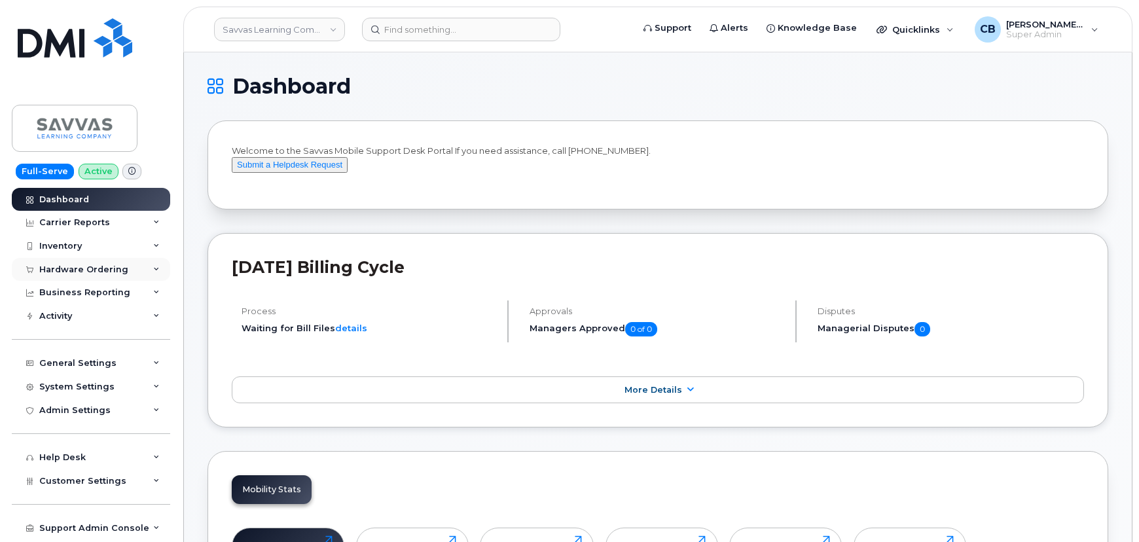
click at [58, 271] on div "Hardware Ordering" at bounding box center [83, 270] width 89 height 10
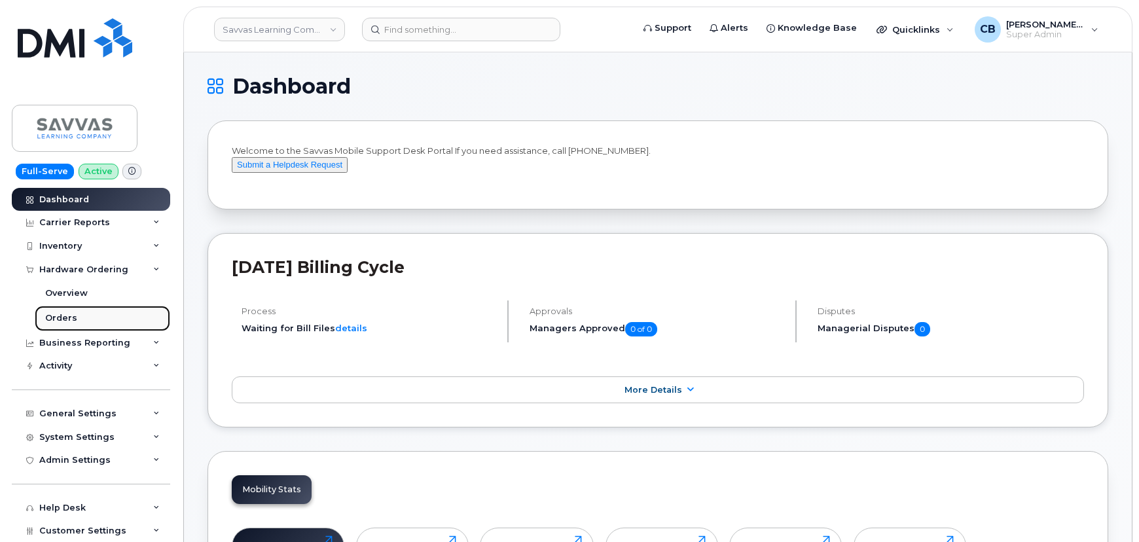
click at [57, 320] on div "Orders" at bounding box center [61, 318] width 32 height 12
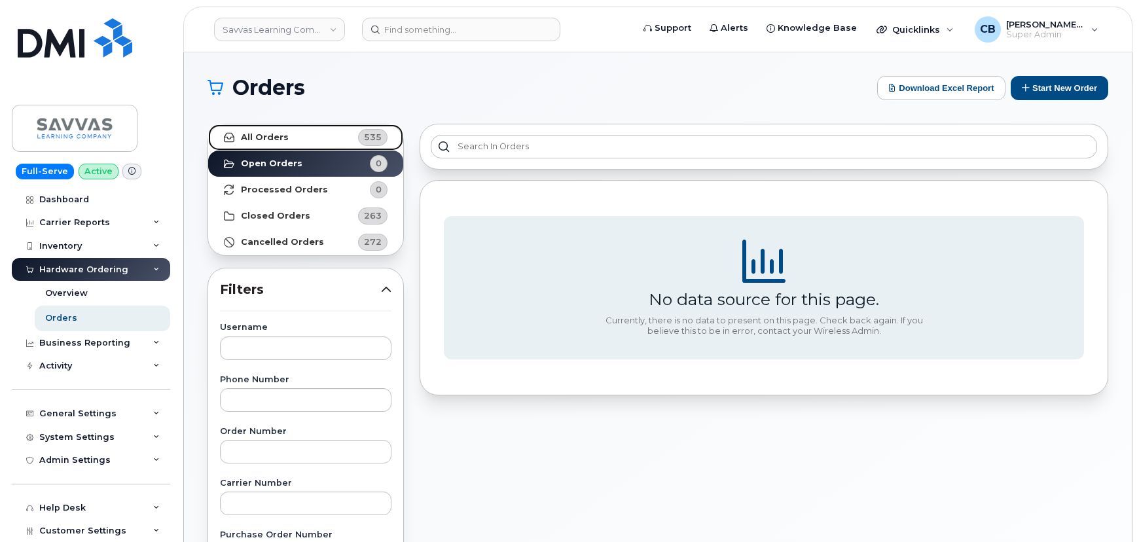
click at [282, 137] on strong "All Orders" at bounding box center [265, 137] width 48 height 10
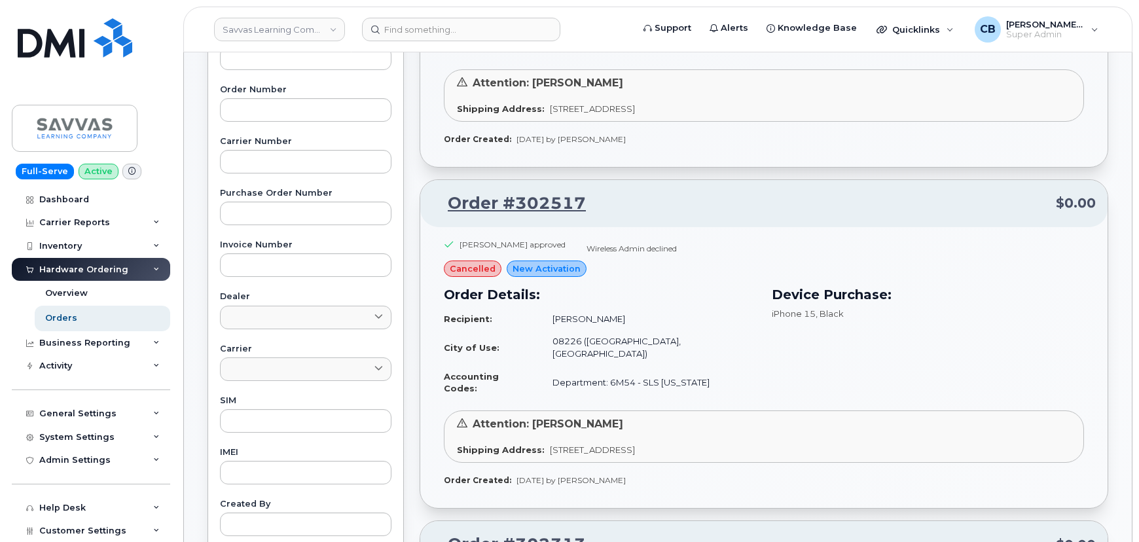
scroll to position [119, 0]
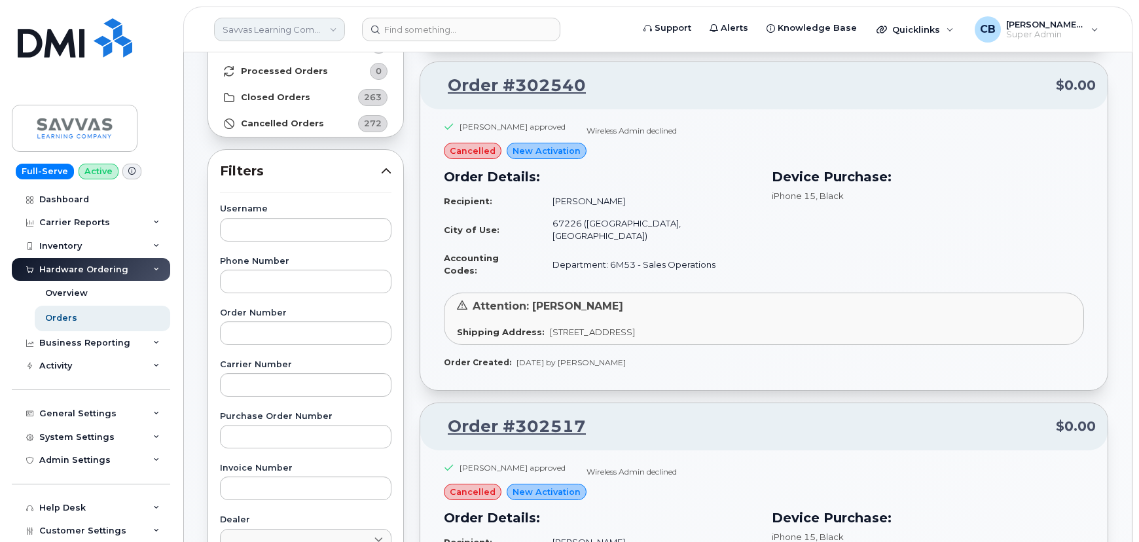
click at [323, 30] on link "Savvas Learning Company LLC" at bounding box center [279, 30] width 131 height 24
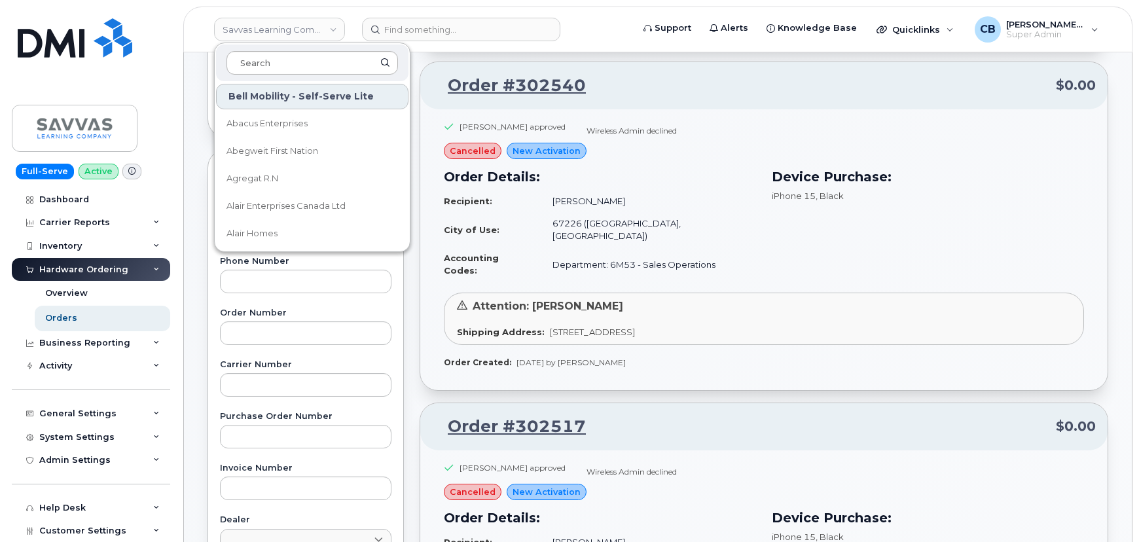
click at [286, 60] on input at bounding box center [313, 63] width 172 height 24
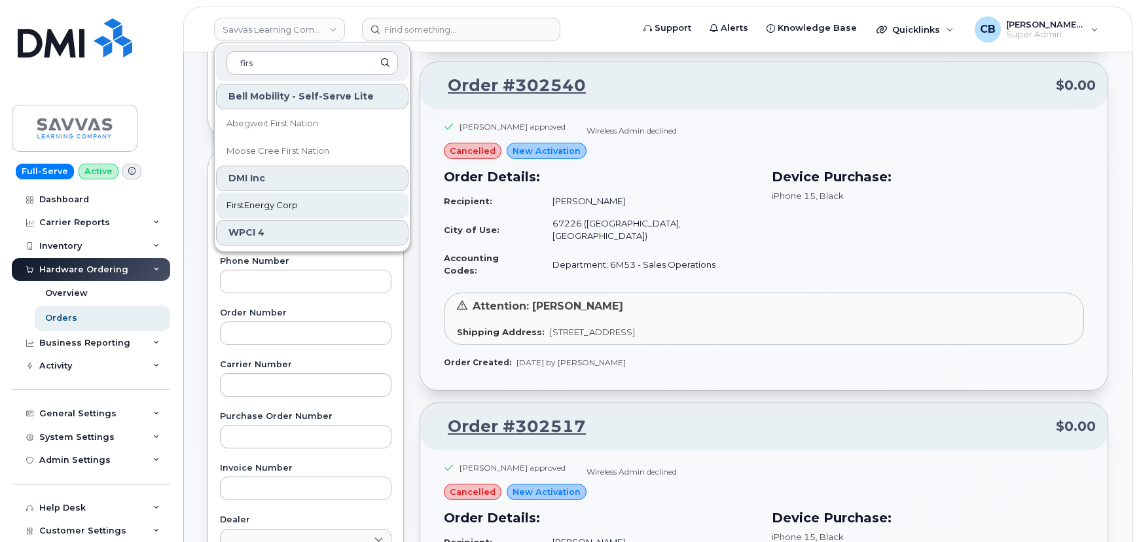
type input "firs"
click at [280, 201] on span "FirstEnergy Corp" at bounding box center [262, 205] width 71 height 13
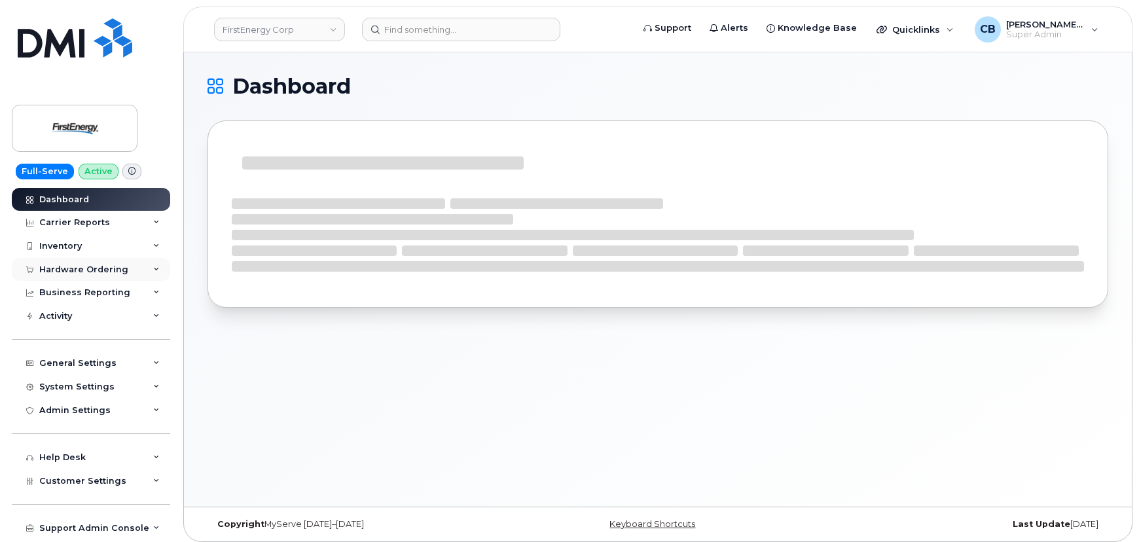
click at [71, 272] on div "Hardware Ordering" at bounding box center [83, 270] width 89 height 10
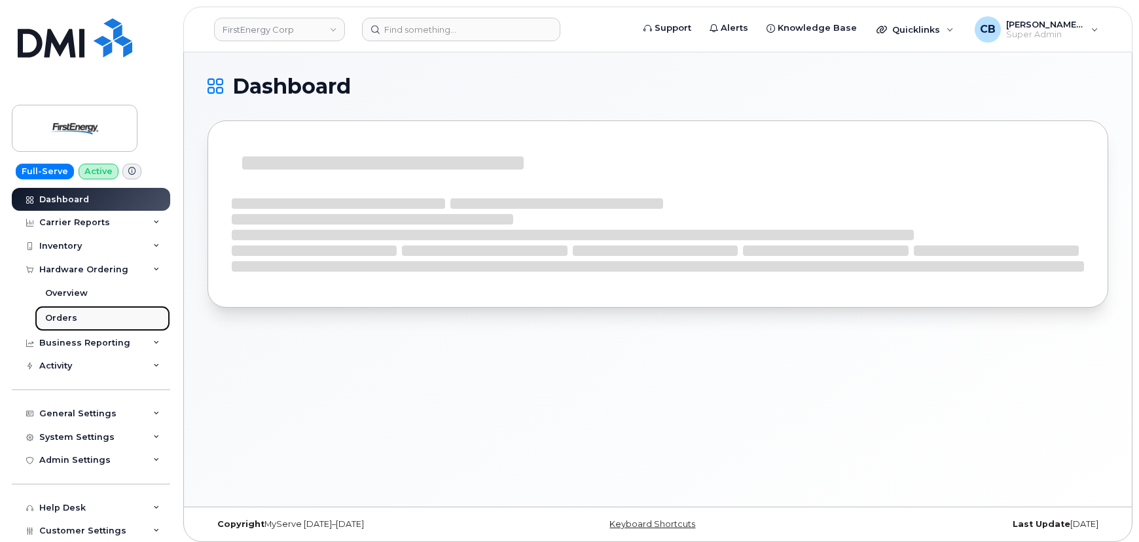
click at [62, 320] on div "Orders" at bounding box center [61, 318] width 32 height 12
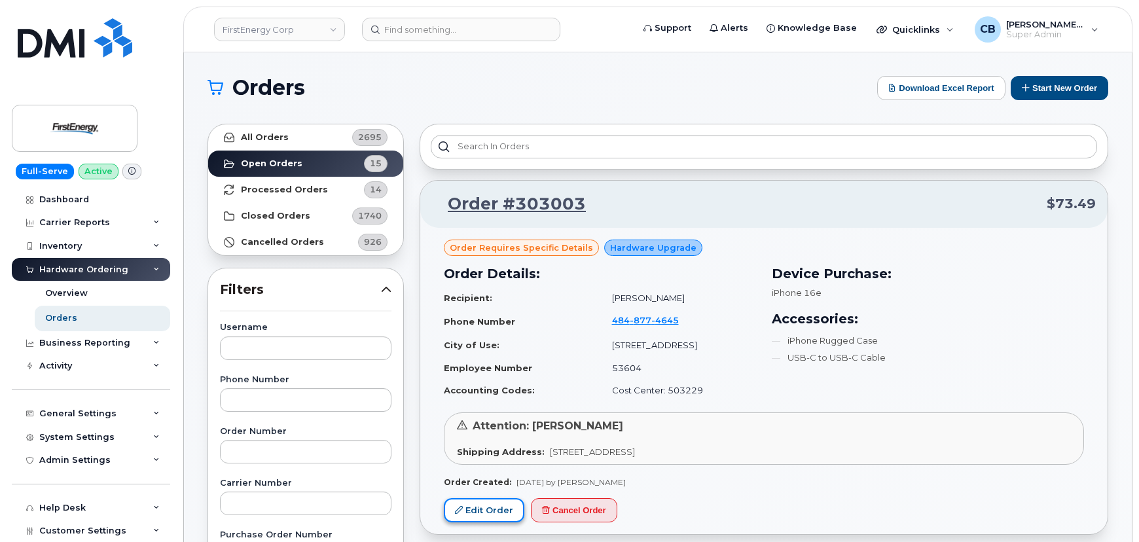
click at [466, 502] on link "Edit Order" at bounding box center [484, 510] width 81 height 24
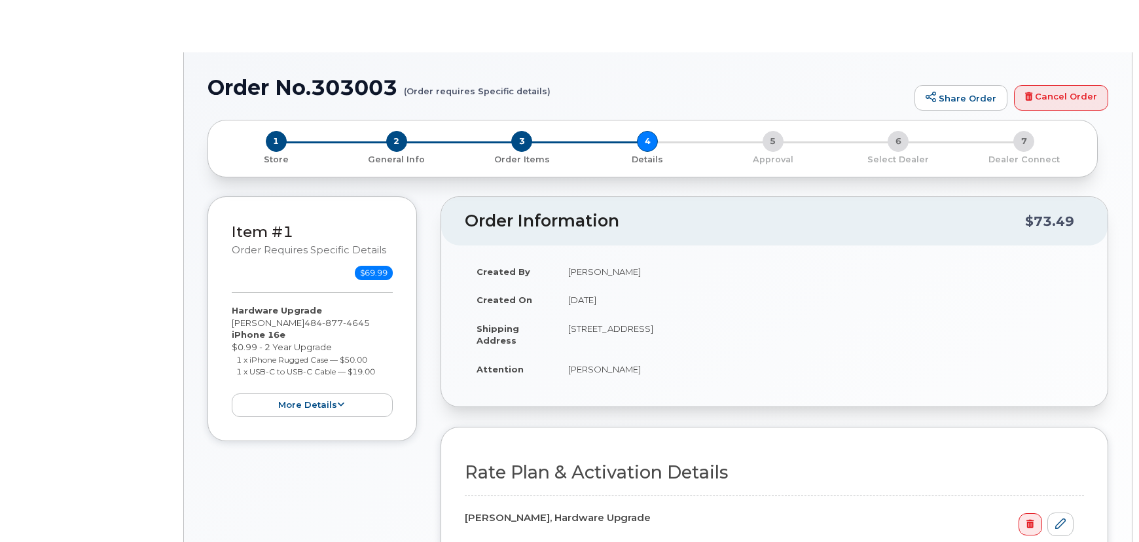
select select "Unl Mins&Msg 4gb Shr"
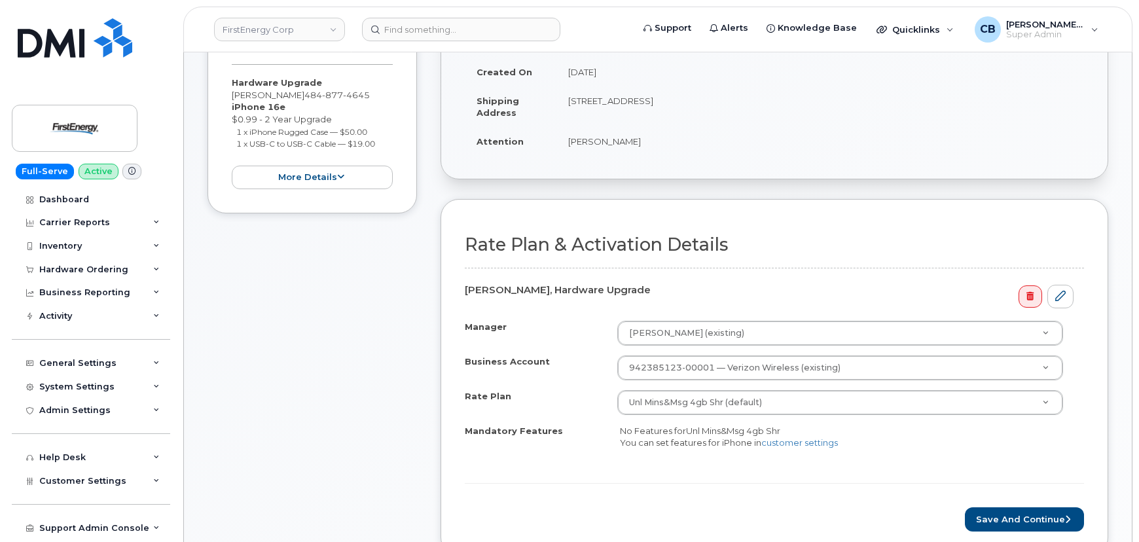
scroll to position [357, 0]
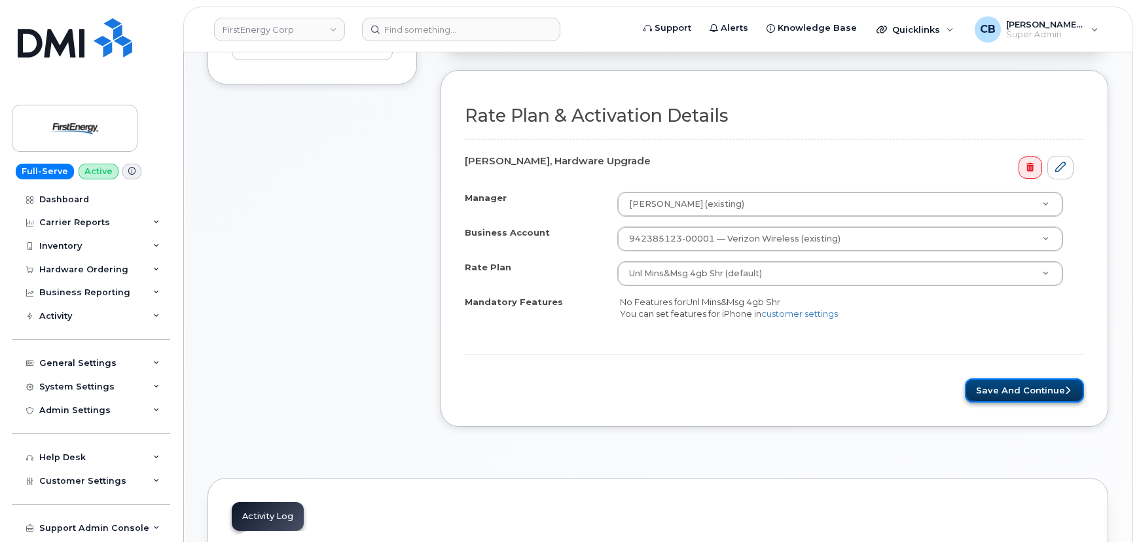
click at [1008, 378] on button "Save and Continue" at bounding box center [1024, 390] width 119 height 24
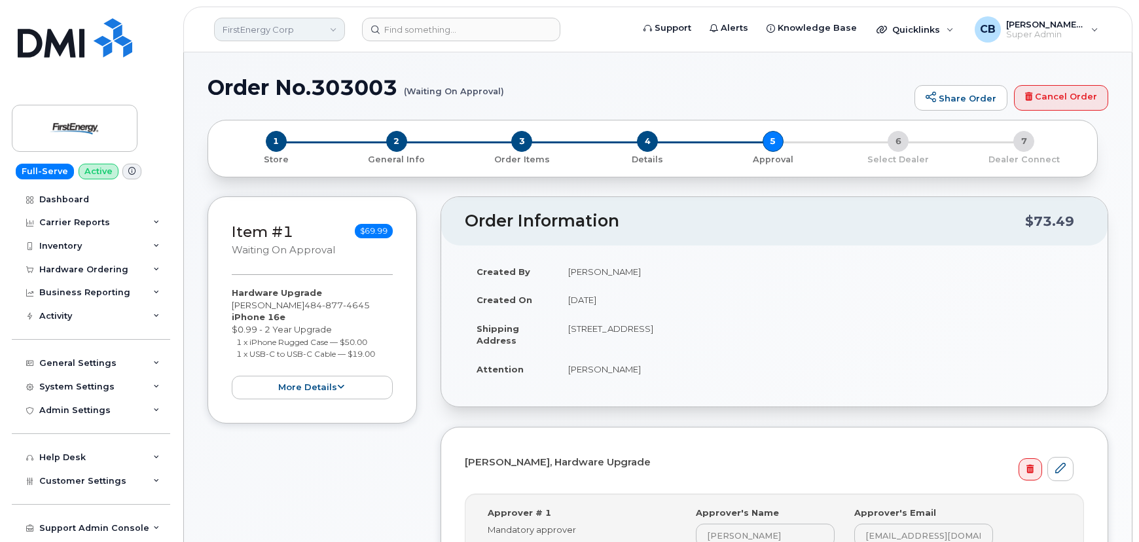
click at [327, 26] on link "FirstEnergy Corp" at bounding box center [279, 30] width 131 height 24
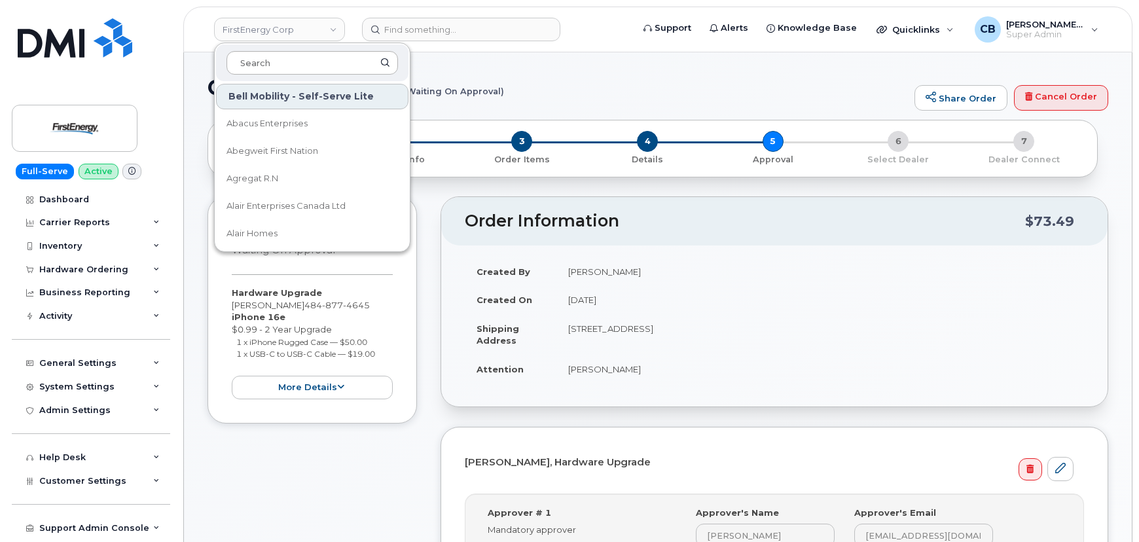
click at [267, 69] on input at bounding box center [313, 63] width 172 height 24
click at [275, 59] on input "bm" at bounding box center [313, 63] width 172 height 24
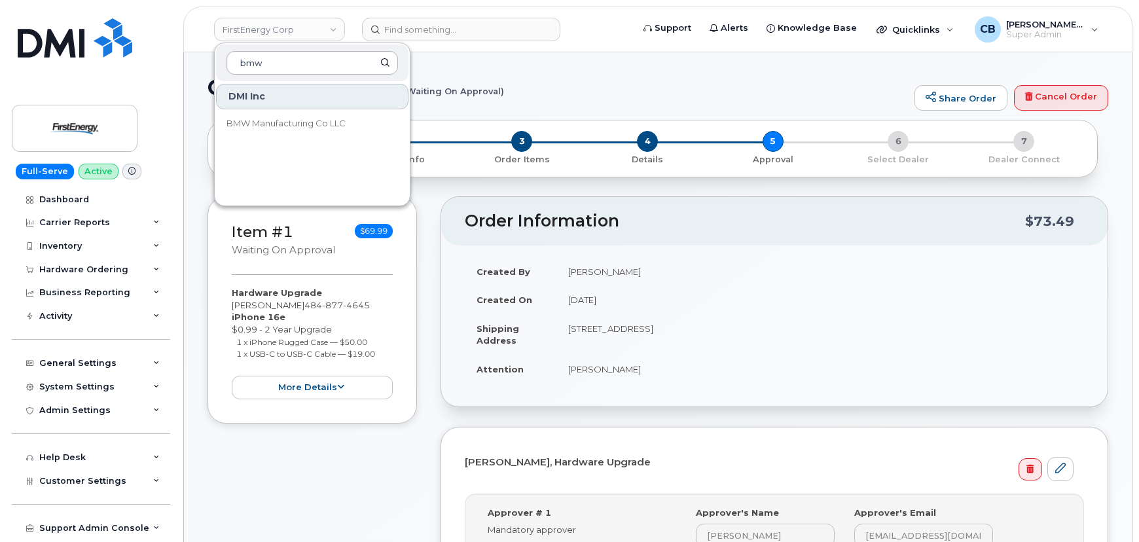
type input "bmw"
click at [291, 121] on span "BMW Manufacturing Co LLC" at bounding box center [286, 123] width 119 height 13
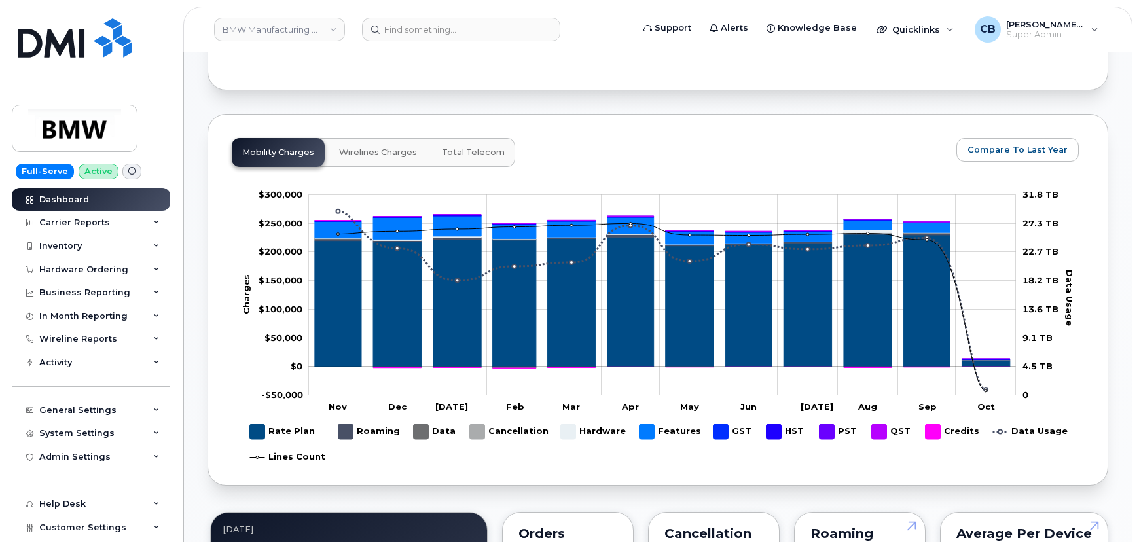
scroll to position [833, 0]
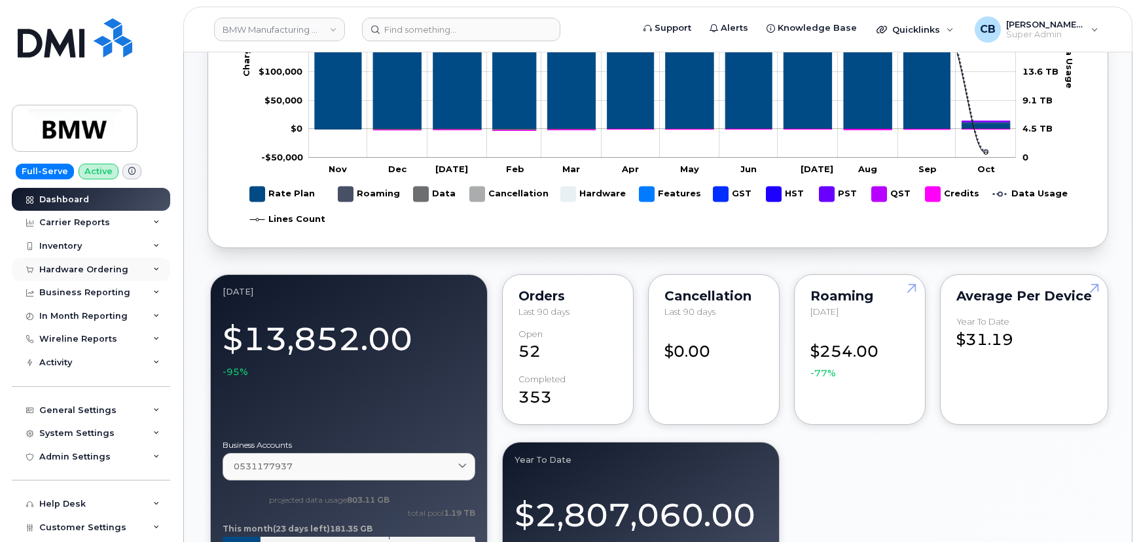
click at [105, 265] on div "Hardware Ordering" at bounding box center [83, 270] width 89 height 10
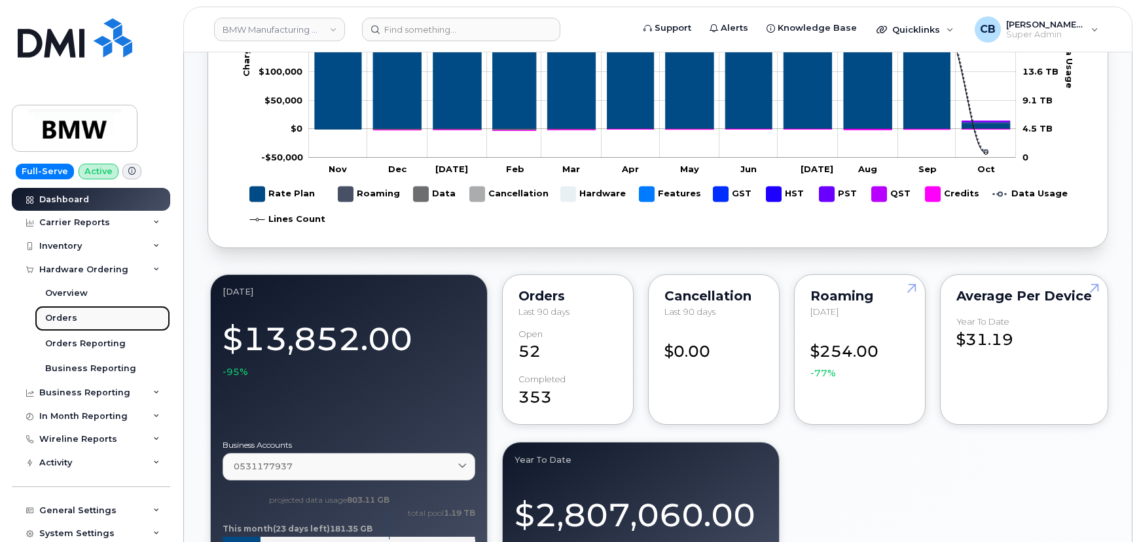
click at [65, 316] on div "Orders" at bounding box center [61, 318] width 32 height 12
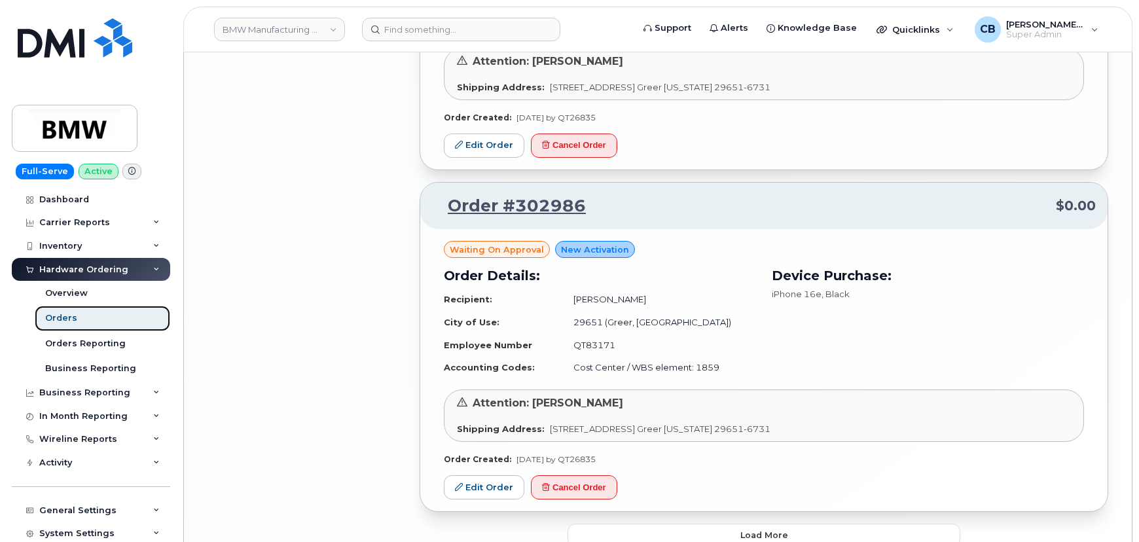
scroll to position [2654, 0]
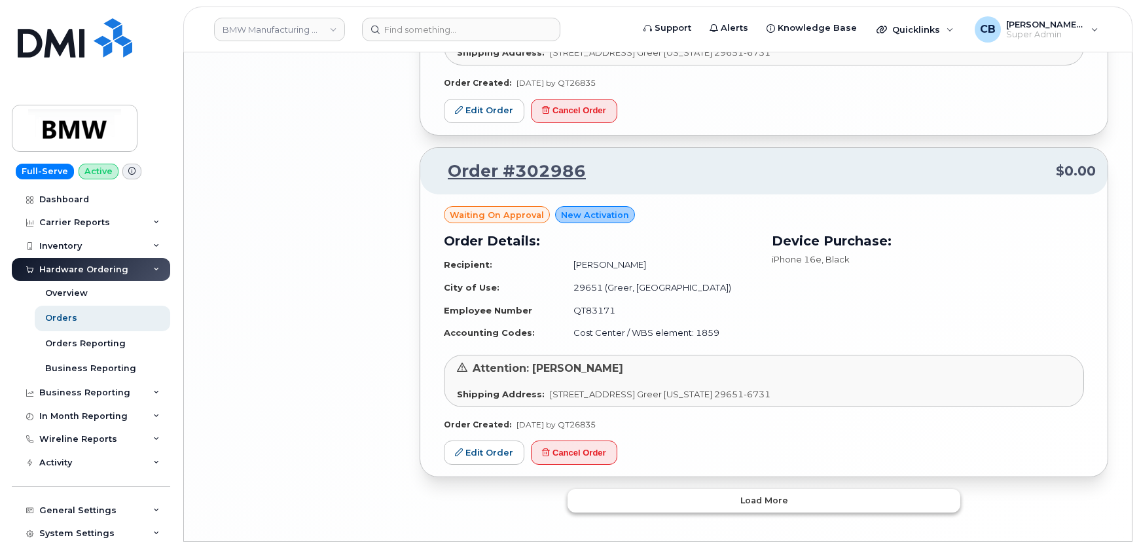
click at [765, 494] on span "Load more" at bounding box center [765, 500] width 48 height 12
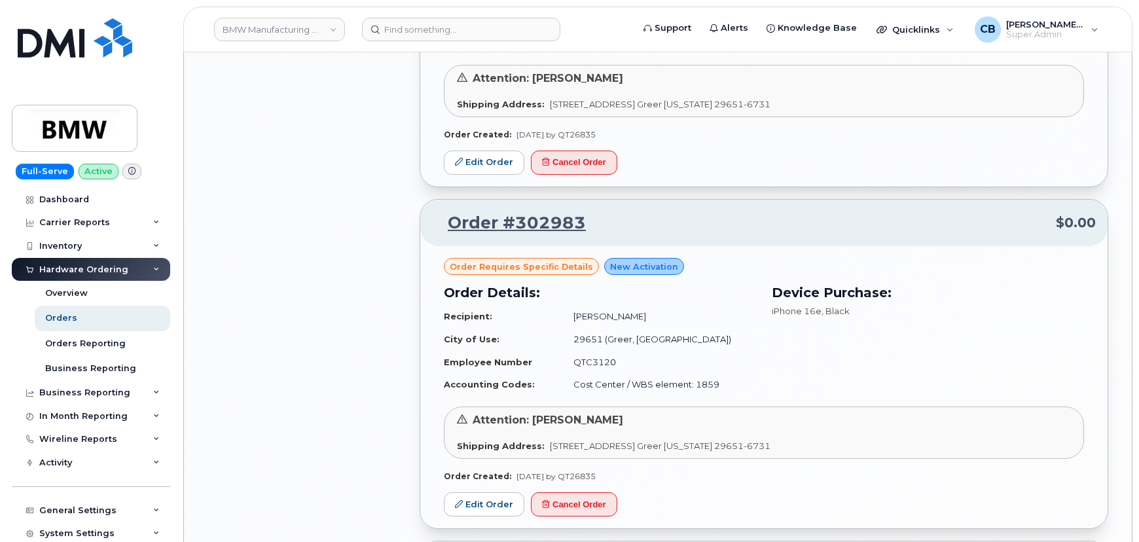
scroll to position [3368, 0]
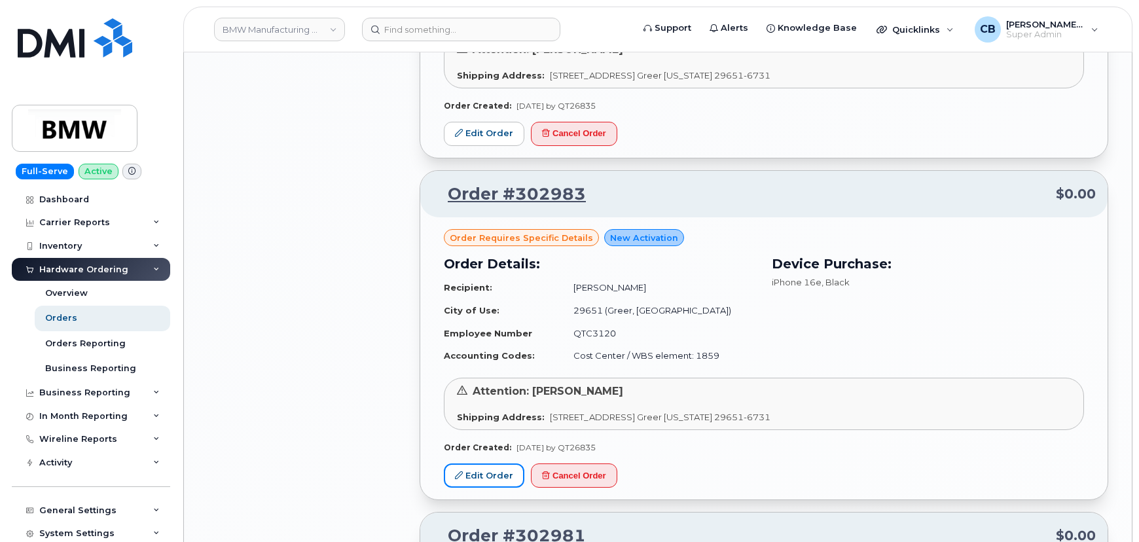
drag, startPoint x: 501, startPoint y: 424, endPoint x: 564, endPoint y: 406, distance: 65.5
click at [501, 464] on link "Edit Order" at bounding box center [484, 476] width 81 height 24
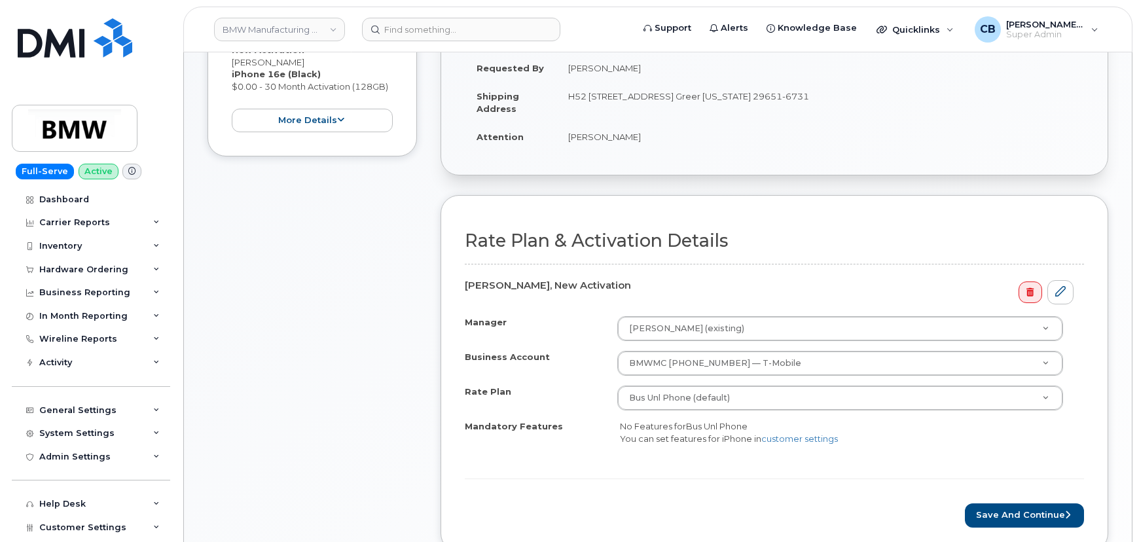
scroll to position [357, 0]
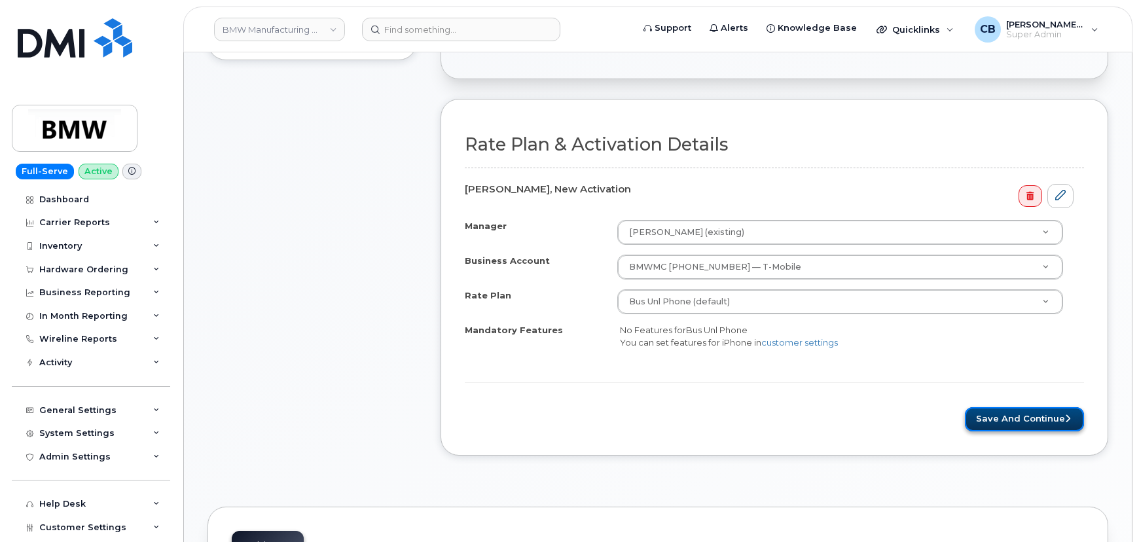
click at [1028, 411] on button "Save and Continue" at bounding box center [1024, 419] width 119 height 24
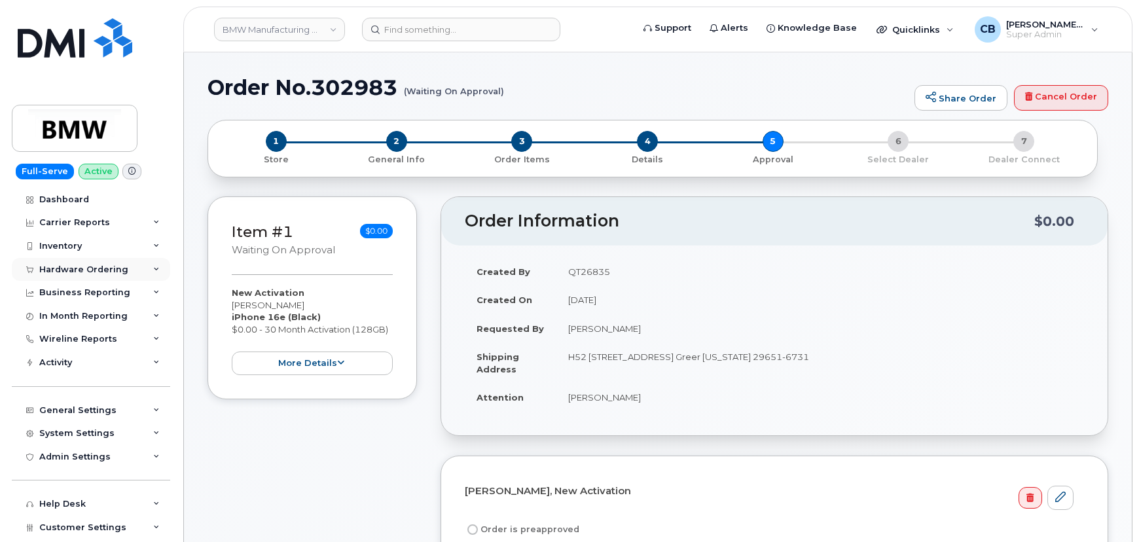
click at [75, 268] on div "Hardware Ordering" at bounding box center [83, 270] width 89 height 10
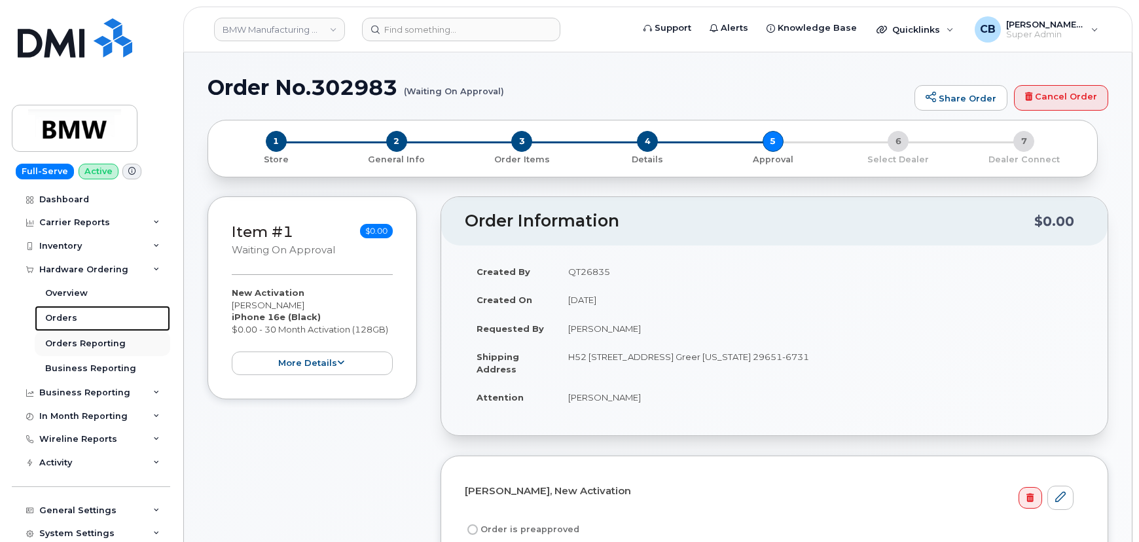
drag, startPoint x: 62, startPoint y: 320, endPoint x: 78, endPoint y: 338, distance: 23.7
click at [62, 320] on div "Orders" at bounding box center [61, 318] width 32 height 12
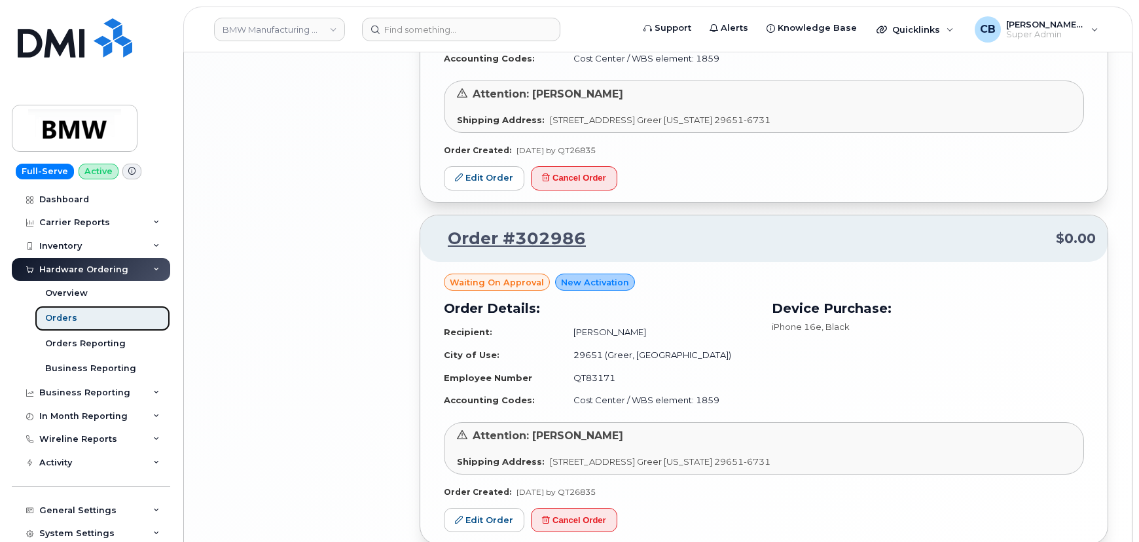
scroll to position [2654, 0]
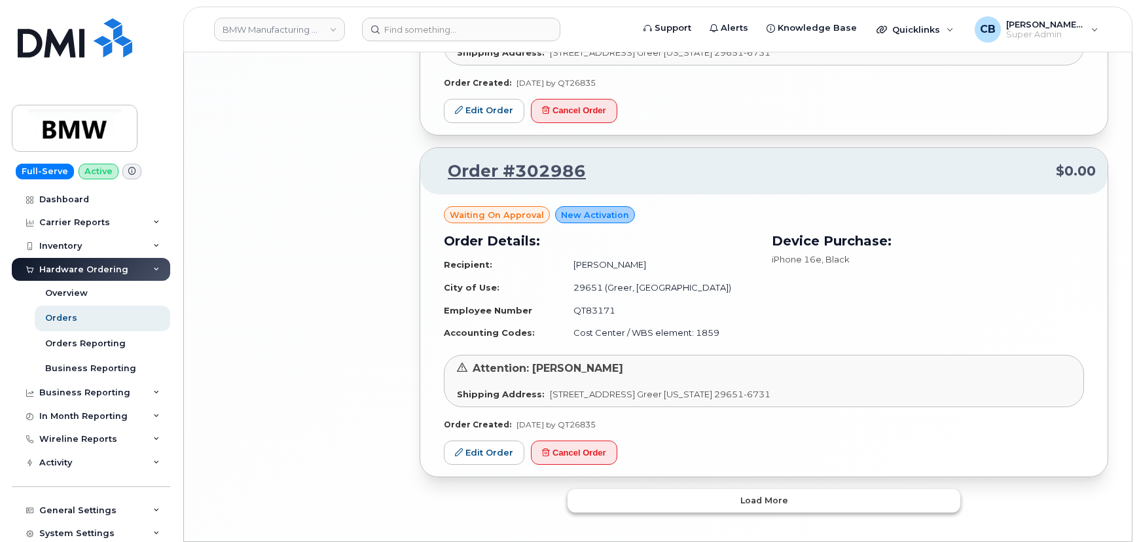
click at [747, 494] on span "Load more" at bounding box center [765, 500] width 48 height 12
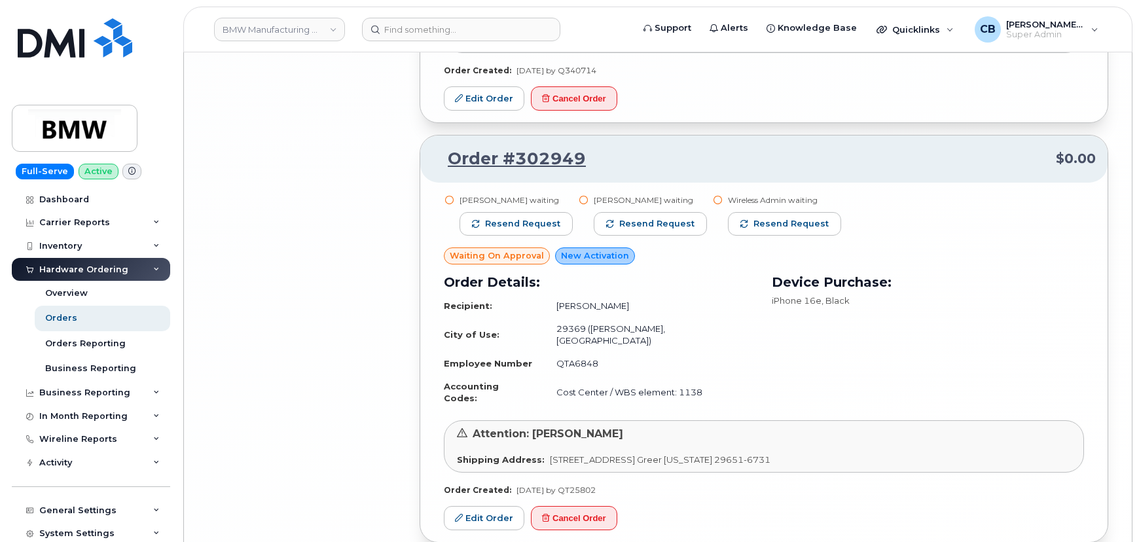
scroll to position [5513, 0]
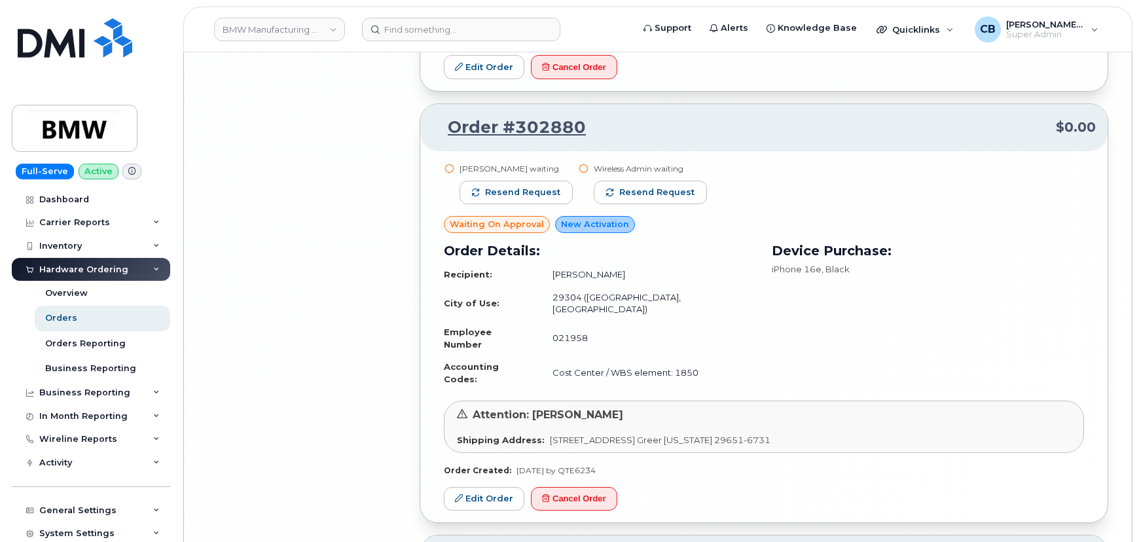
scroll to position [8248, 0]
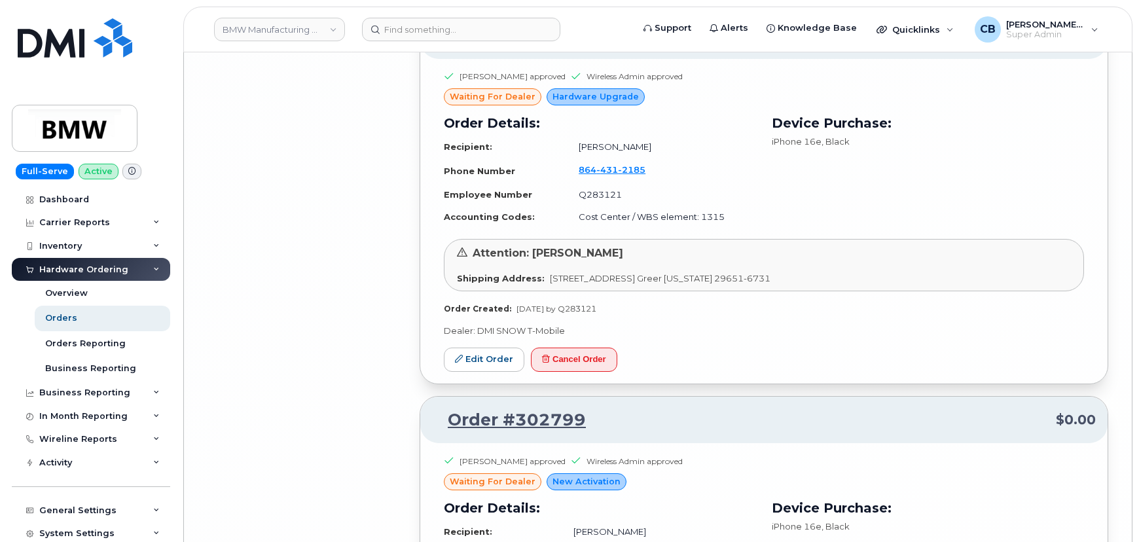
scroll to position [10229, 0]
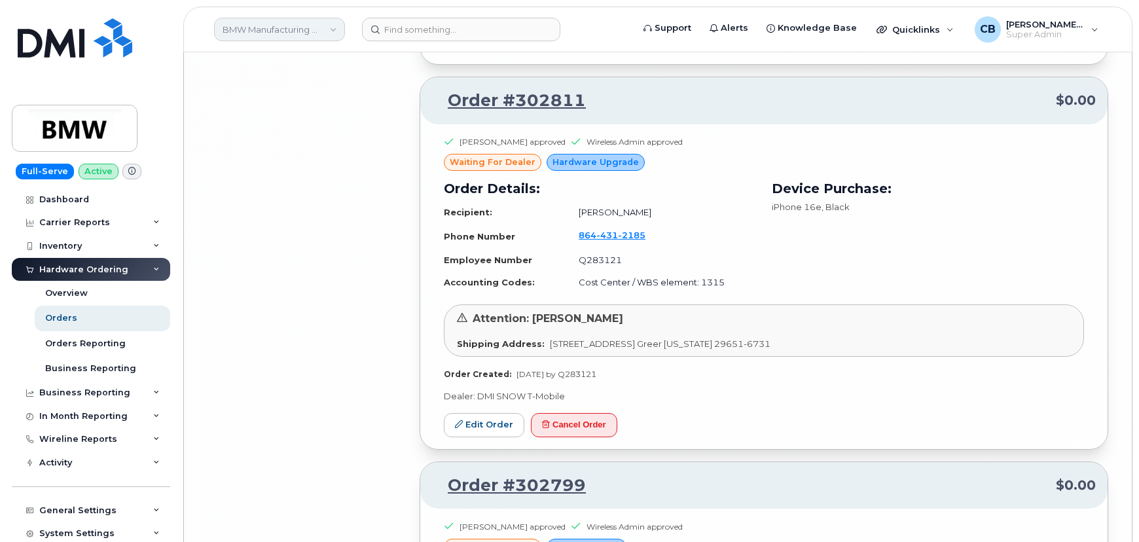
click at [314, 33] on link "BMW Manufacturing Co LLC" at bounding box center [279, 30] width 131 height 24
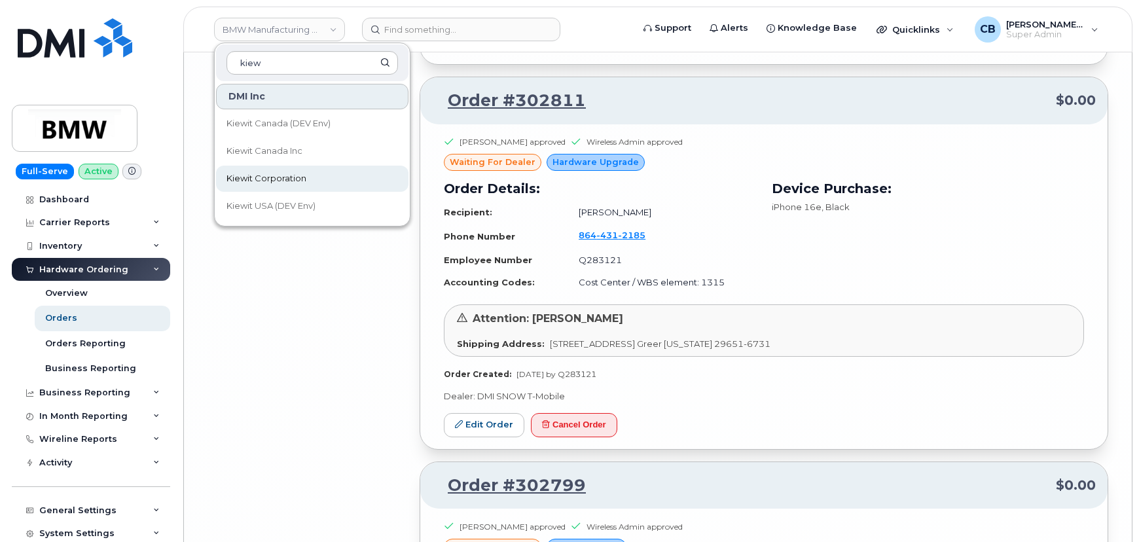
type input "kiew"
click at [278, 174] on span "Kiewit Corporation" at bounding box center [267, 178] width 80 height 13
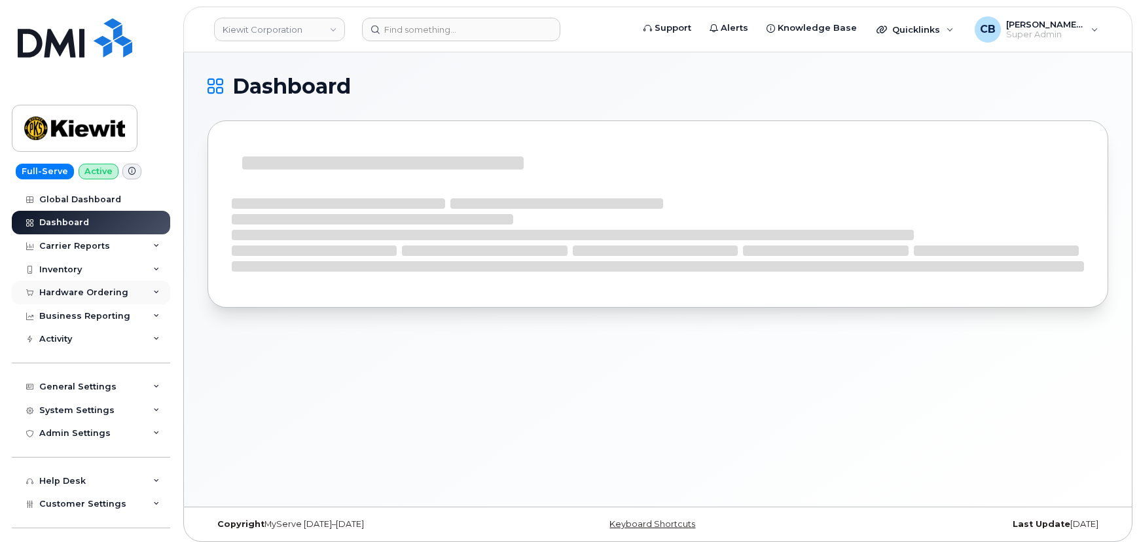
click at [59, 289] on div "Hardware Ordering" at bounding box center [83, 292] width 89 height 10
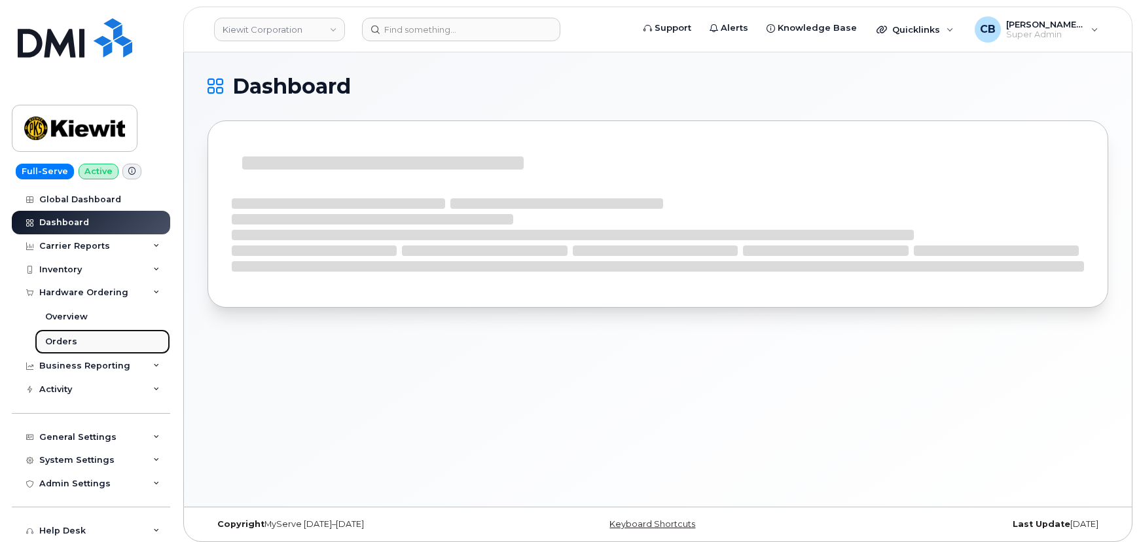
click at [69, 344] on div "Orders" at bounding box center [61, 342] width 32 height 12
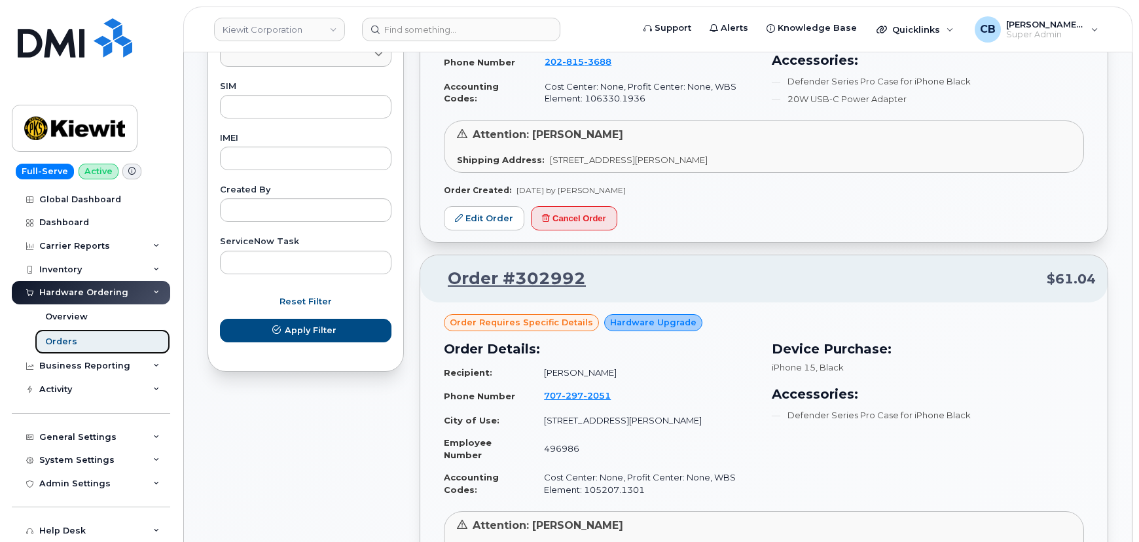
scroll to position [833, 0]
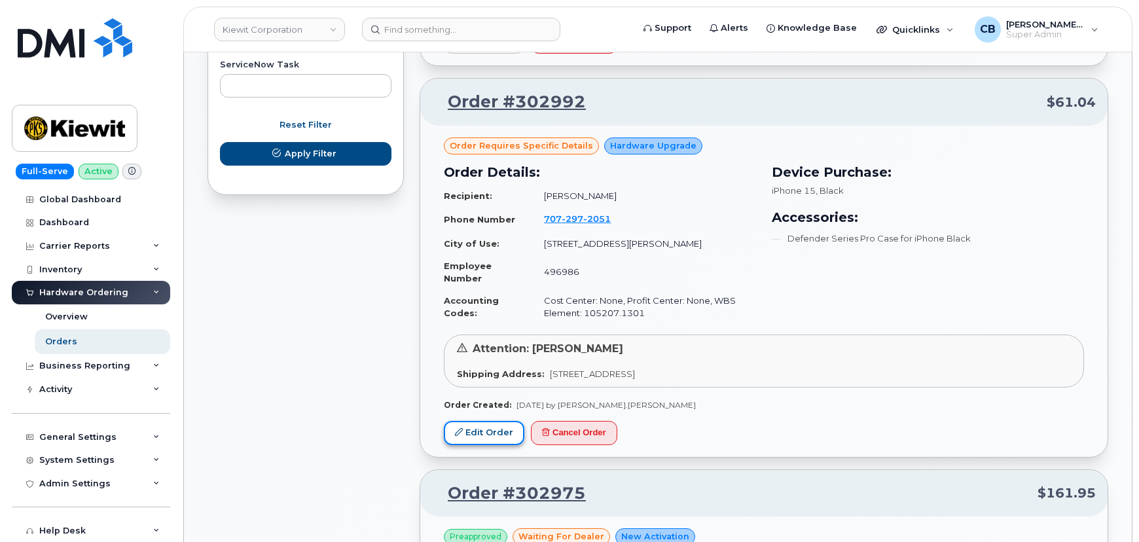
click at [473, 421] on link "Edit Order" at bounding box center [484, 433] width 81 height 24
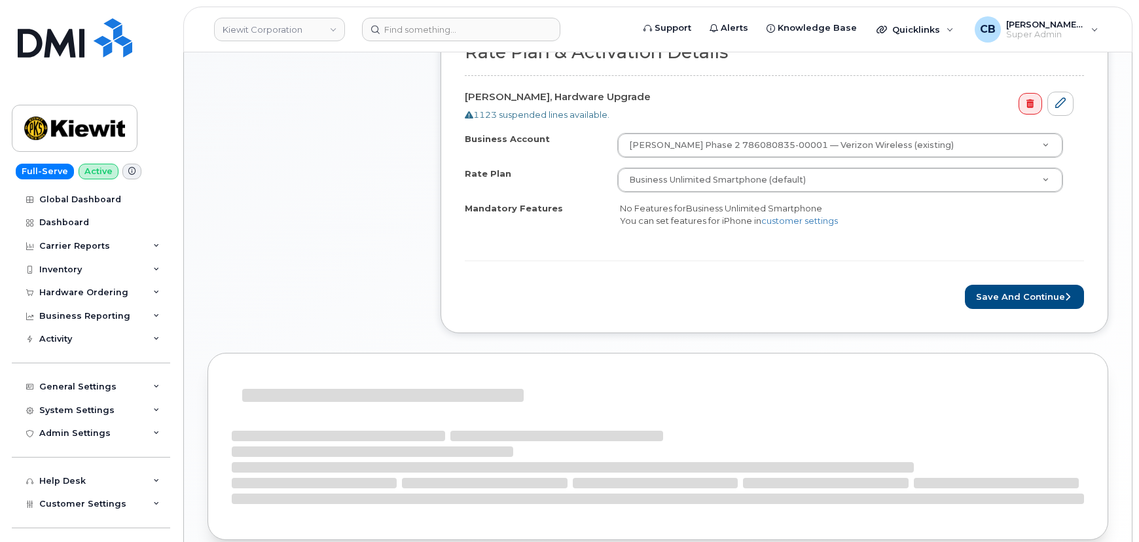
scroll to position [476, 0]
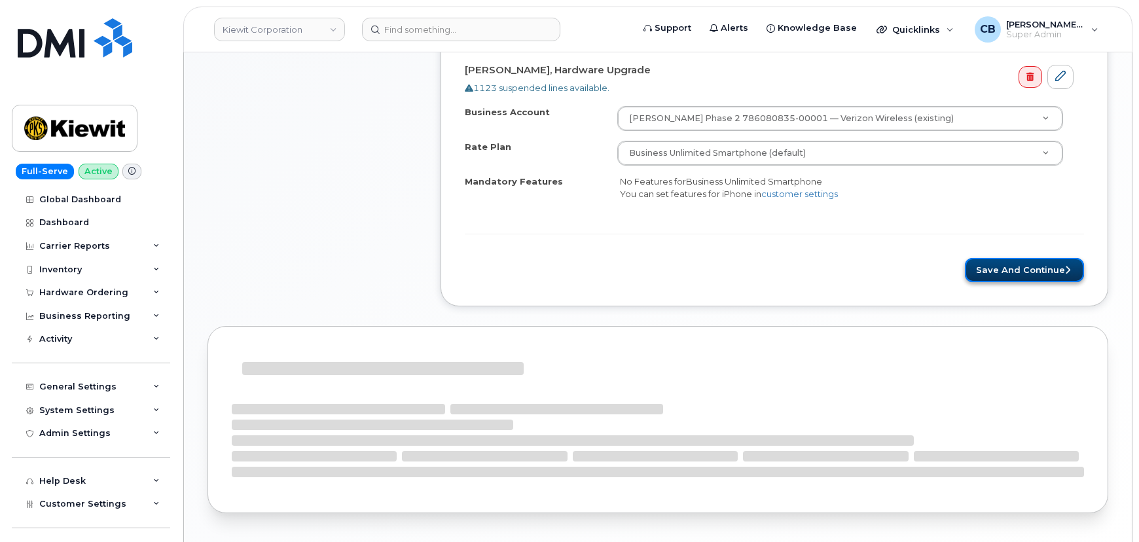
click at [1030, 266] on button "Save and Continue" at bounding box center [1024, 270] width 119 height 24
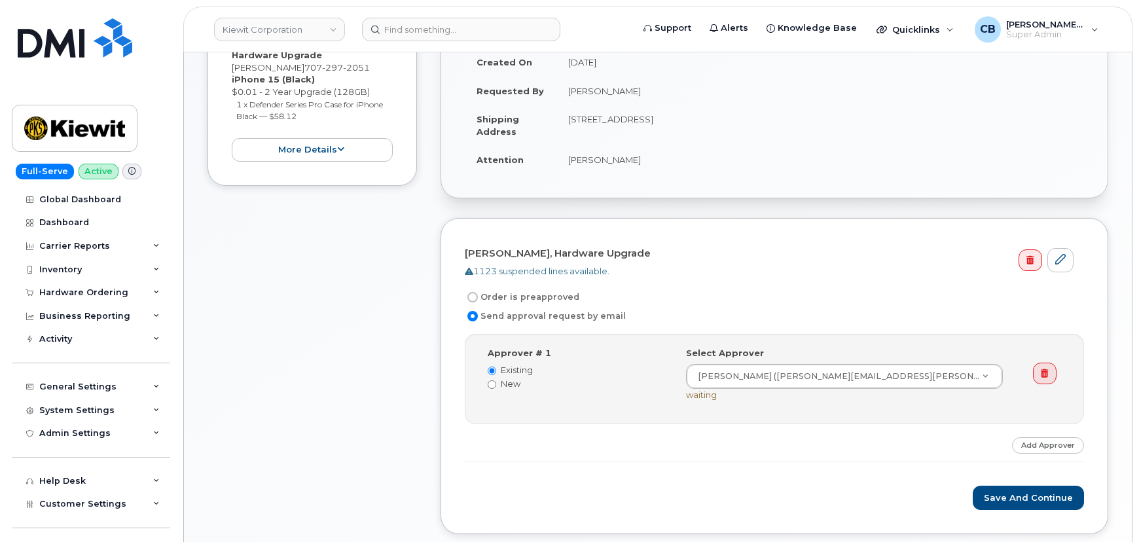
scroll to position [357, 0]
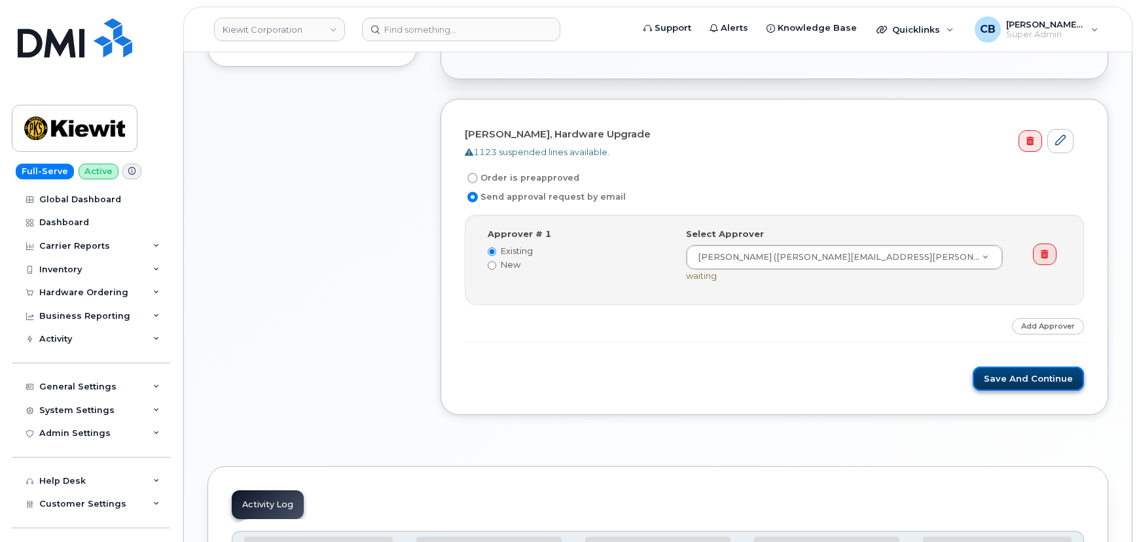
click at [1020, 378] on button "Save and Continue" at bounding box center [1028, 379] width 111 height 24
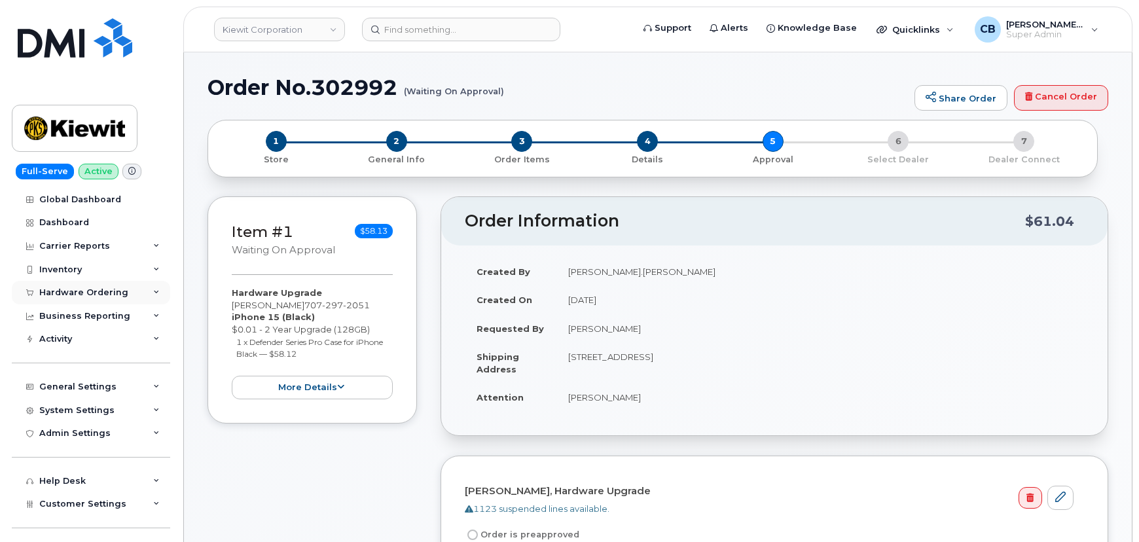
click at [62, 291] on div "Hardware Ordering" at bounding box center [83, 292] width 89 height 10
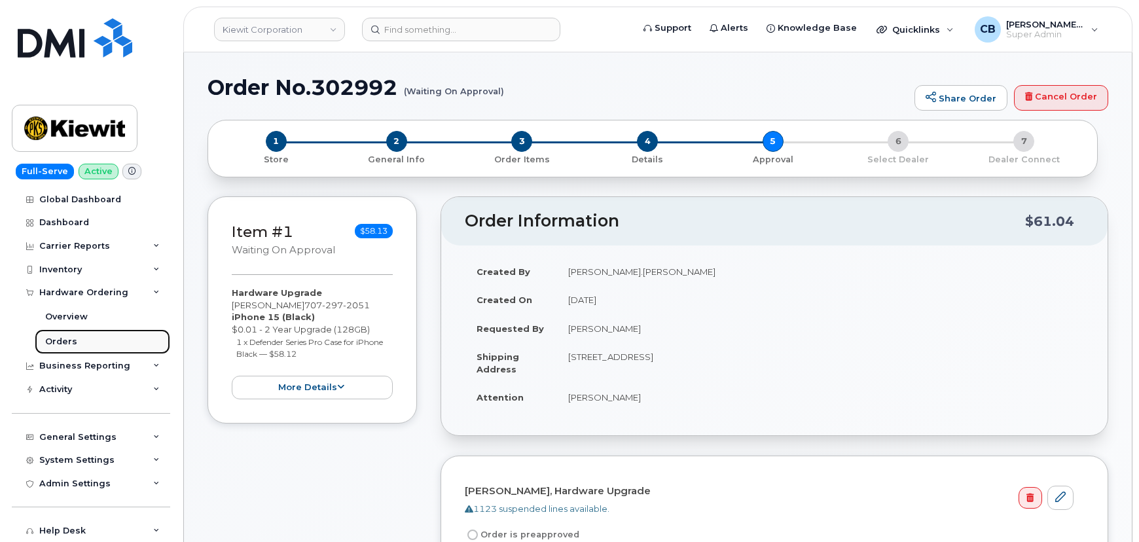
click at [66, 340] on div "Orders" at bounding box center [61, 342] width 32 height 12
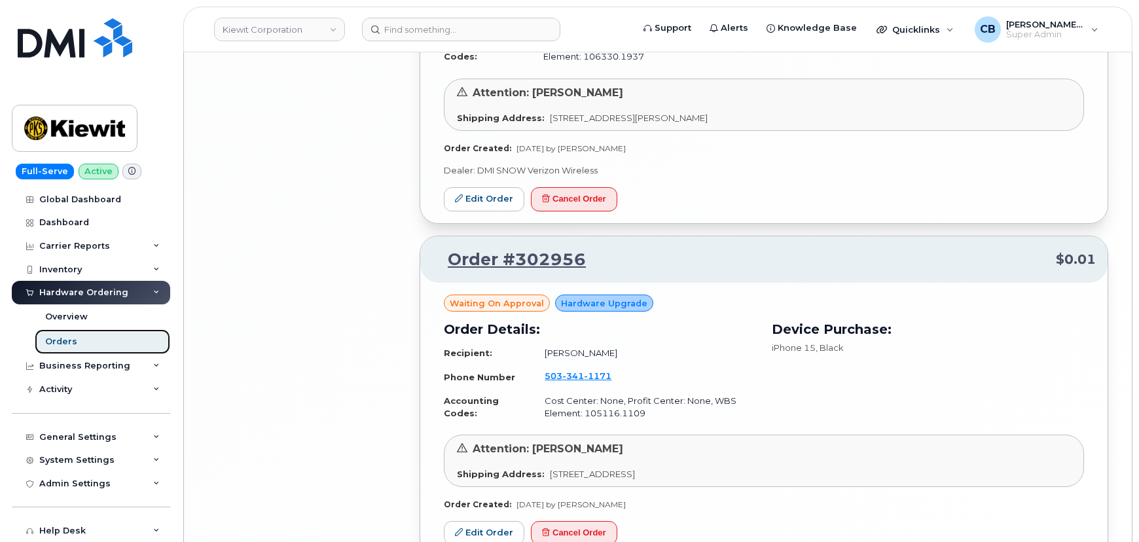
scroll to position [2988, 0]
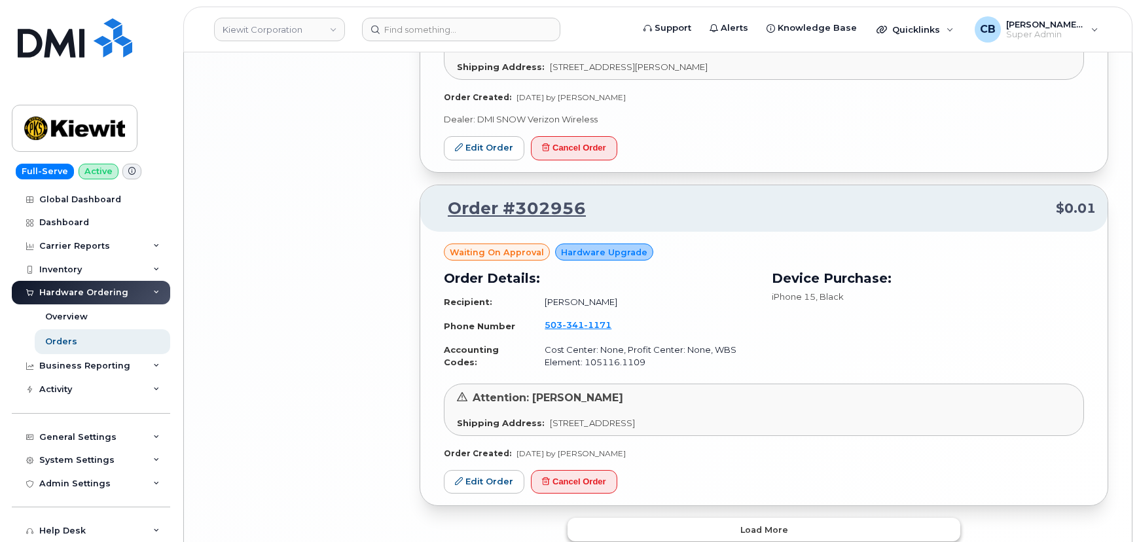
click at [704, 518] on button "Load more" at bounding box center [764, 530] width 393 height 24
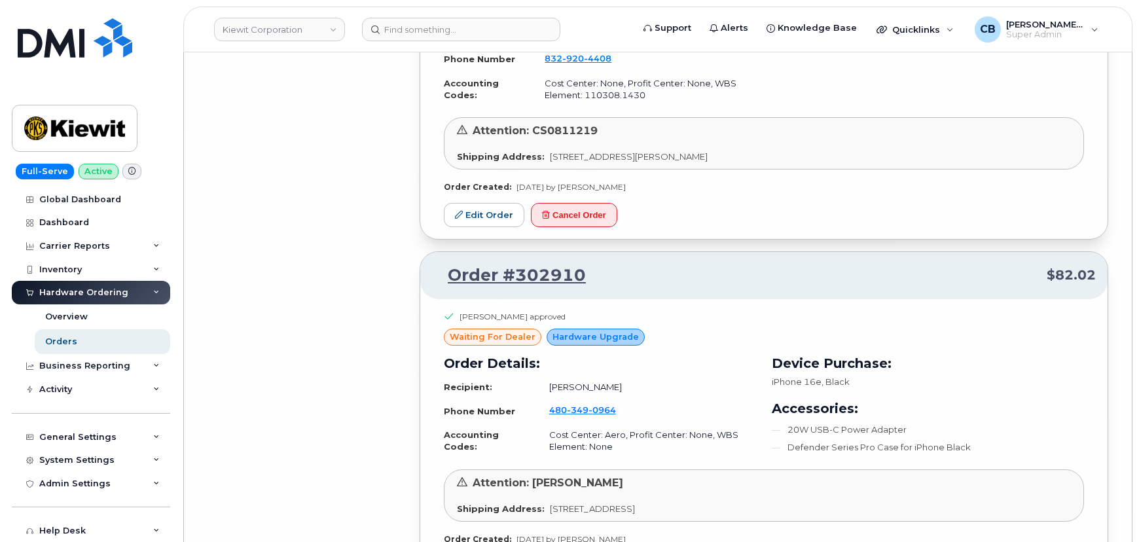
scroll to position [5993, 0]
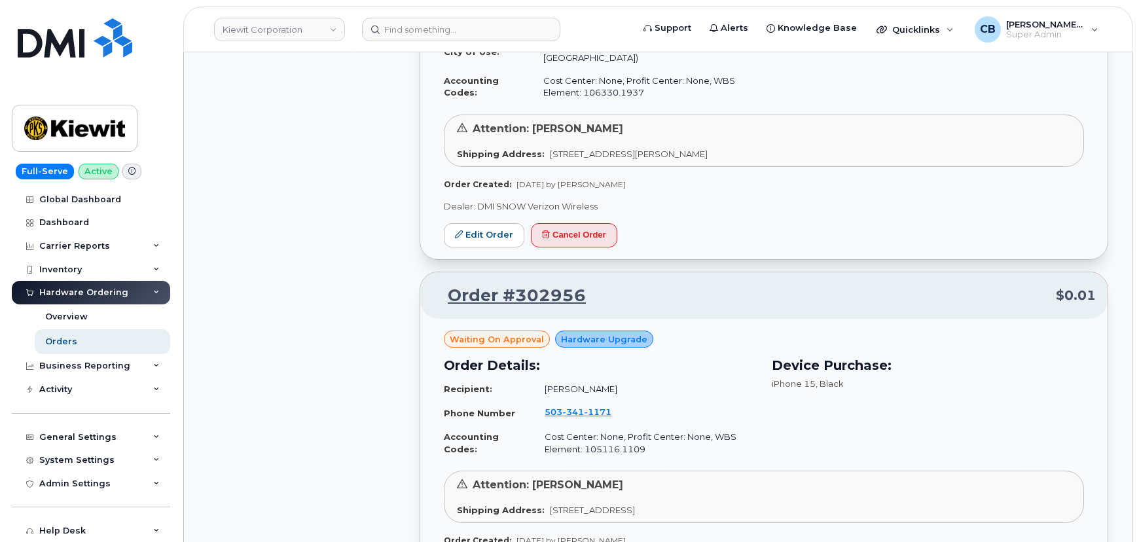
scroll to position [2660, 0]
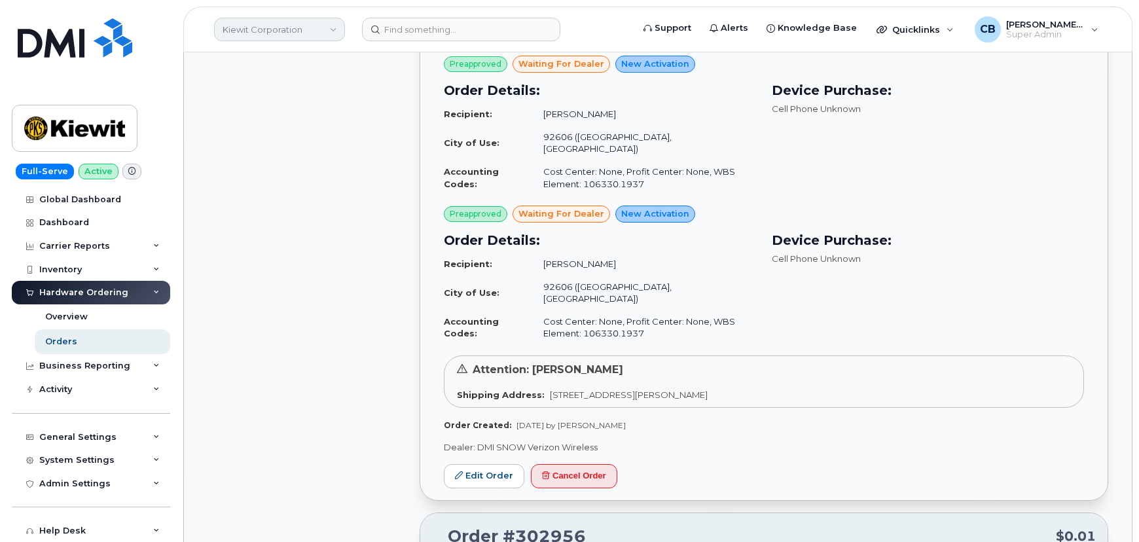
click at [309, 33] on link "Kiewit Corporation" at bounding box center [279, 30] width 131 height 24
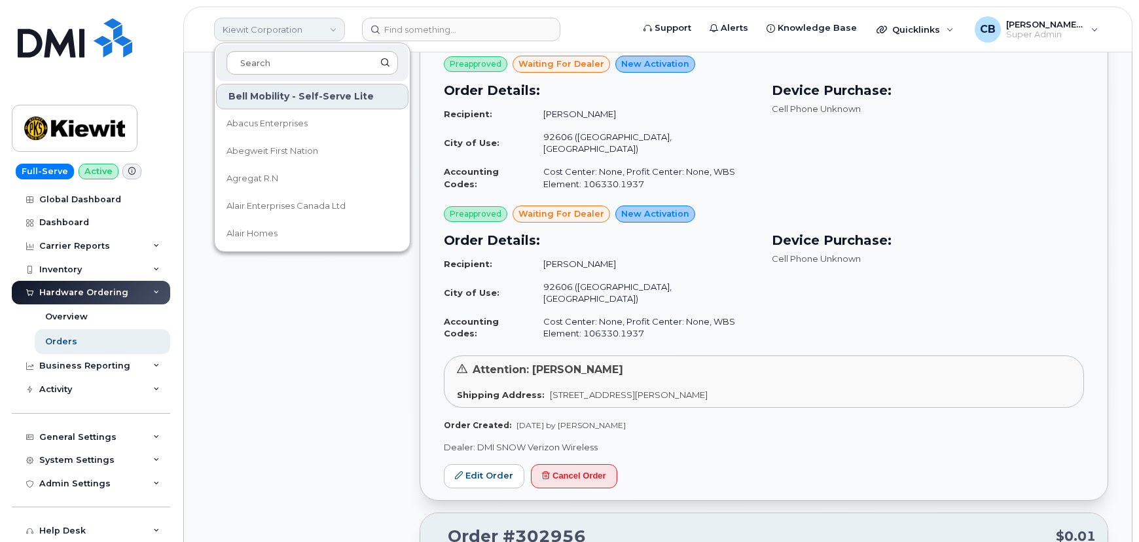
drag, startPoint x: 309, startPoint y: 33, endPoint x: 304, endPoint y: 67, distance: 34.4
click at [304, 67] on input at bounding box center [313, 63] width 172 height 24
click at [280, 65] on input at bounding box center [313, 63] width 172 height 24
